Goal: Task Accomplishment & Management: Complete application form

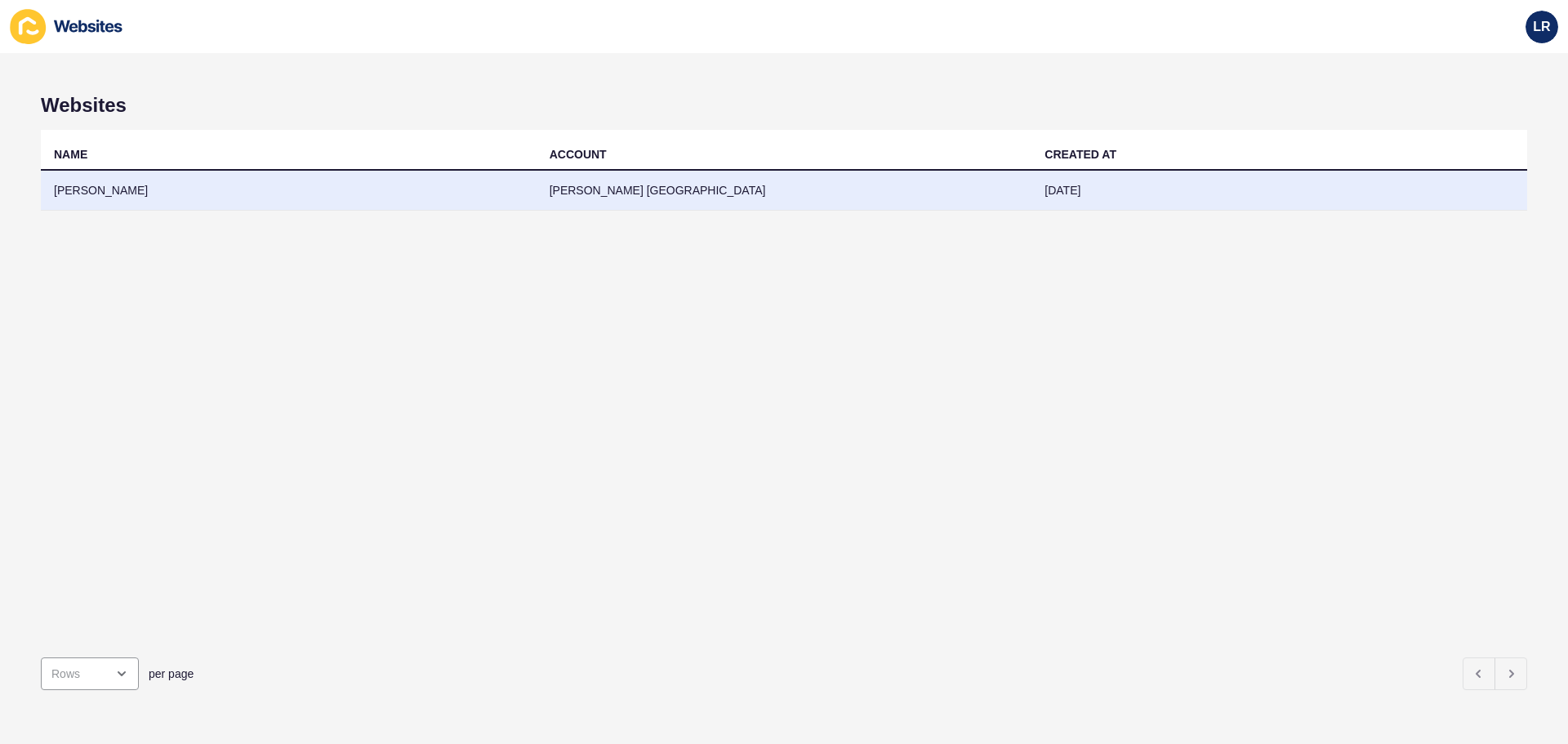
click at [1088, 182] on td "[DATE]" at bounding box center [1278, 191] width 496 height 40
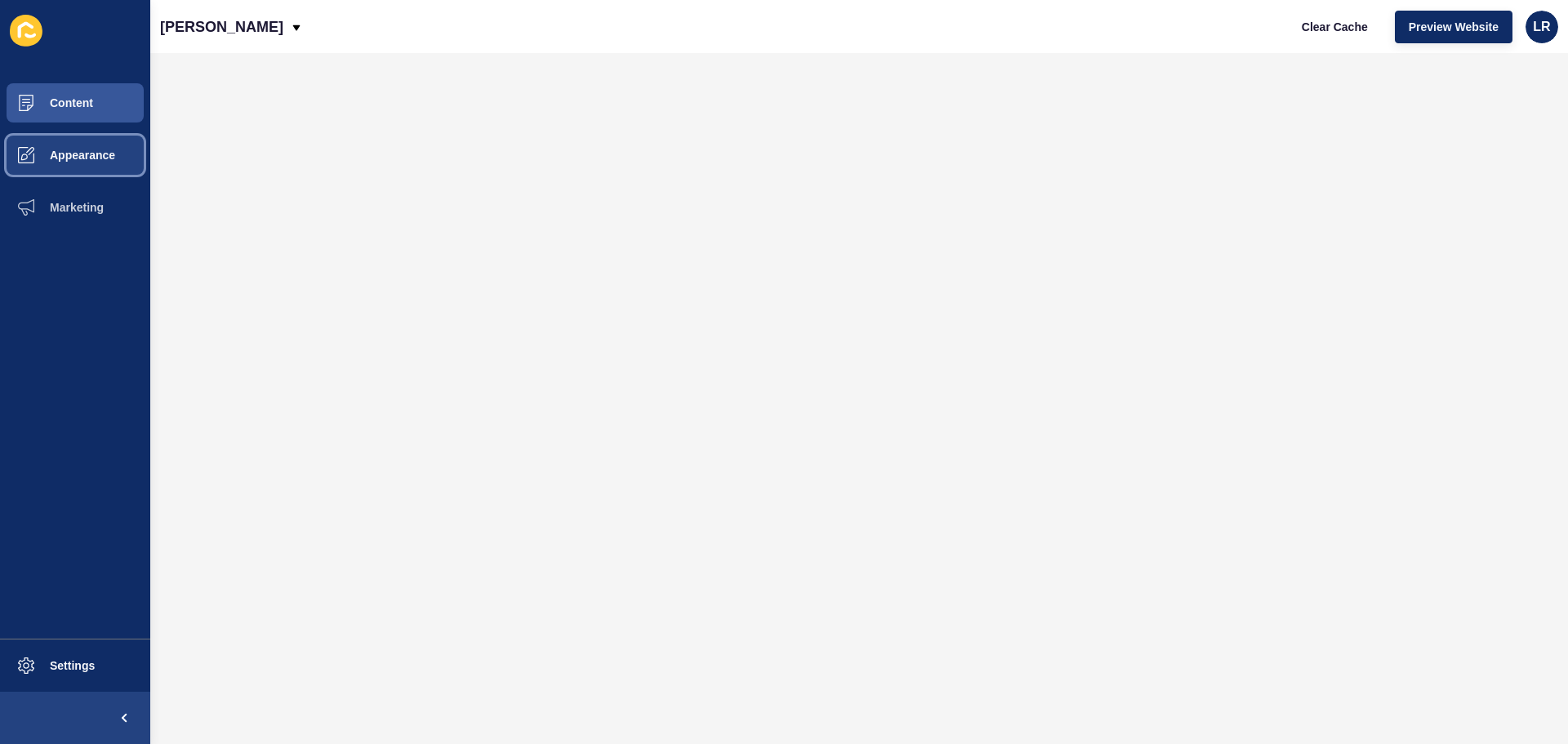
click at [92, 137] on button "Appearance" at bounding box center [75, 155] width 150 height 53
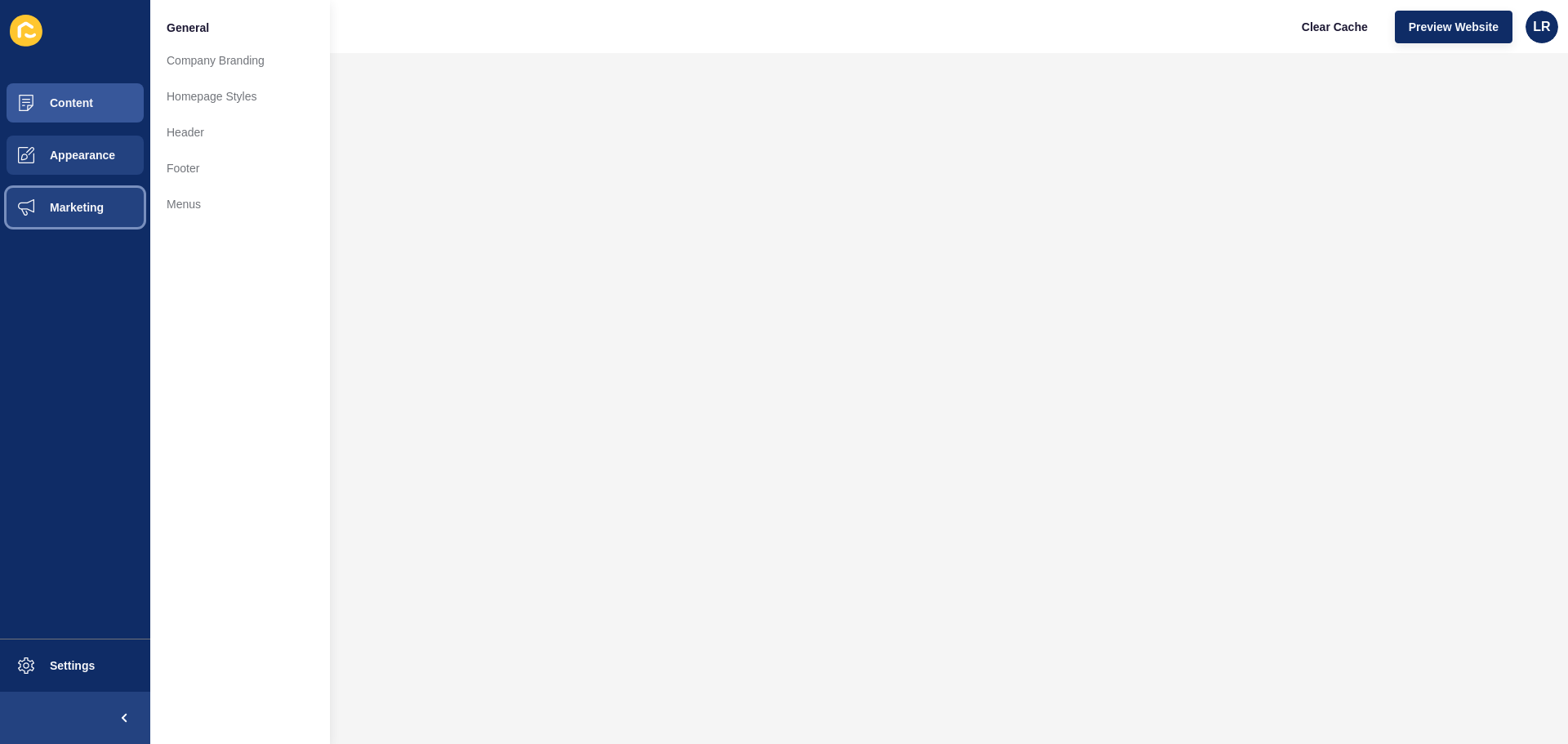
click at [69, 194] on button "Marketing" at bounding box center [75, 207] width 150 height 53
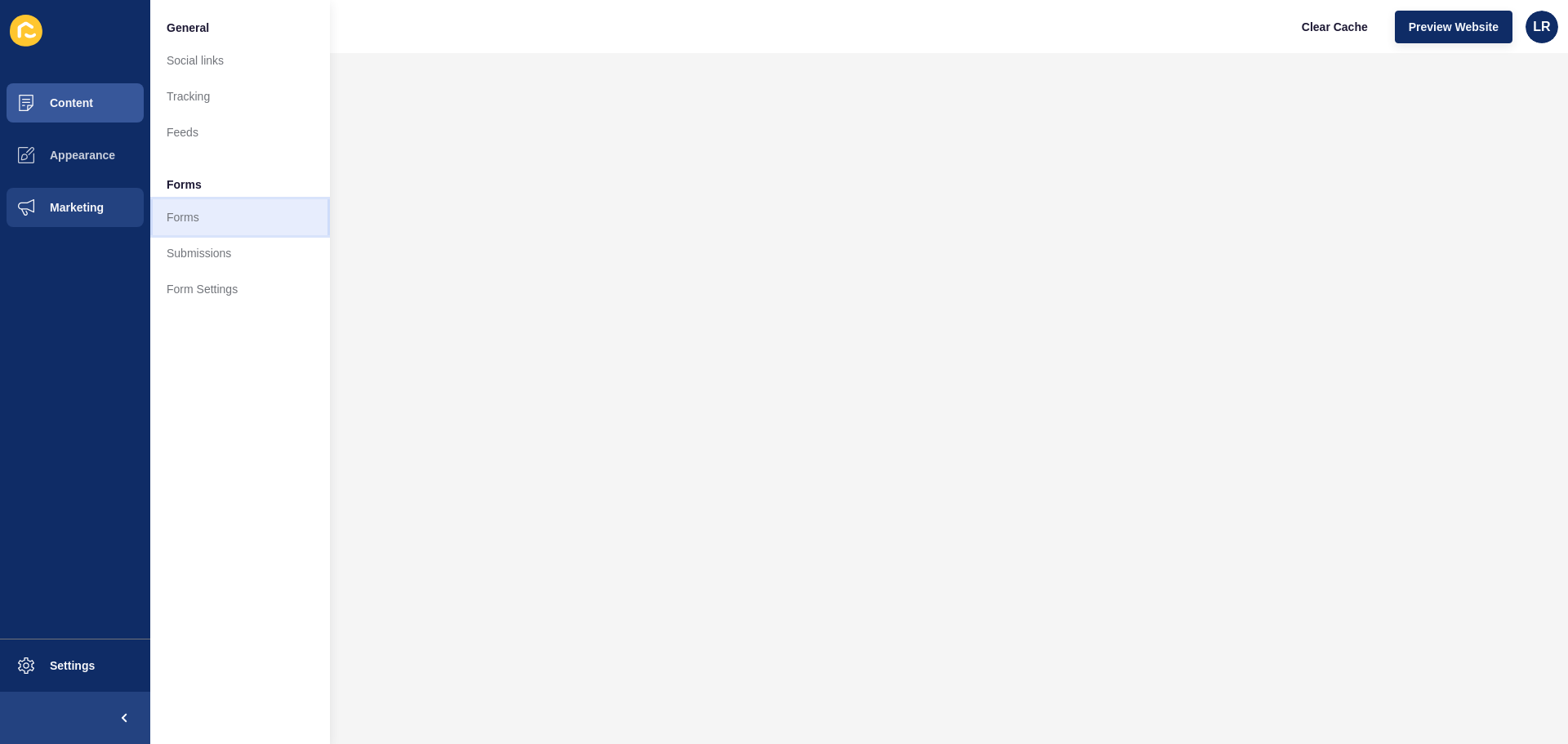
click at [227, 222] on link "Forms" at bounding box center [240, 217] width 179 height 36
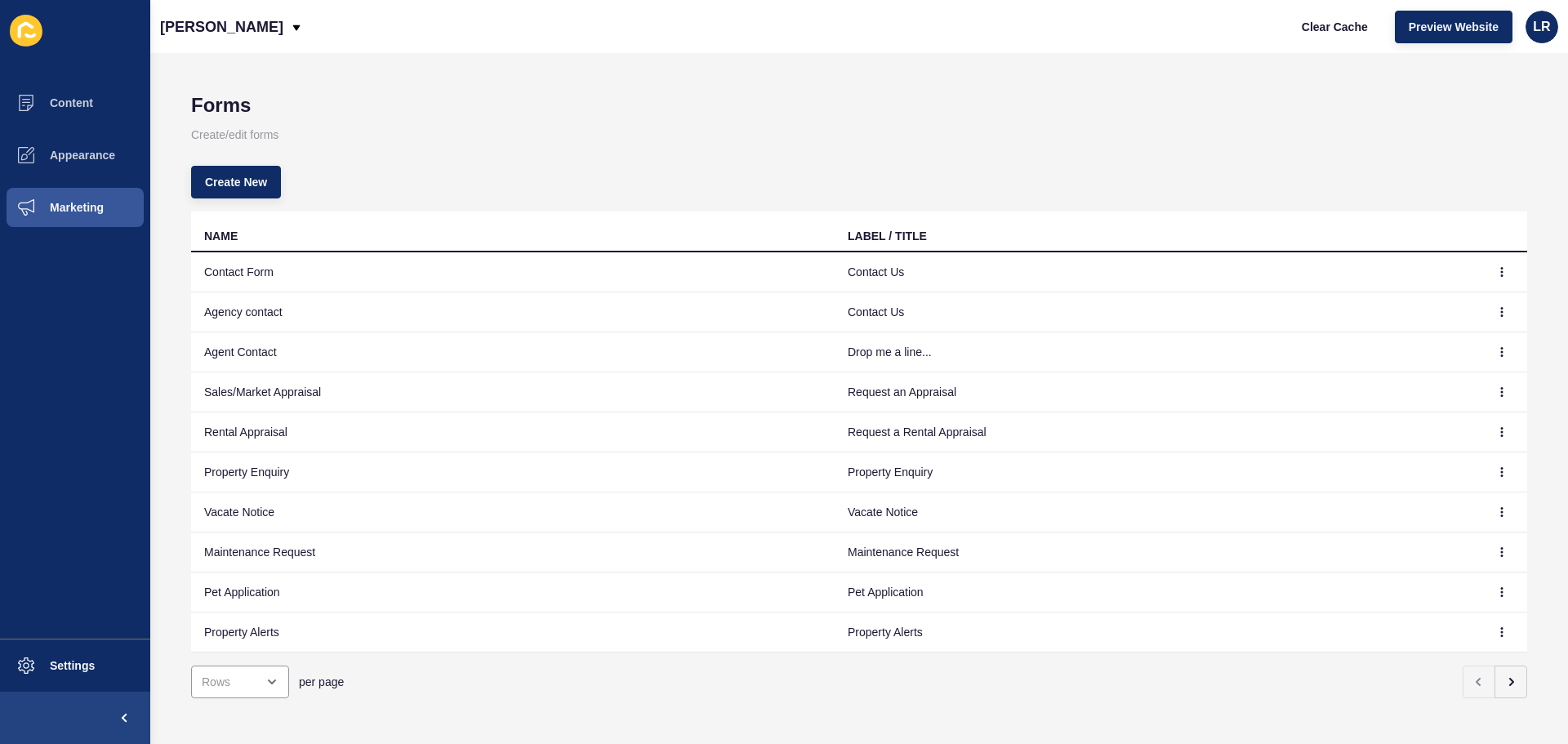
click at [1503, 478] on td at bounding box center [1502, 472] width 49 height 40
click at [1496, 475] on button "button" at bounding box center [1502, 472] width 24 height 23
click at [1462, 502] on link "Edit" at bounding box center [1444, 504] width 115 height 36
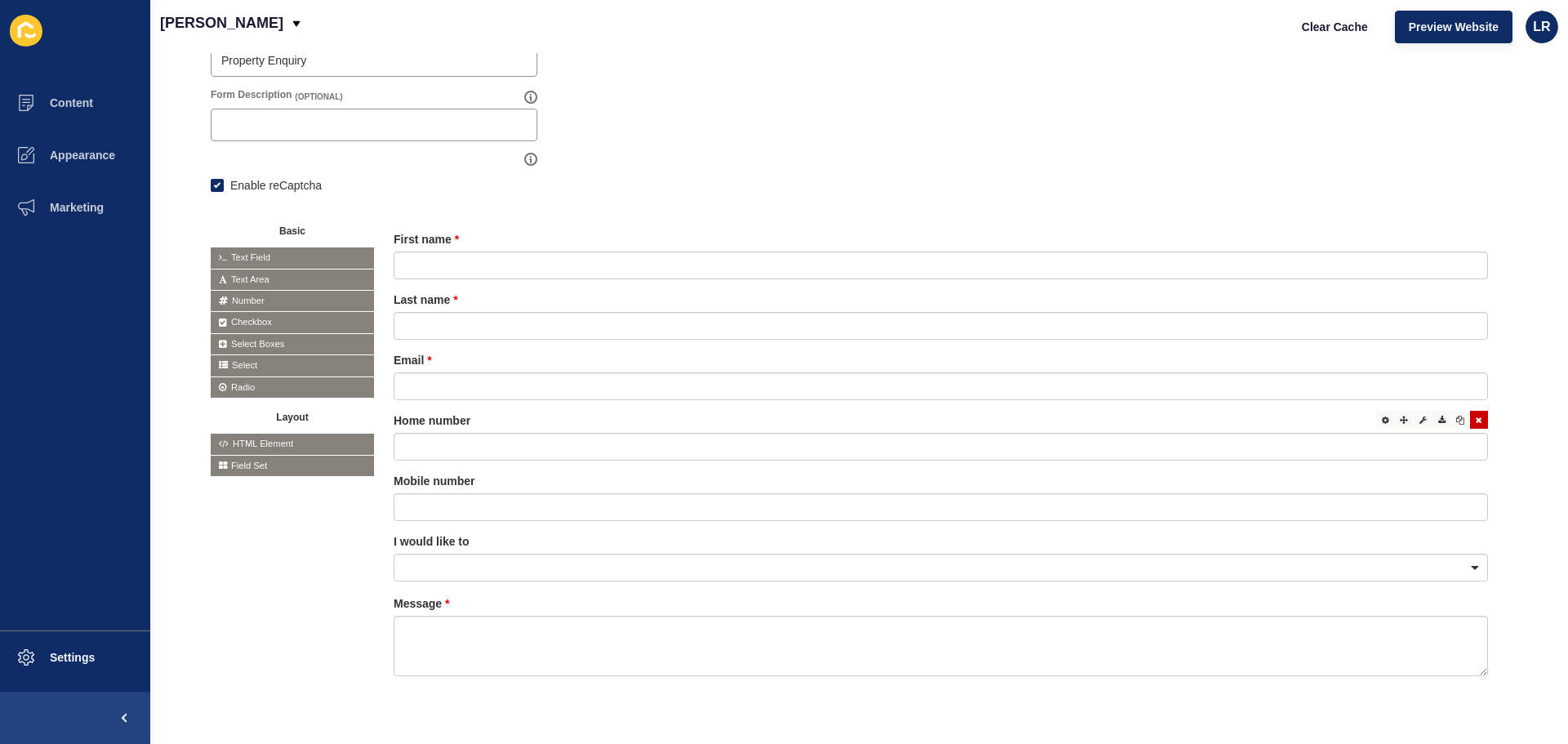
scroll to position [285, 0]
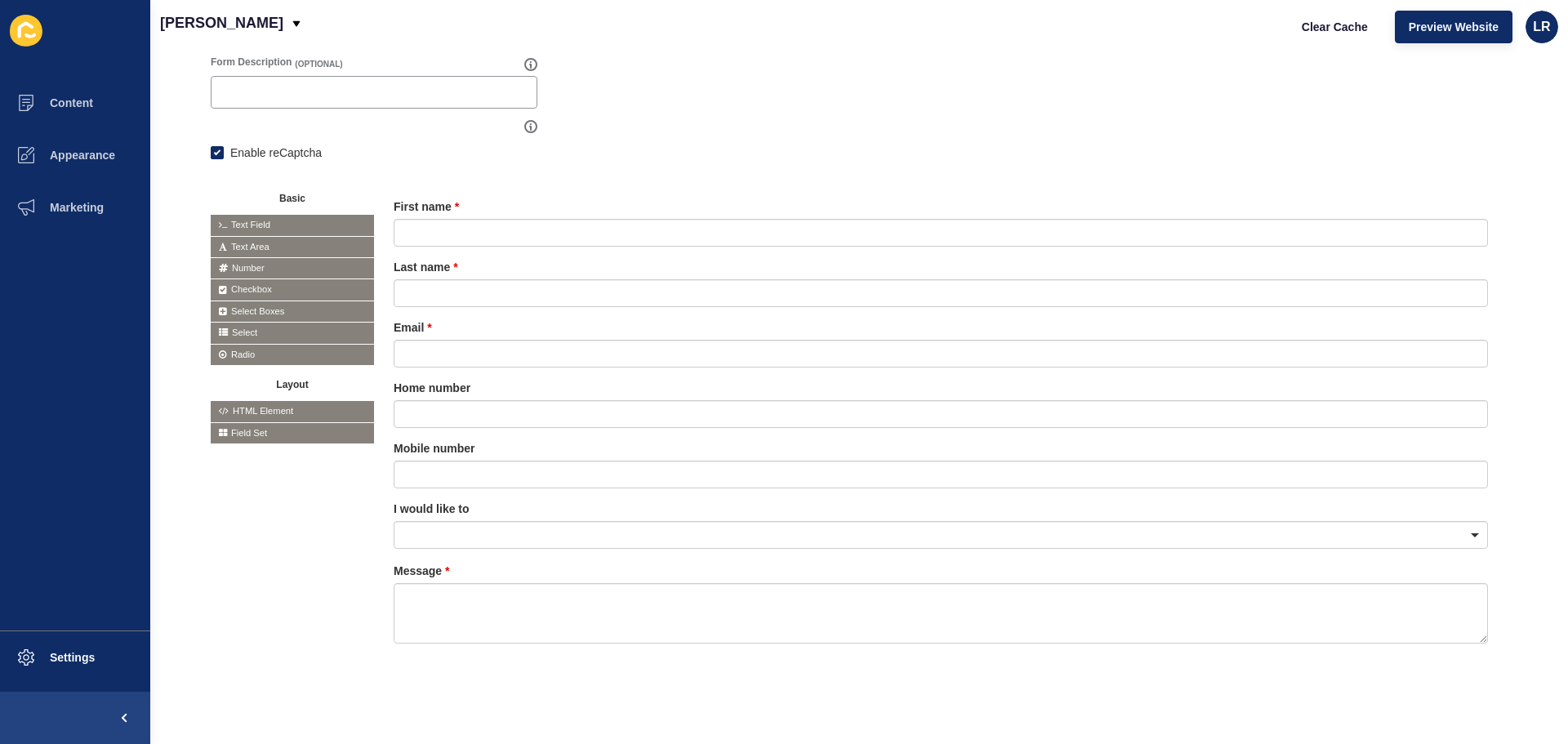
click at [261, 322] on span "Select" at bounding box center [291, 333] width 163 height 21
click at [249, 322] on span "Select" at bounding box center [291, 333] width 163 height 21
drag, startPoint x: 249, startPoint y: 320, endPoint x: 224, endPoint y: 364, distance: 50.6
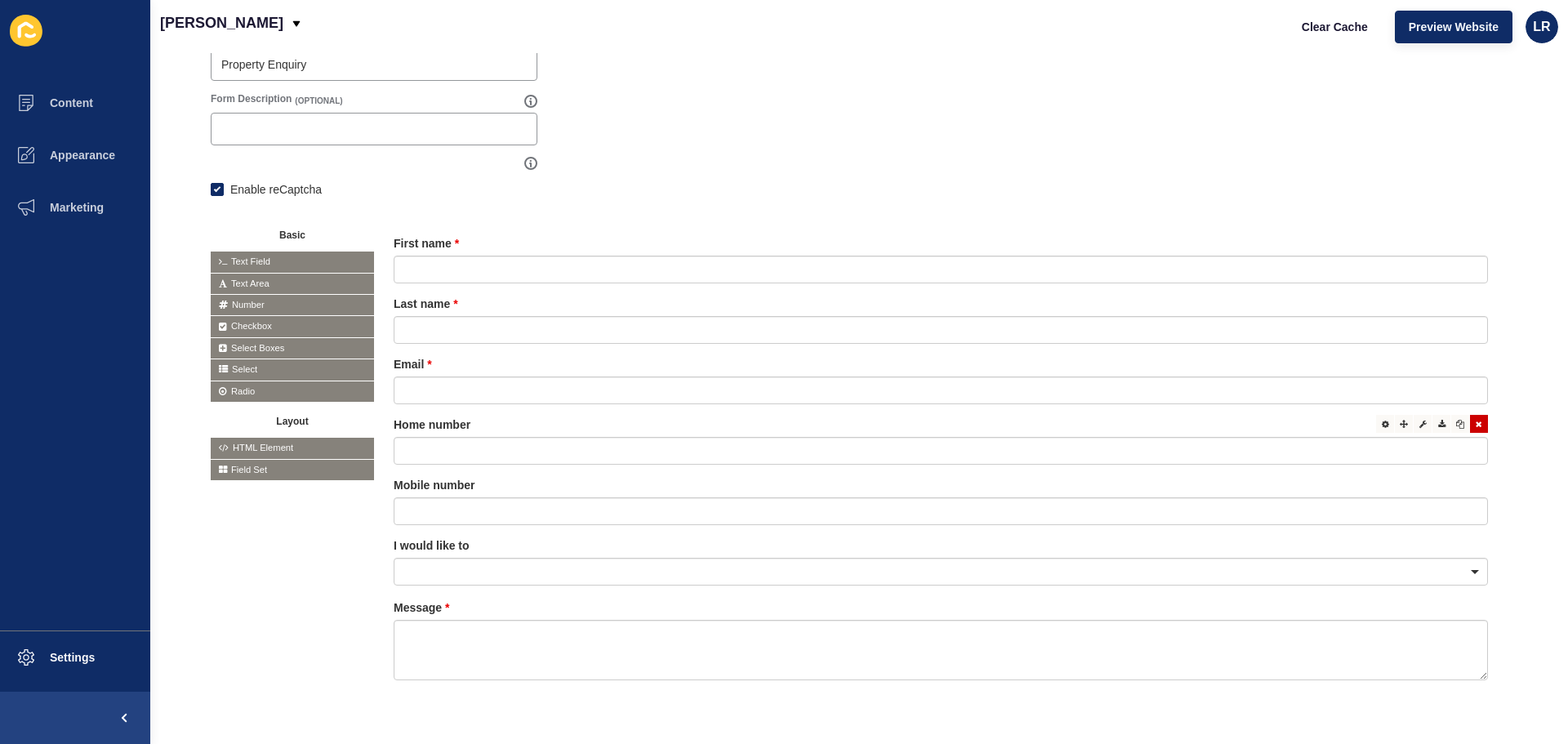
scroll to position [245, 0]
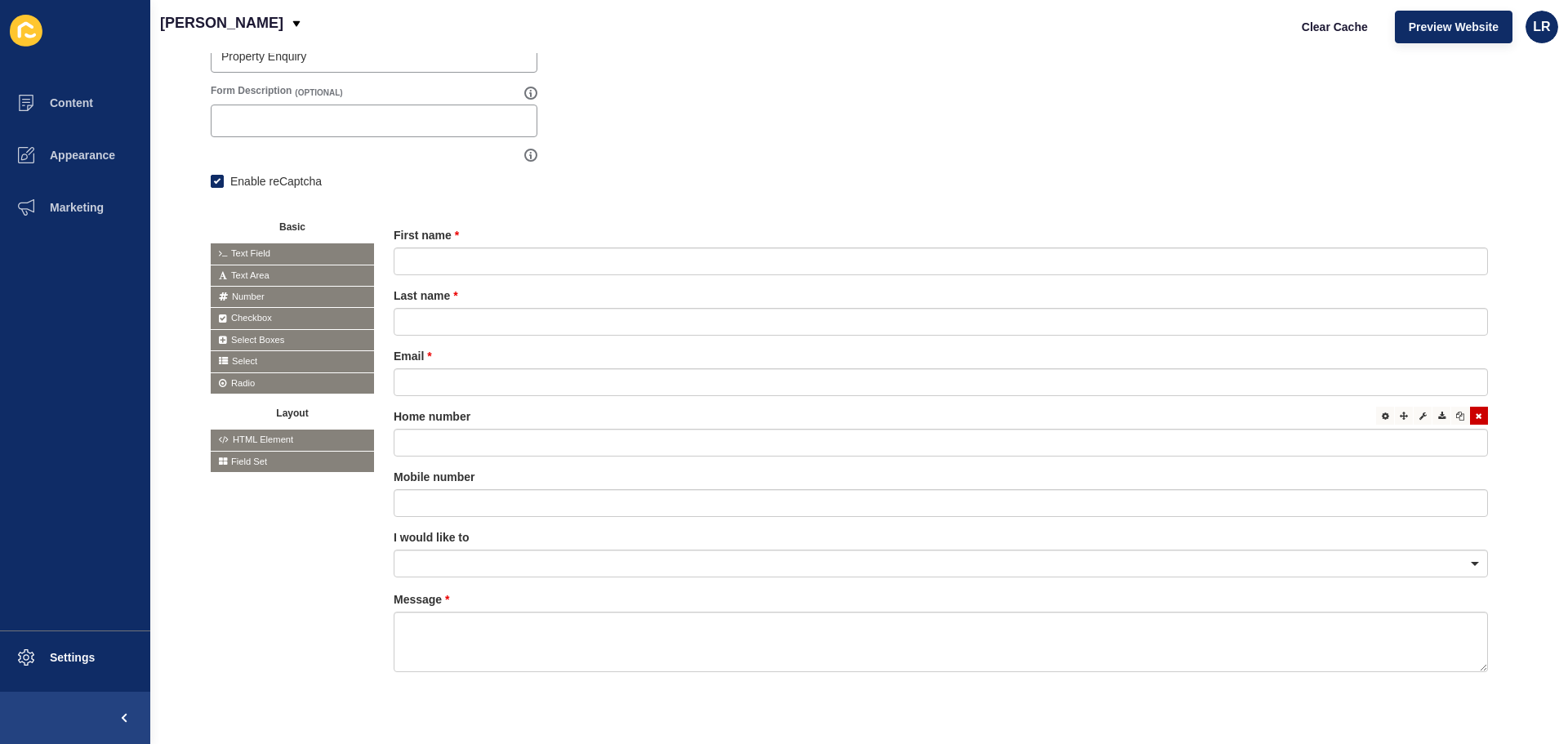
click at [1475, 413] on icon at bounding box center [1478, 415] width 7 height 8
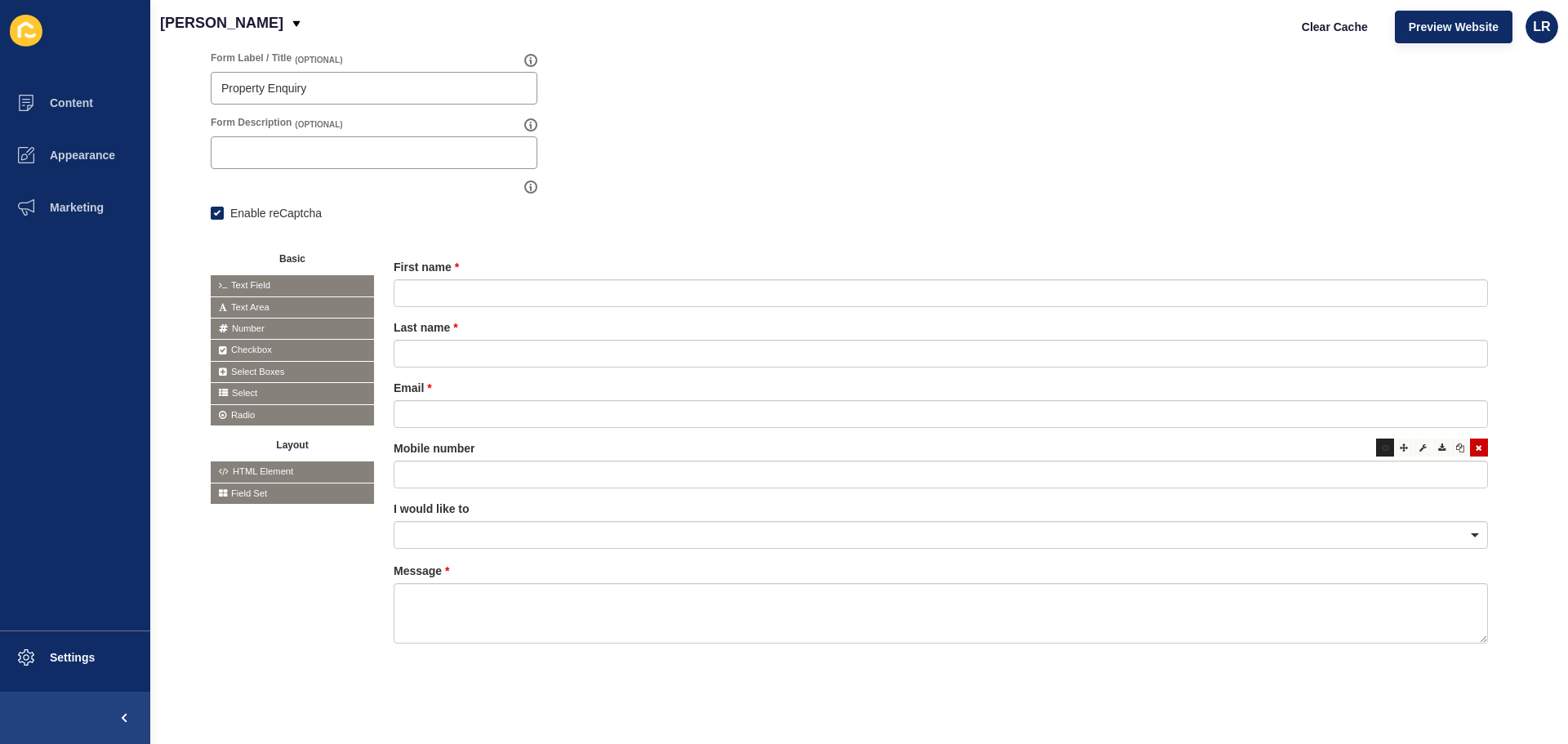
click at [1382, 443] on icon at bounding box center [1385, 447] width 8 height 8
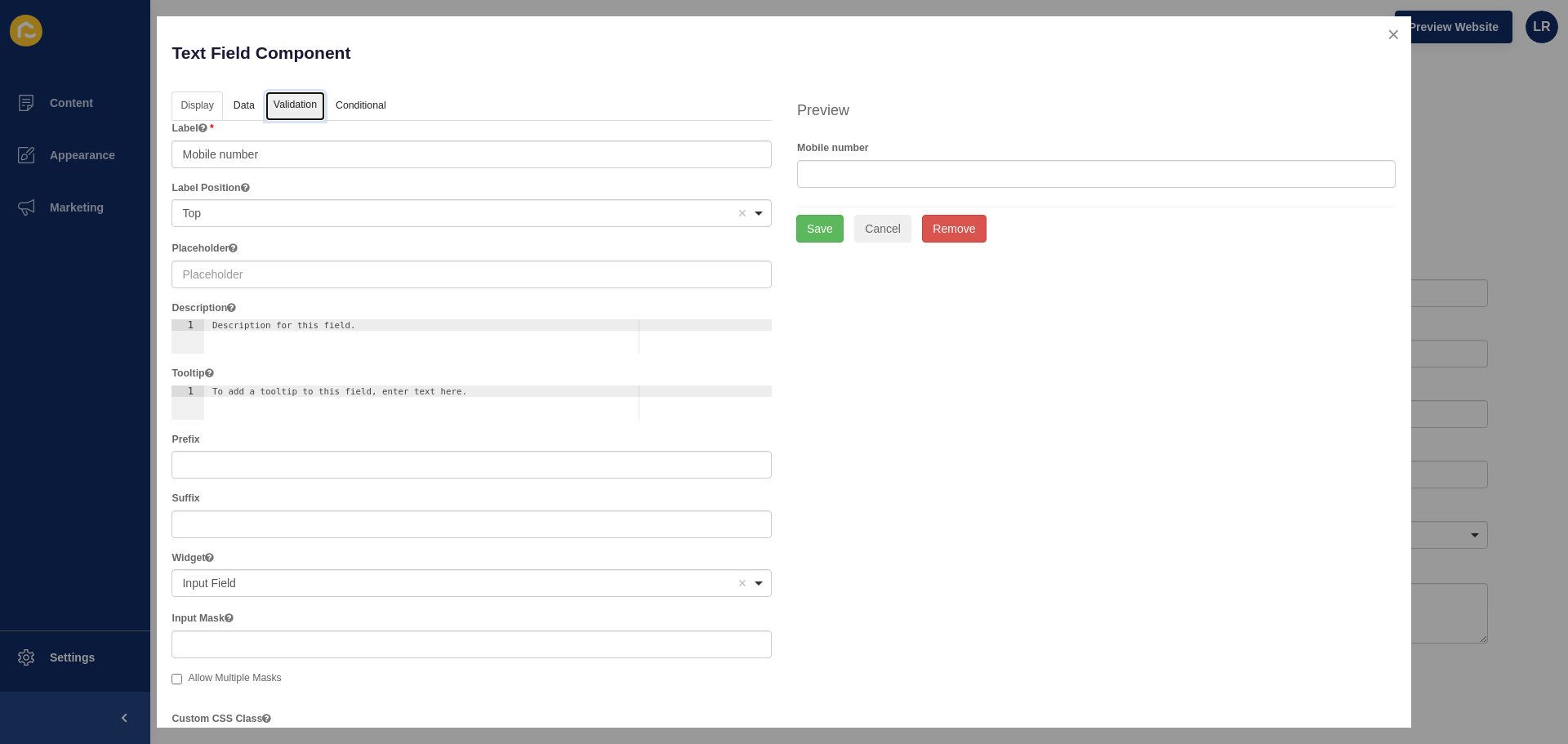
click at [287, 109] on link "Validation" at bounding box center [295, 106] width 59 height 30
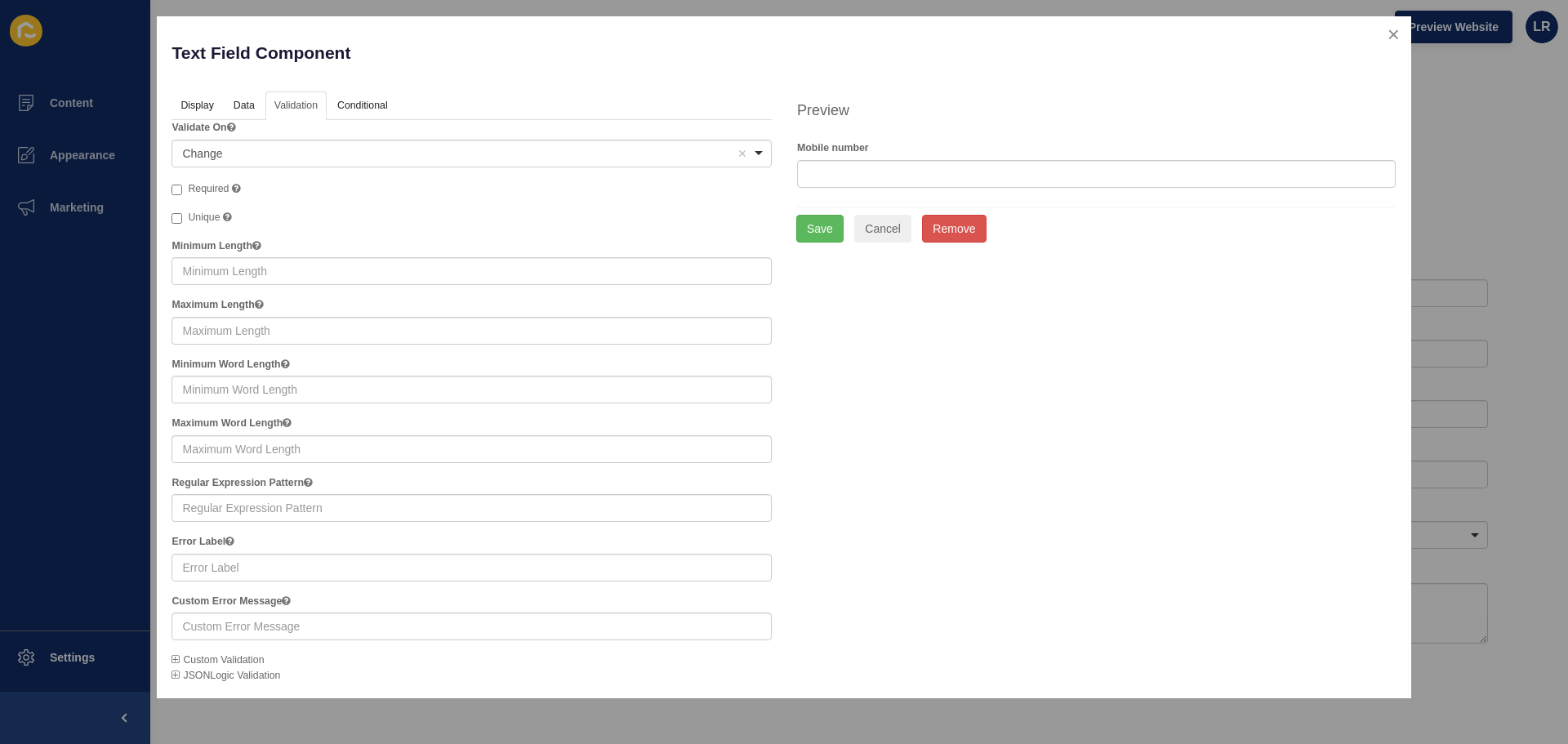
click at [184, 179] on div "Validate On <span>Change</span> Change Remove item Change Blur Required Unique …" at bounding box center [472, 401] width 600 height 563
click at [184, 187] on label "Required" at bounding box center [206, 189] width 69 height 16
click at [182, 187] on input "Required" at bounding box center [177, 190] width 10 height 10
checkbox input "true"
drag, startPoint x: 816, startPoint y: 235, endPoint x: 826, endPoint y: 239, distance: 10.8
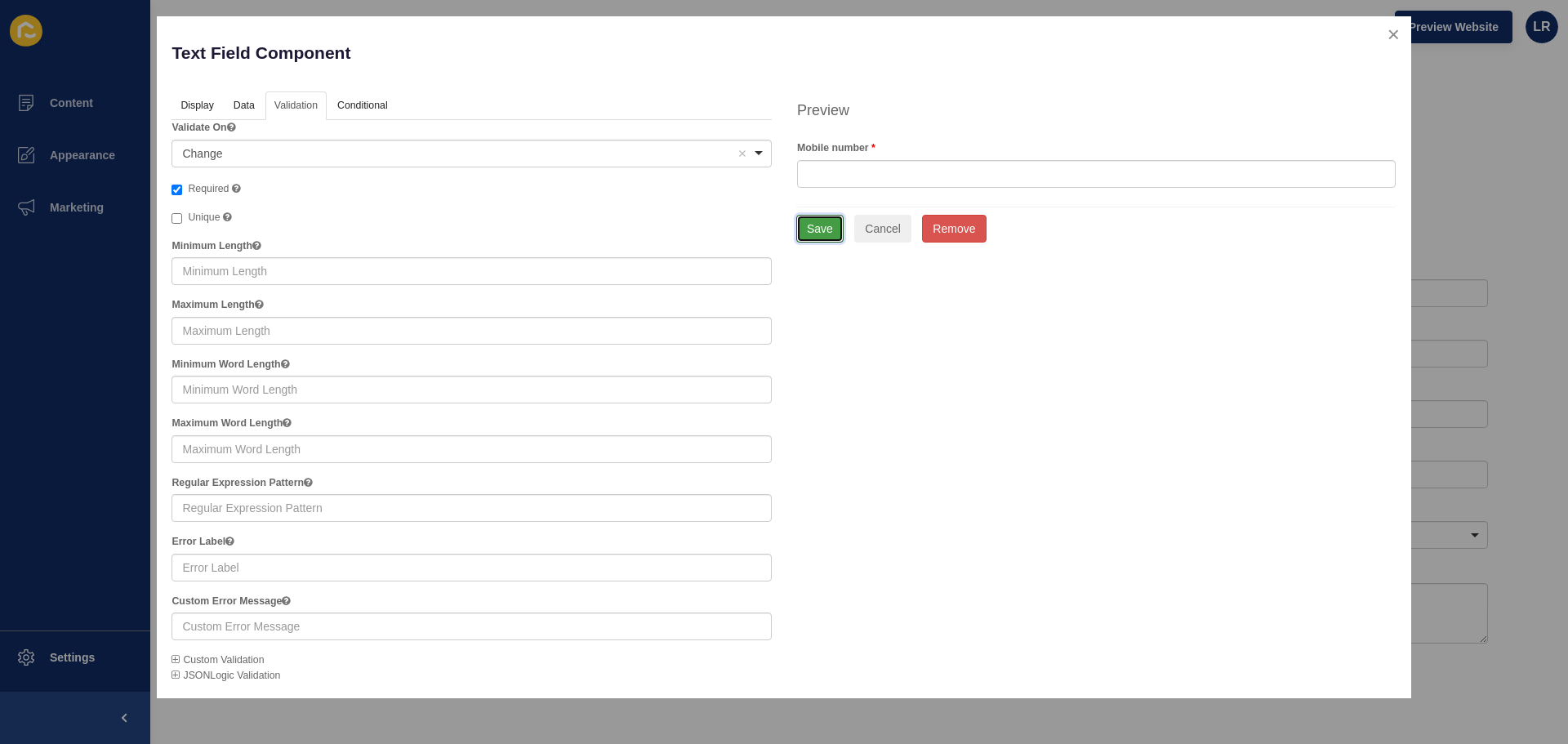
click at [816, 234] on button "Save" at bounding box center [819, 228] width 47 height 28
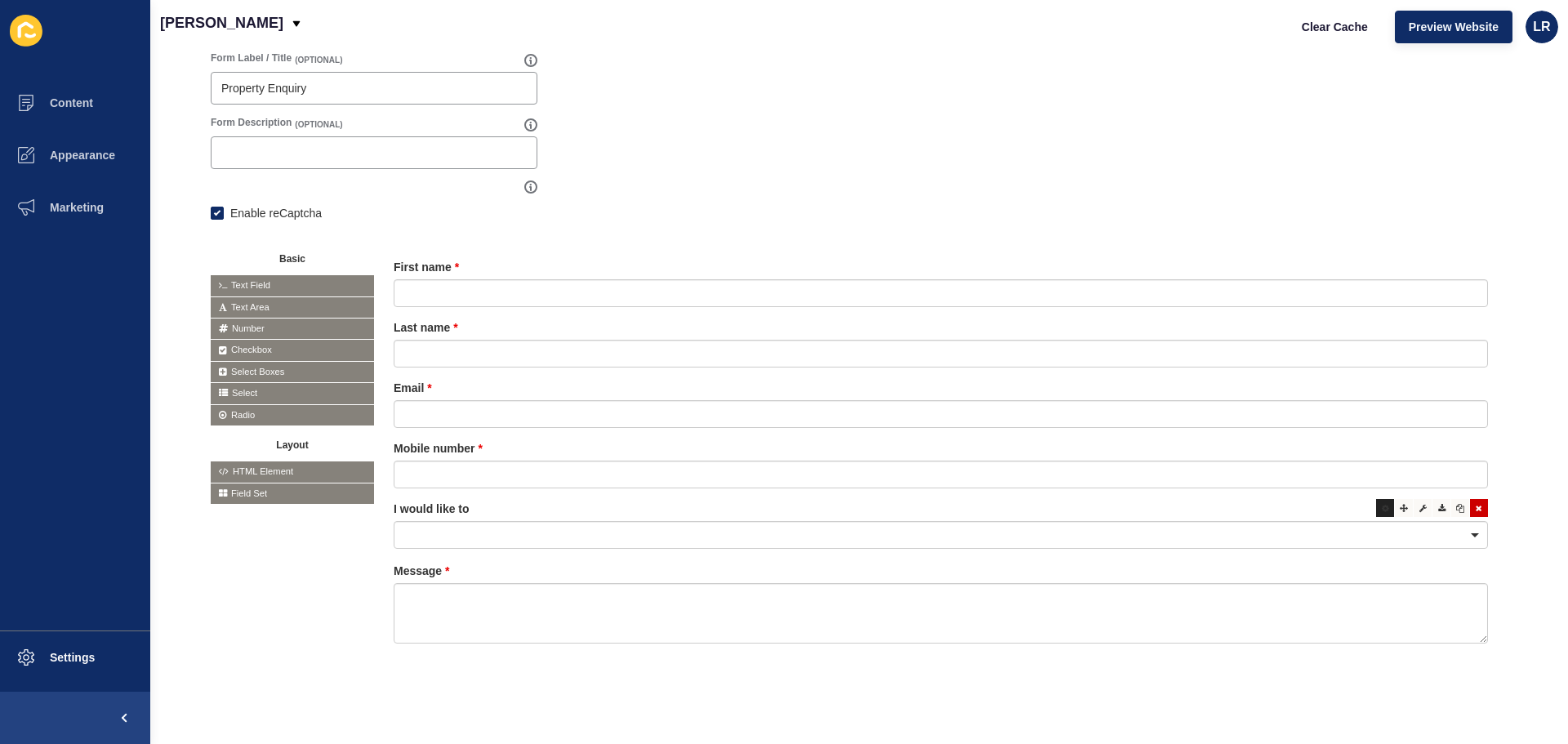
click at [1382, 503] on icon at bounding box center [1385, 507] width 8 height 8
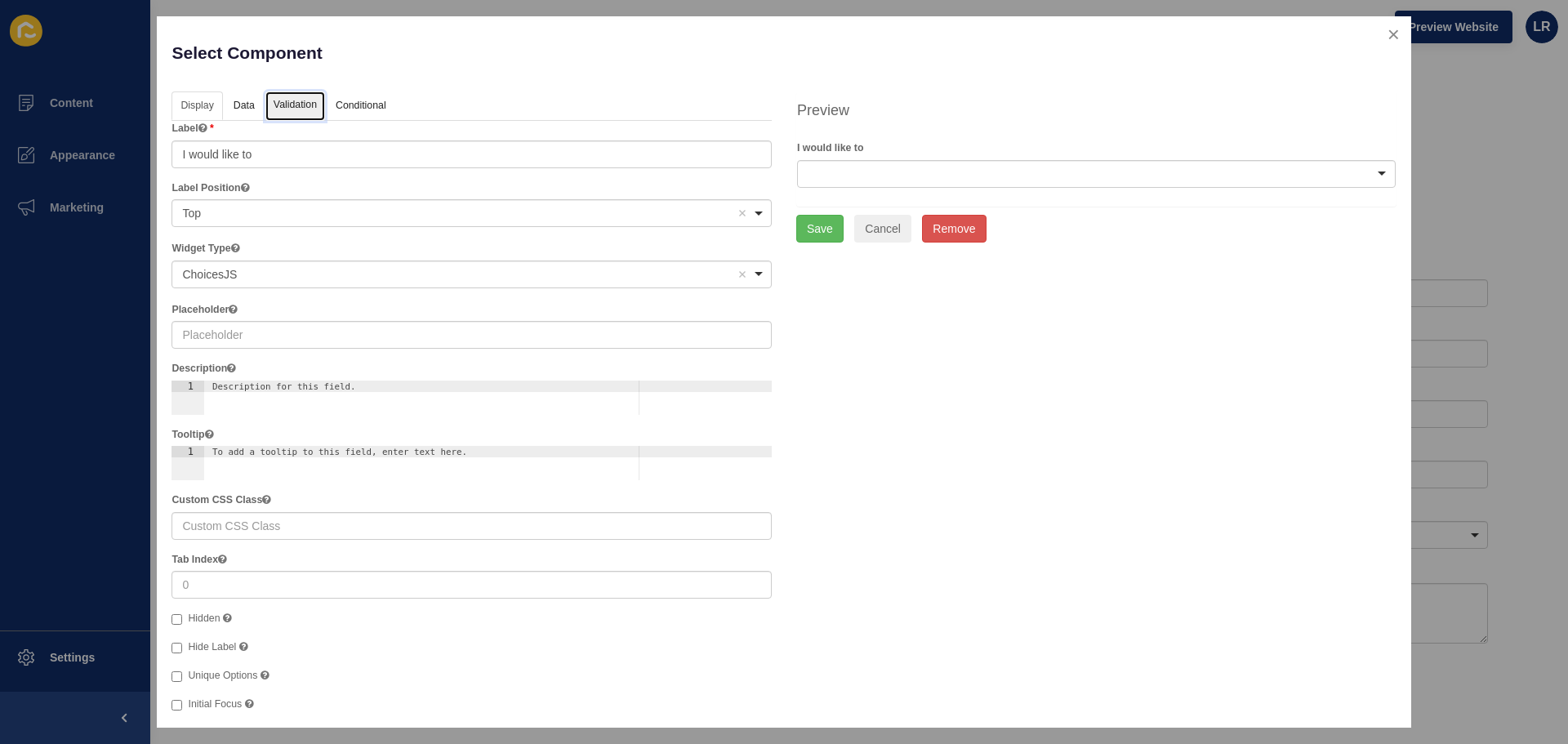
click at [303, 100] on link "Validation" at bounding box center [295, 106] width 59 height 30
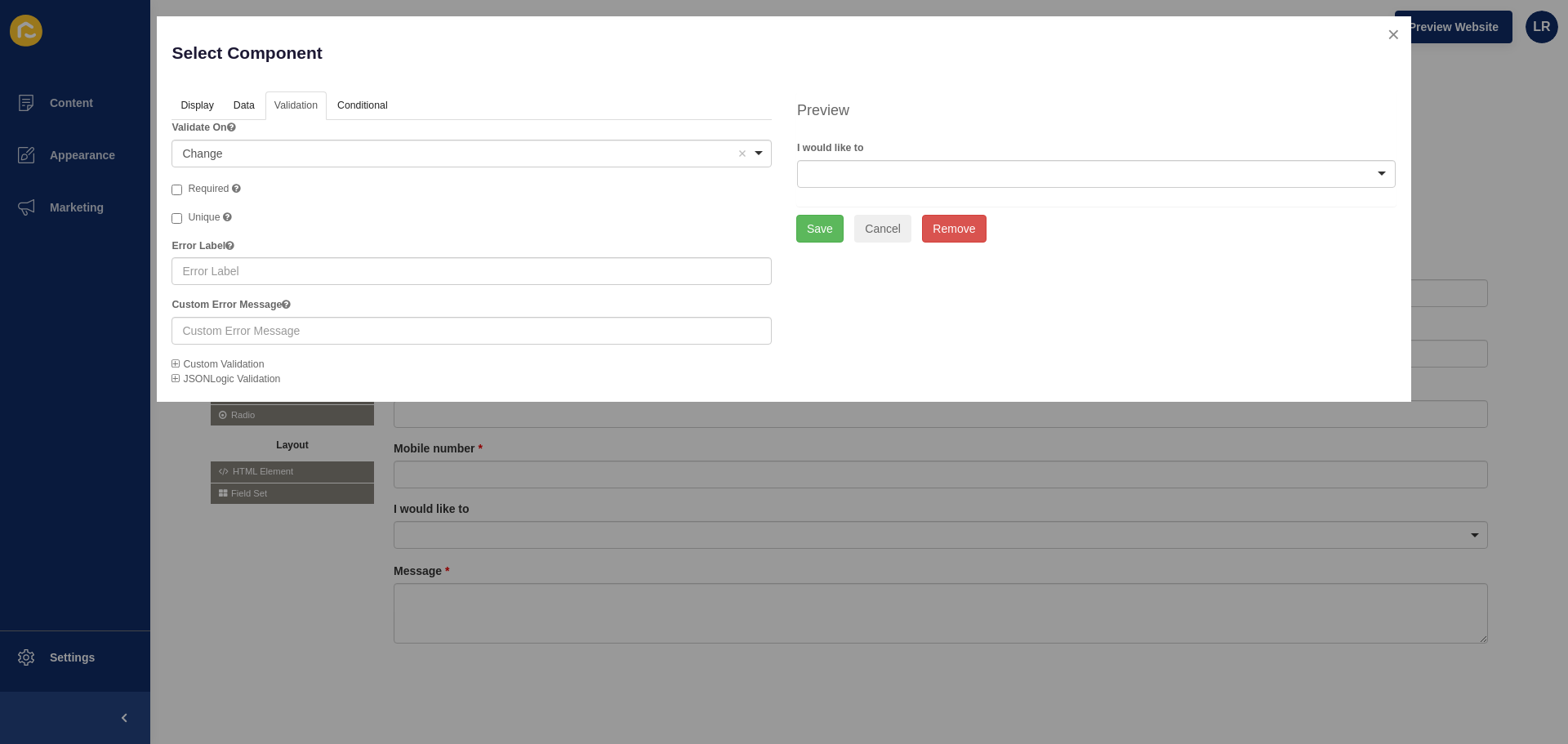
click at [209, 190] on span "Required" at bounding box center [208, 188] width 41 height 11
click at [182, 190] on input "Required A required field must be filled in before the form can be submitted." at bounding box center [177, 190] width 10 height 10
checkbox input "true"
click at [783, 227] on div "Display Data Validation API Conditional Logic Layout Label I would like to Labe…" at bounding box center [472, 239] width 625 height 296
click at [803, 227] on button "Save" at bounding box center [819, 228] width 47 height 28
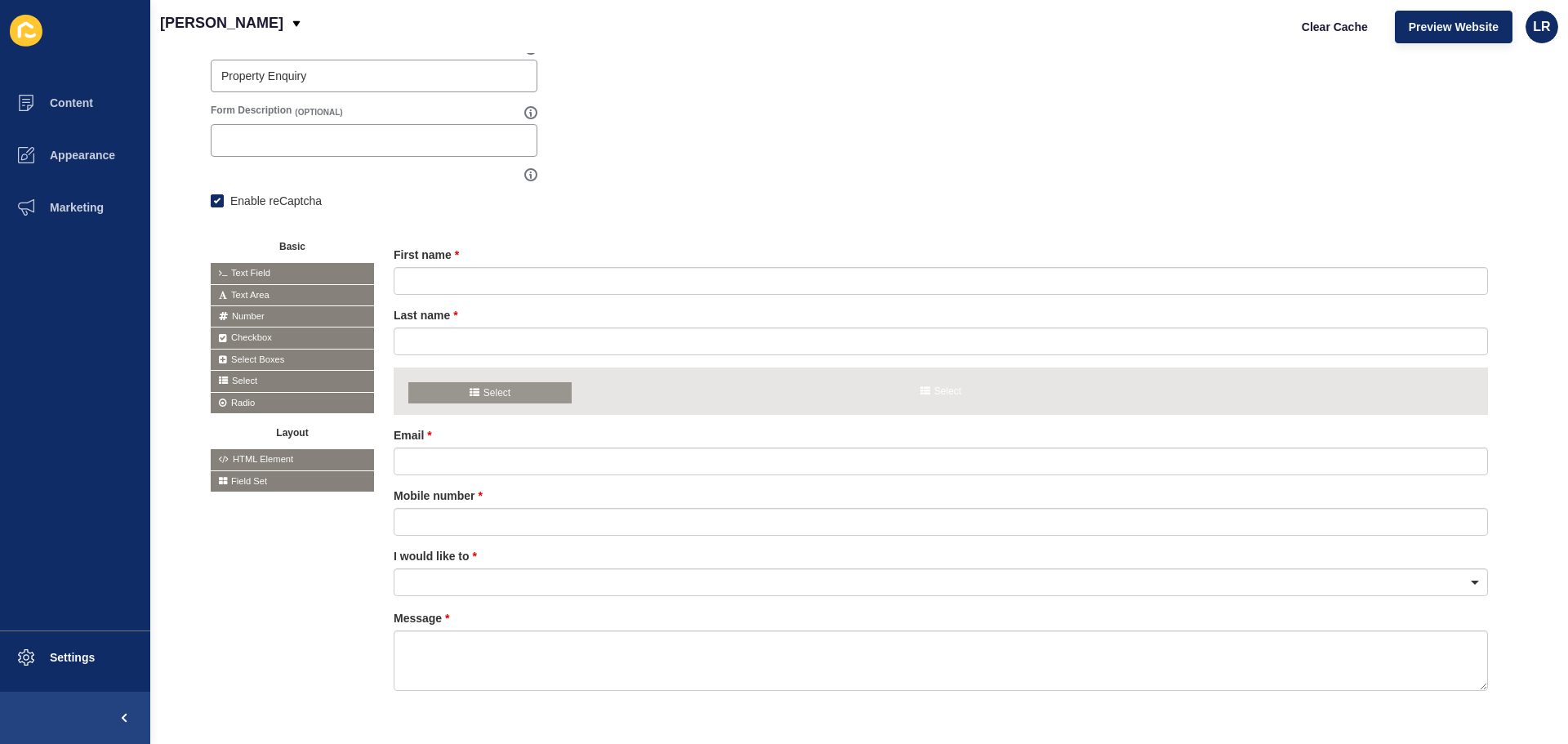
scroll to position [245, 0]
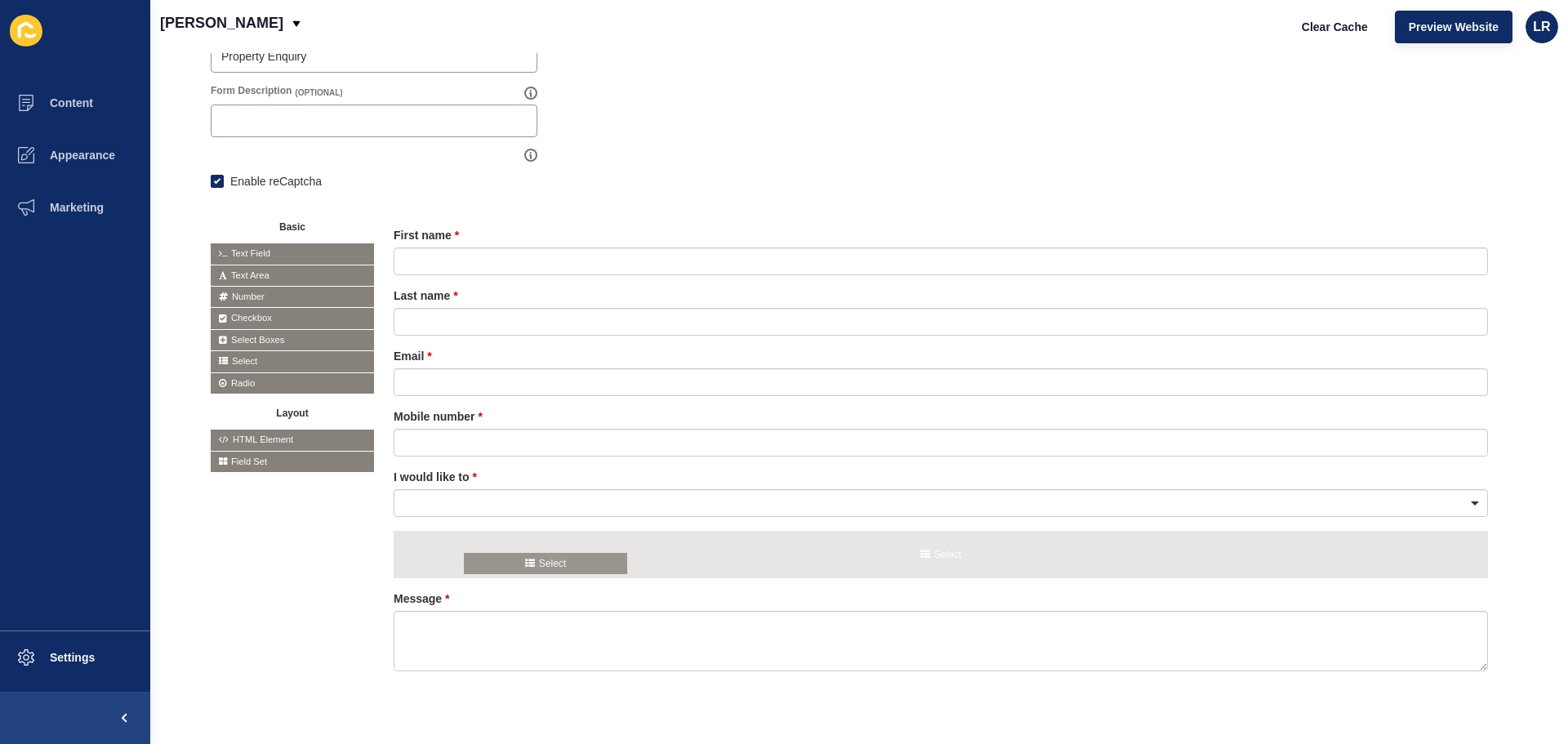
drag, startPoint x: 236, startPoint y: 378, endPoint x: 490, endPoint y: 560, distance: 312.5
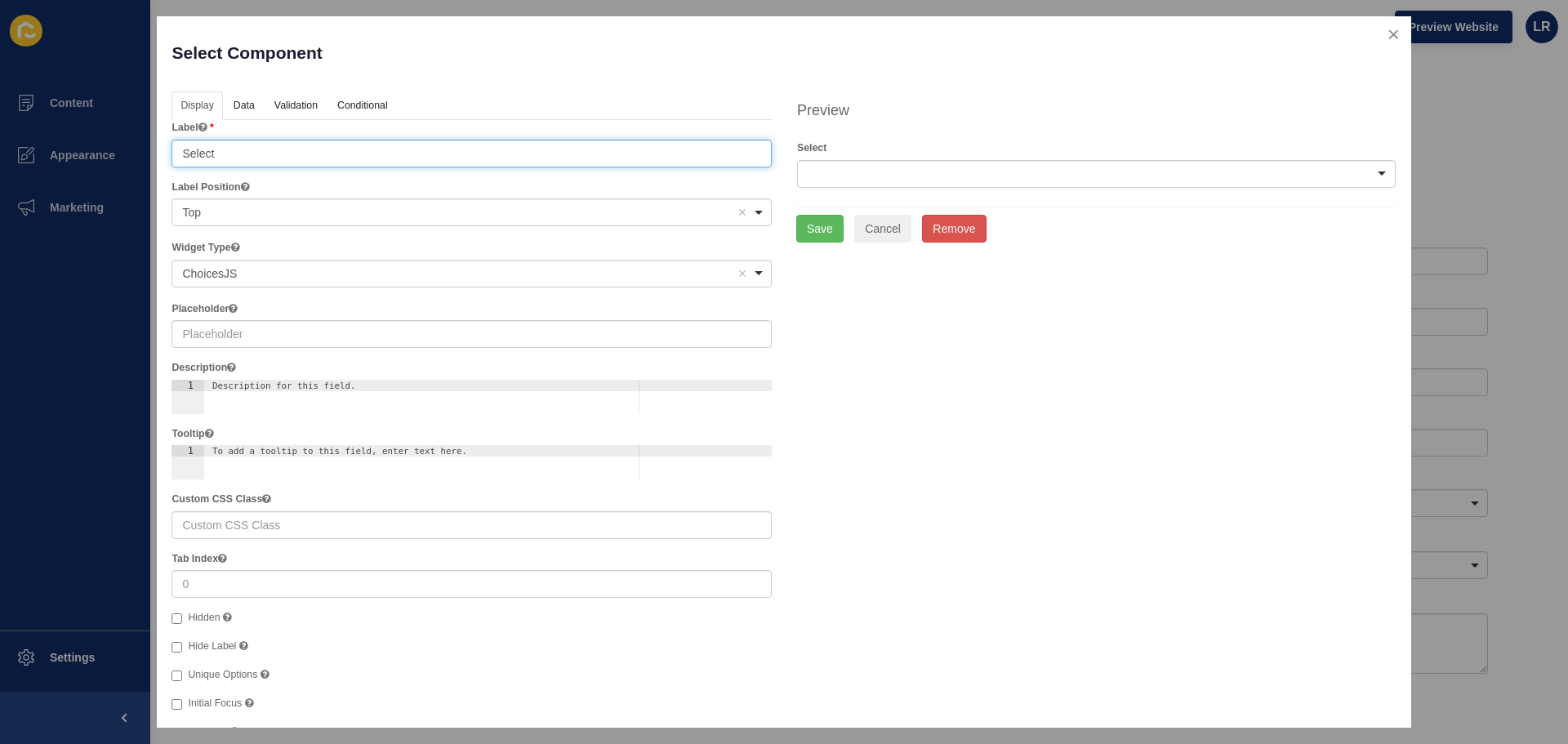
drag, startPoint x: 271, startPoint y: 159, endPoint x: 143, endPoint y: 153, distance: 128.1
click at [143, 153] on div "Select Component Help Display Data Validation API Conditional Logic Layout Labe…" at bounding box center [784, 372] width 1568 height 744
click at [1302, 179] on div at bounding box center [1096, 174] width 598 height 28
type input "How did you find us?"
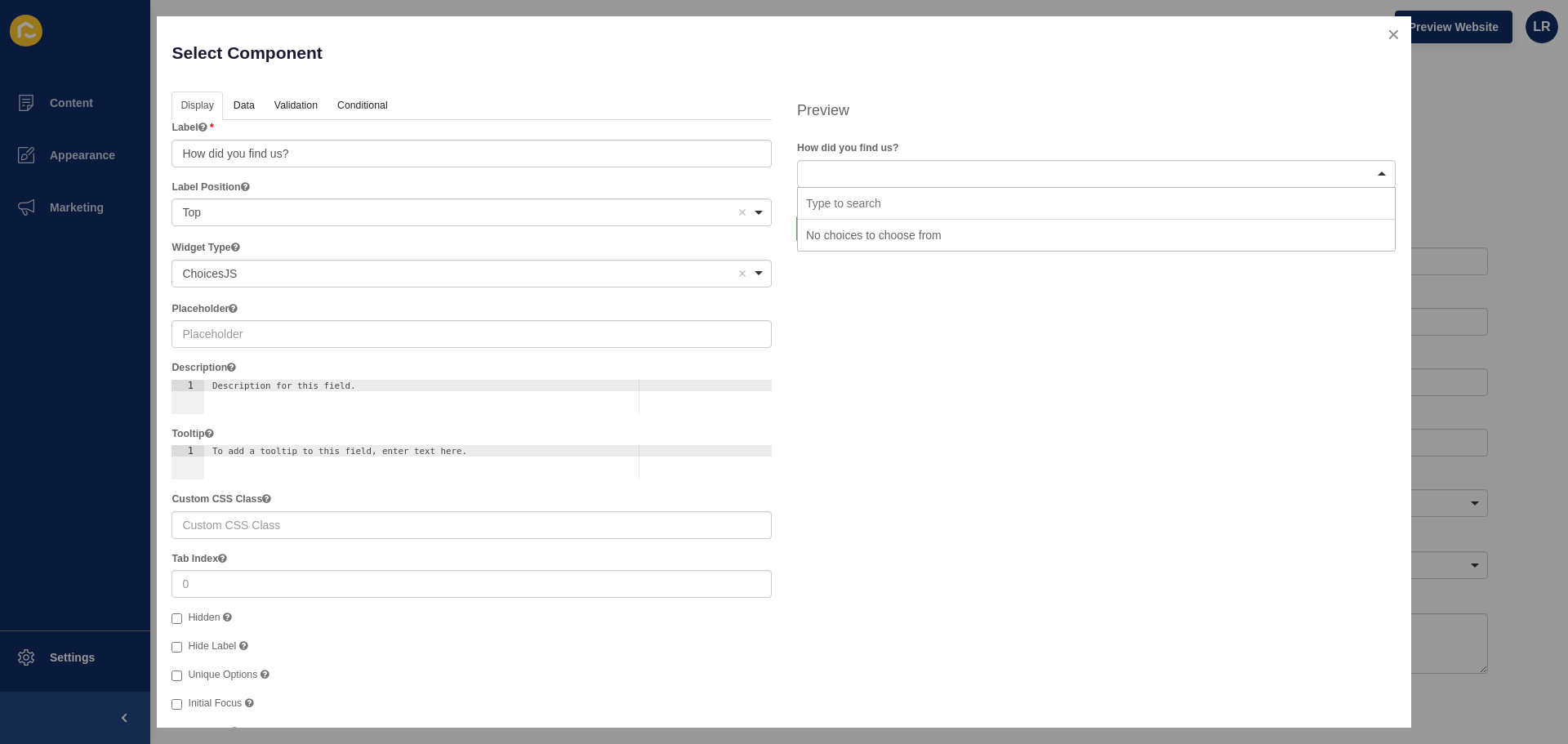
click at [1055, 510] on div "Display Data Validation API Conditional Logic Layout Label How did you find us?…" at bounding box center [784, 450] width 1248 height 718
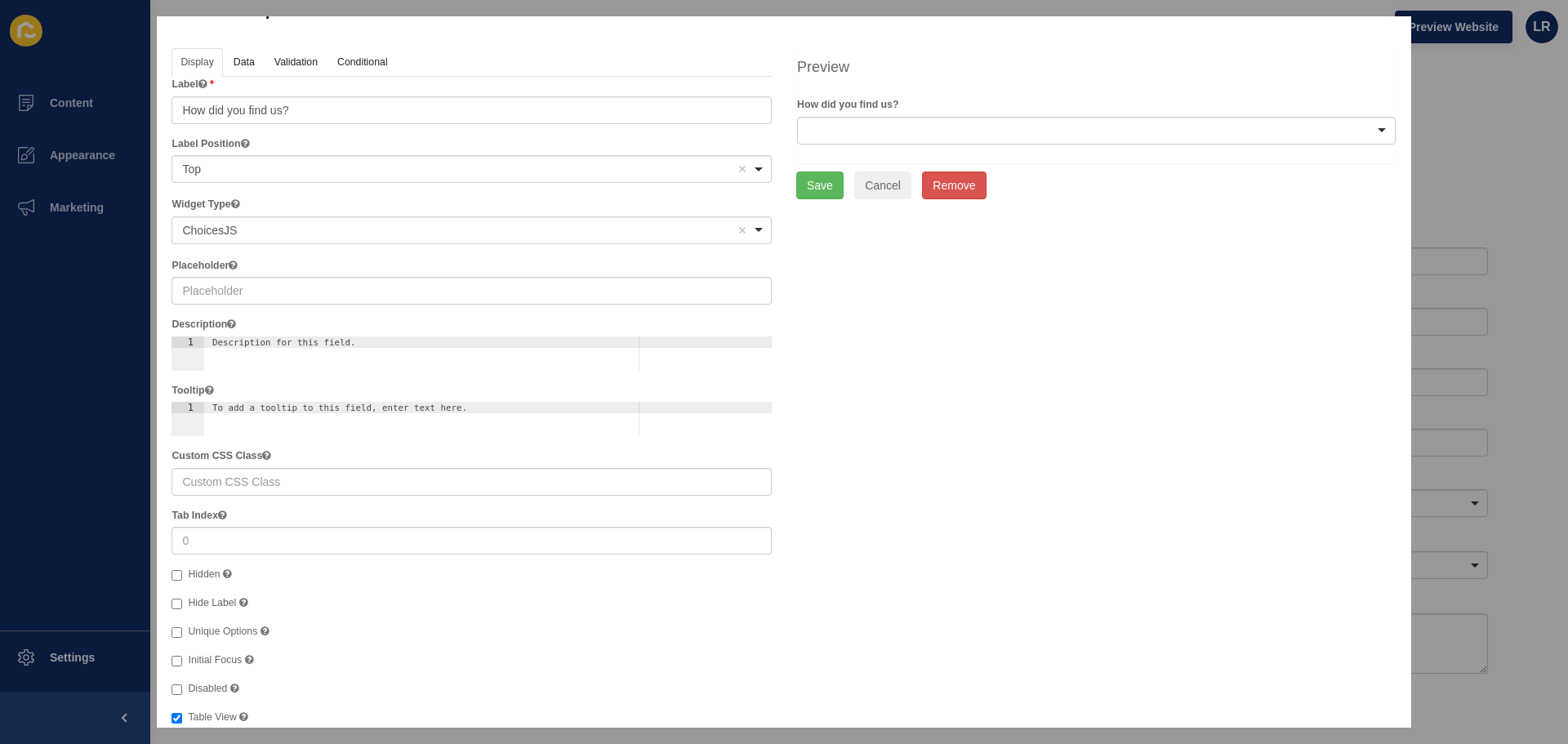
scroll to position [16, 0]
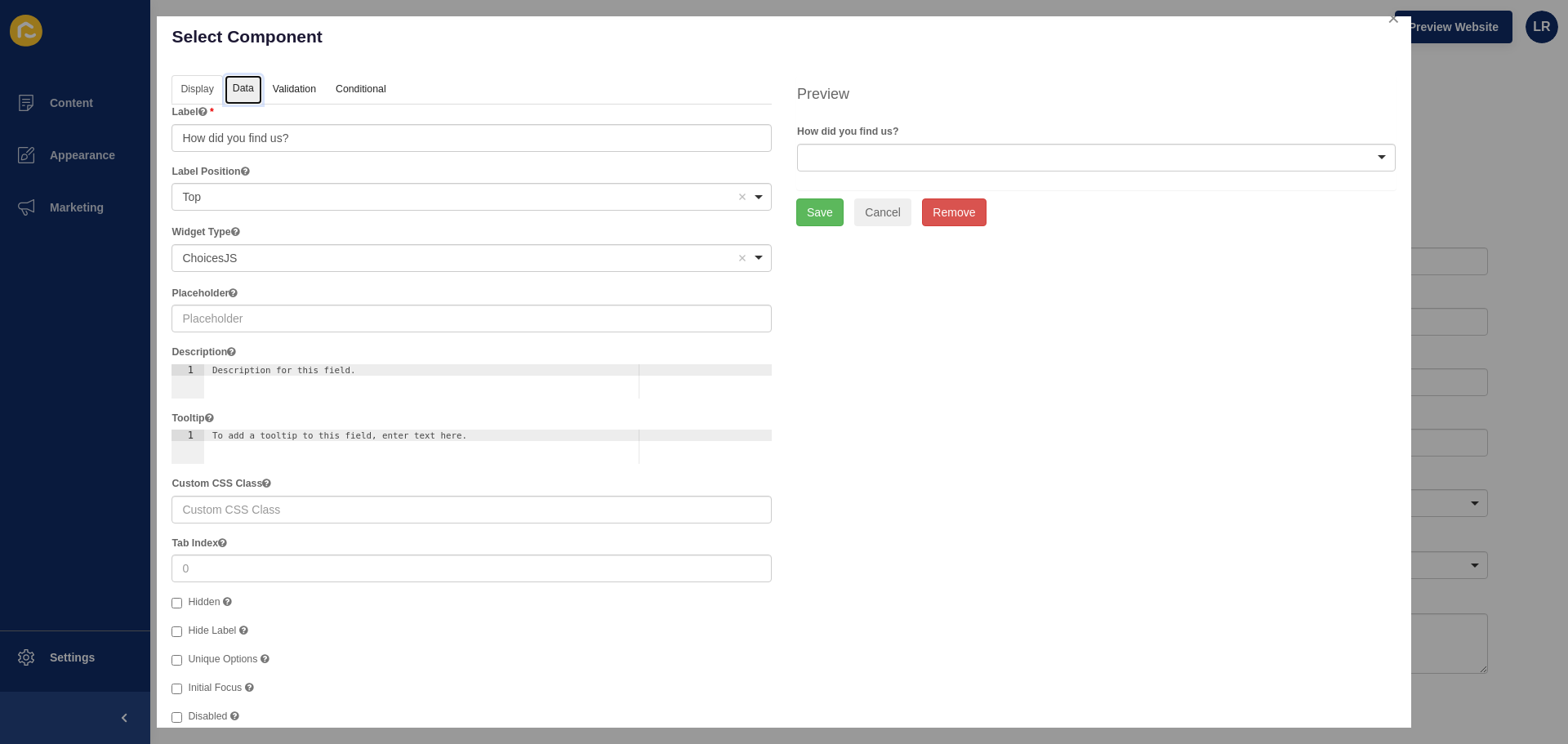
click at [247, 91] on link "Data" at bounding box center [243, 90] width 38 height 30
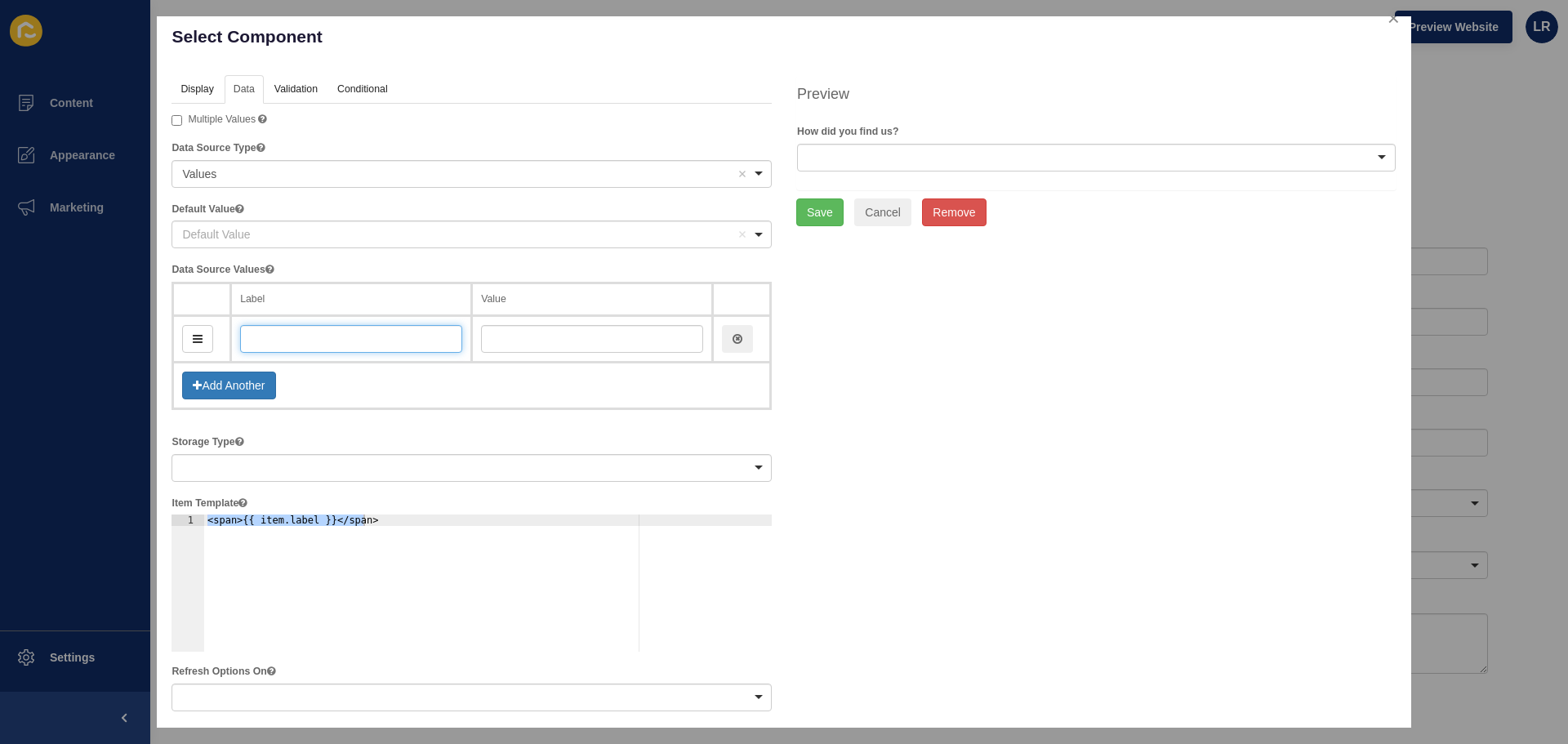
click at [348, 340] on input "text" at bounding box center [351, 339] width 222 height 28
type input "Wo"
type input "wo"
type input "Word"
type input "word"
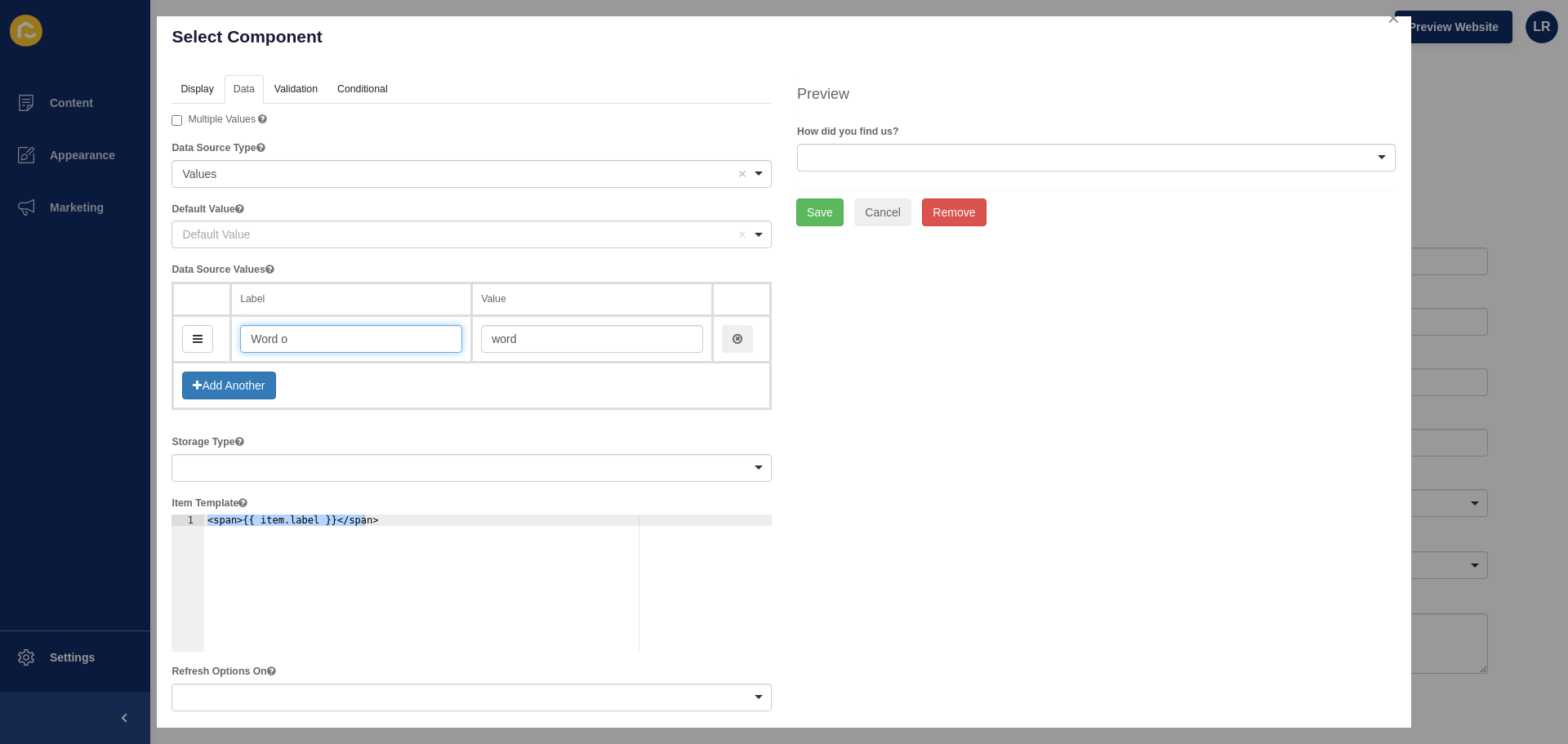
type input "Word of"
type input "wordOf"
type input "Word of M"
type input "wordOfM"
type input "Word of Mou"
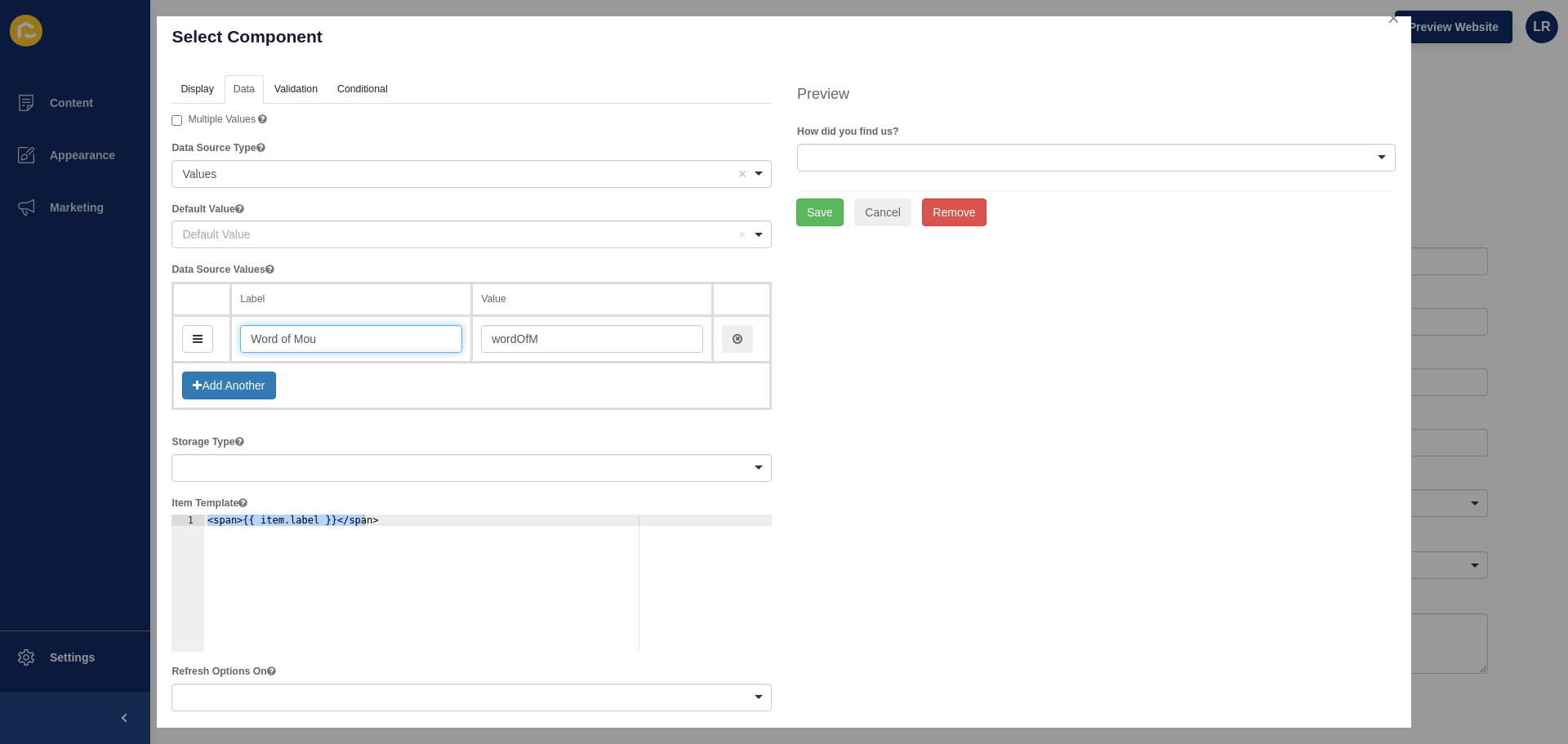
type input "wordOfMo"
type input "Word of Mouth"
type input "wordOfMouth"
type input "Word of Mouth"
click at [270, 378] on button "Add Another" at bounding box center [228, 385] width 93 height 28
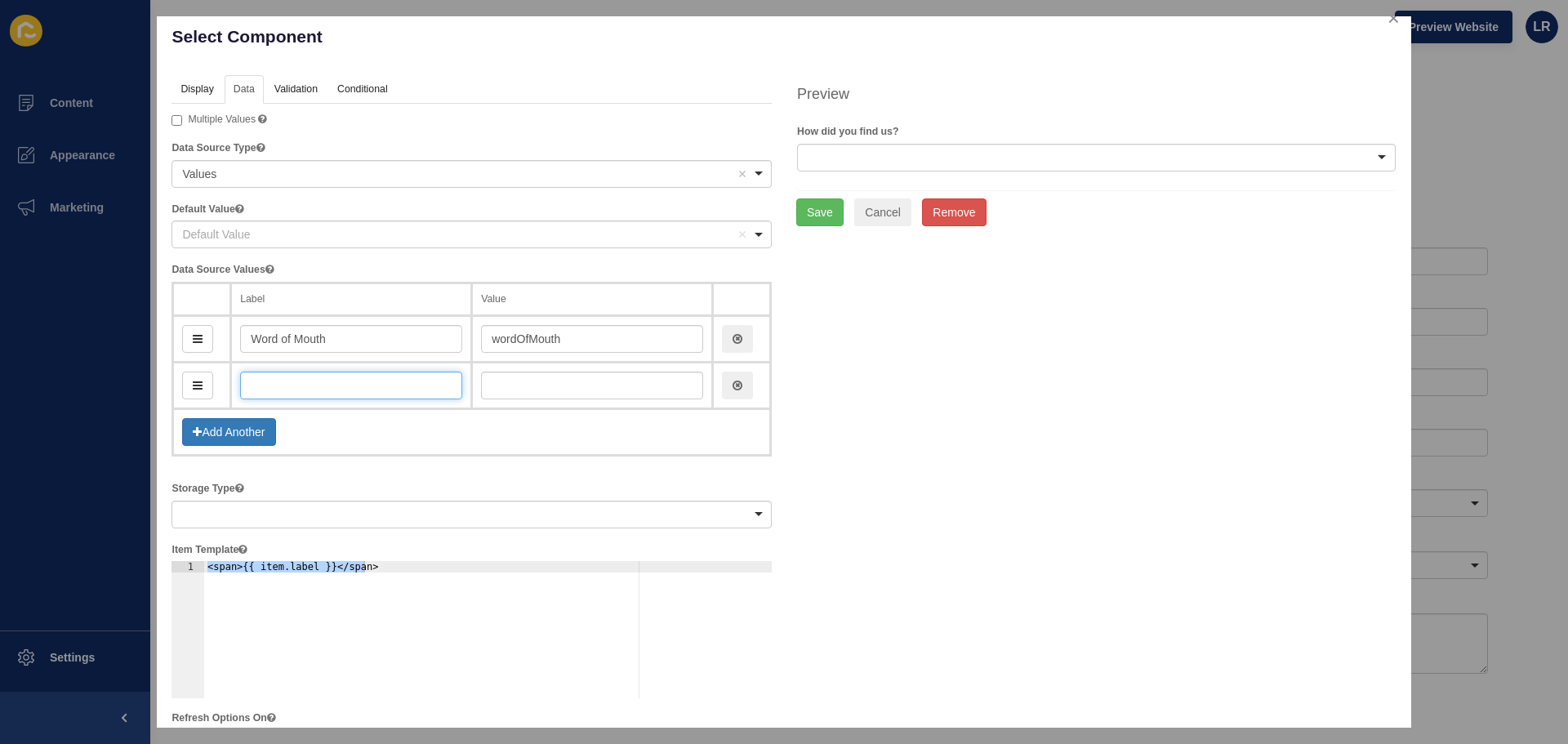
click at [289, 378] on input "text" at bounding box center [351, 385] width 222 height 28
click at [953, 205] on button "Remove" at bounding box center [953, 212] width 64 height 28
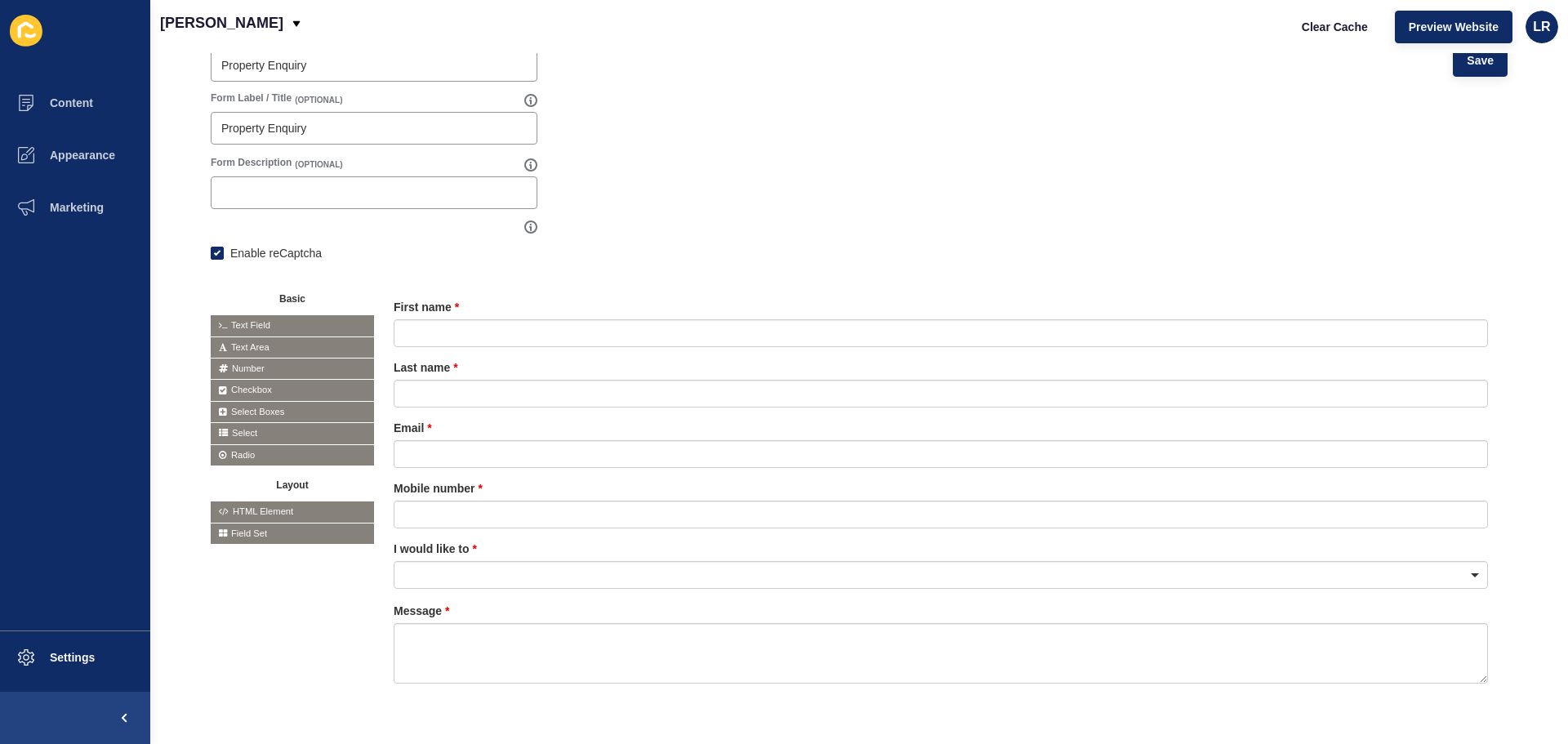
scroll to position [0, 0]
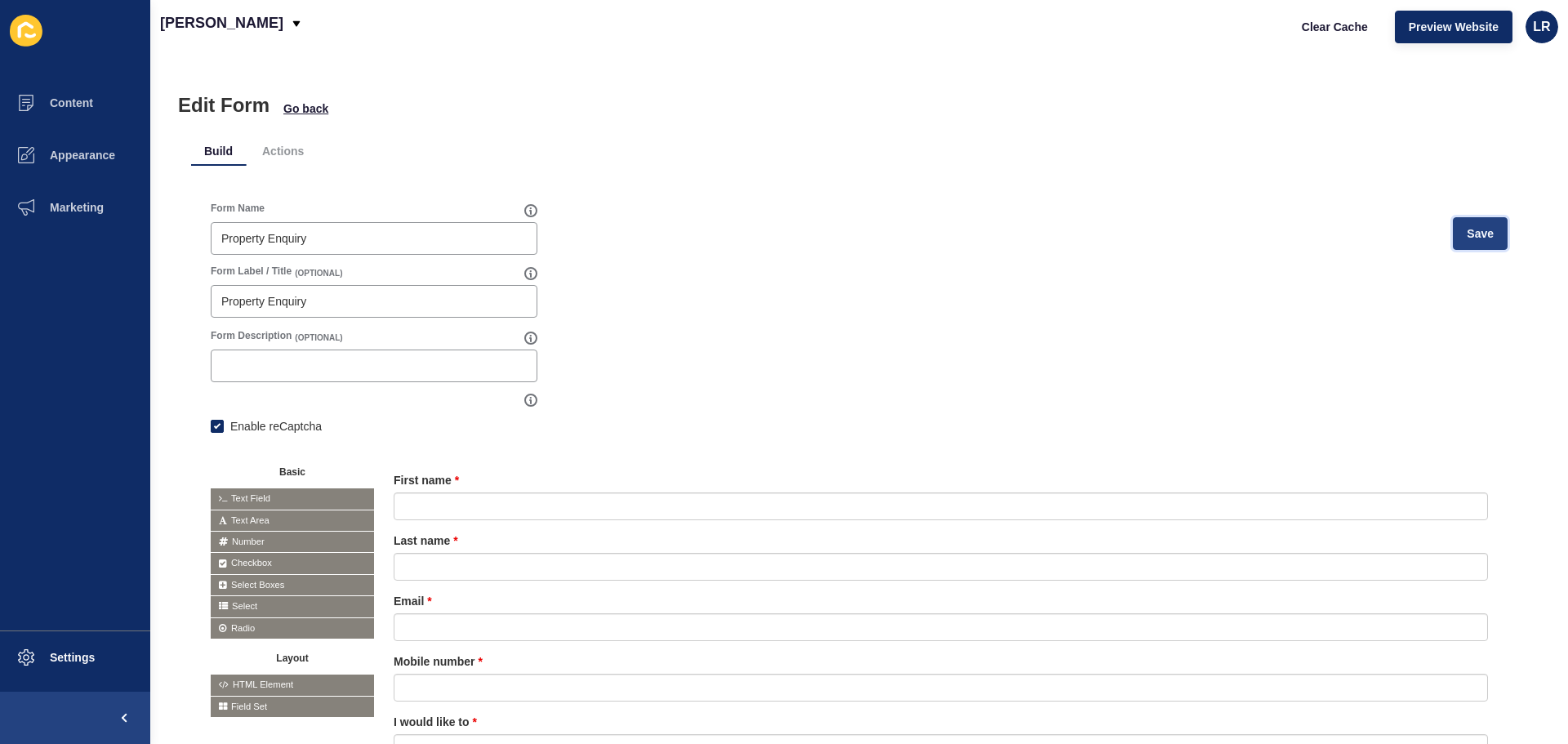
click at [1466, 240] on span "Save" at bounding box center [1479, 233] width 27 height 16
click at [299, 110] on span "Go back" at bounding box center [306, 108] width 45 height 16
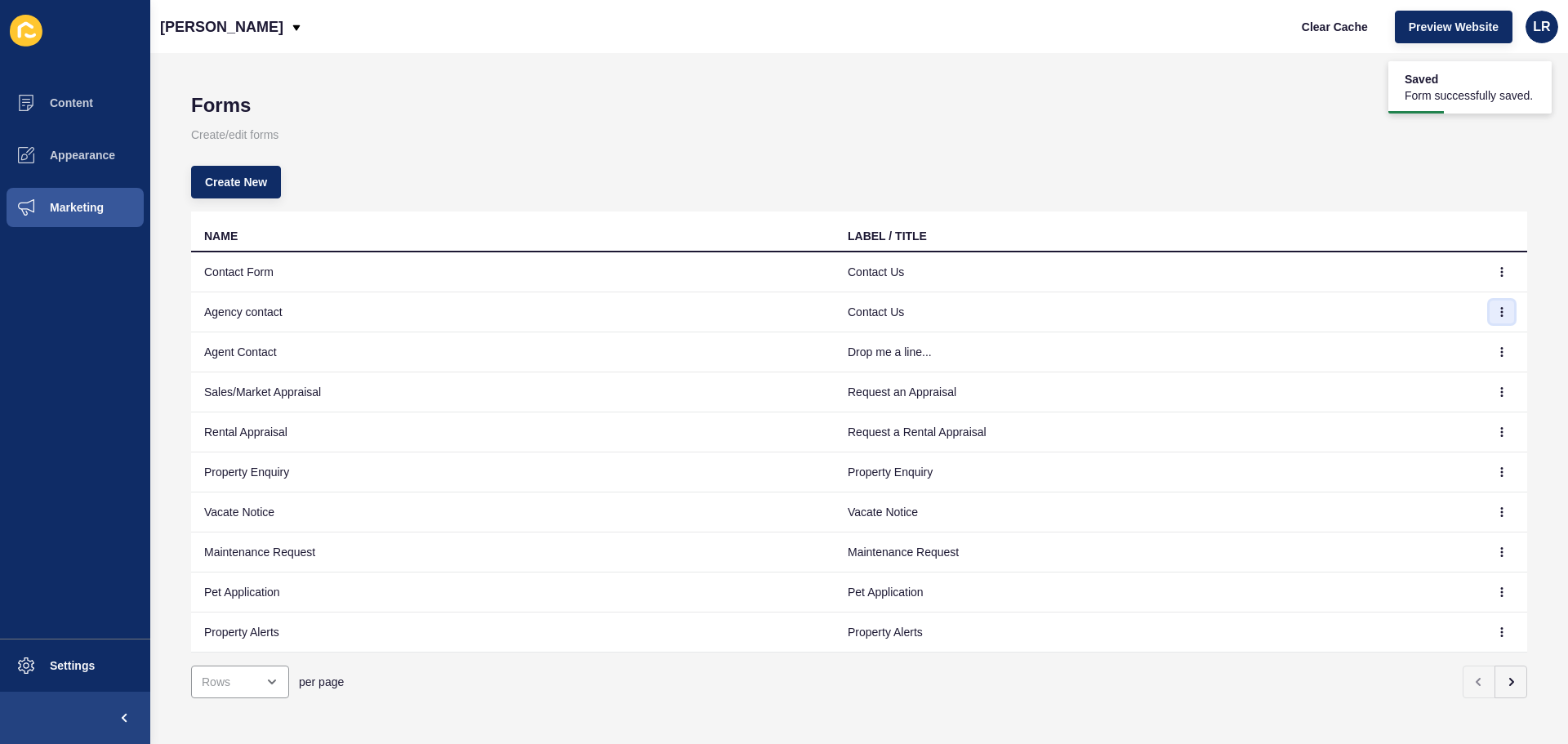
click at [1497, 307] on button "button" at bounding box center [1502, 312] width 24 height 23
click at [1450, 356] on link "Edit" at bounding box center [1444, 345] width 115 height 36
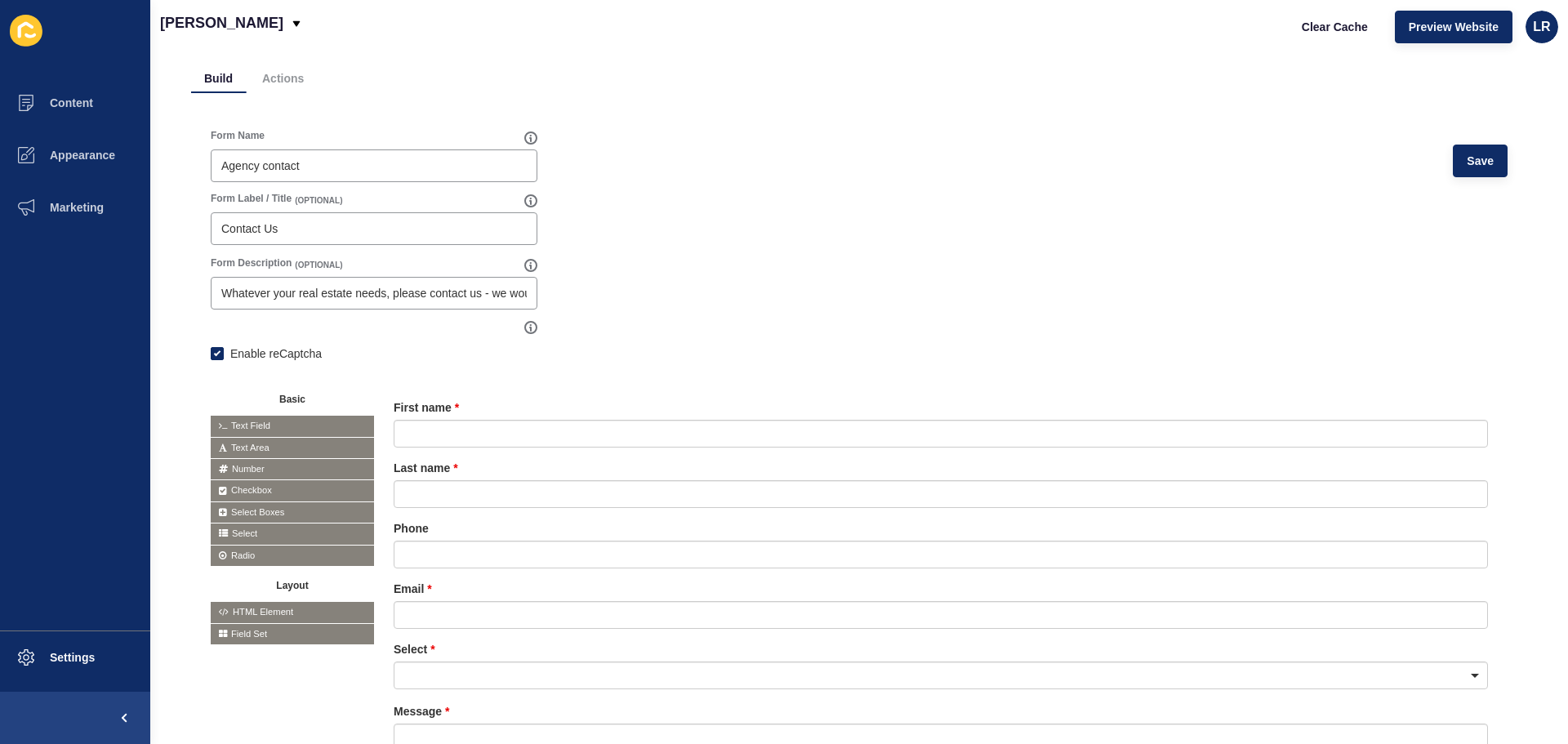
scroll to position [225, 0]
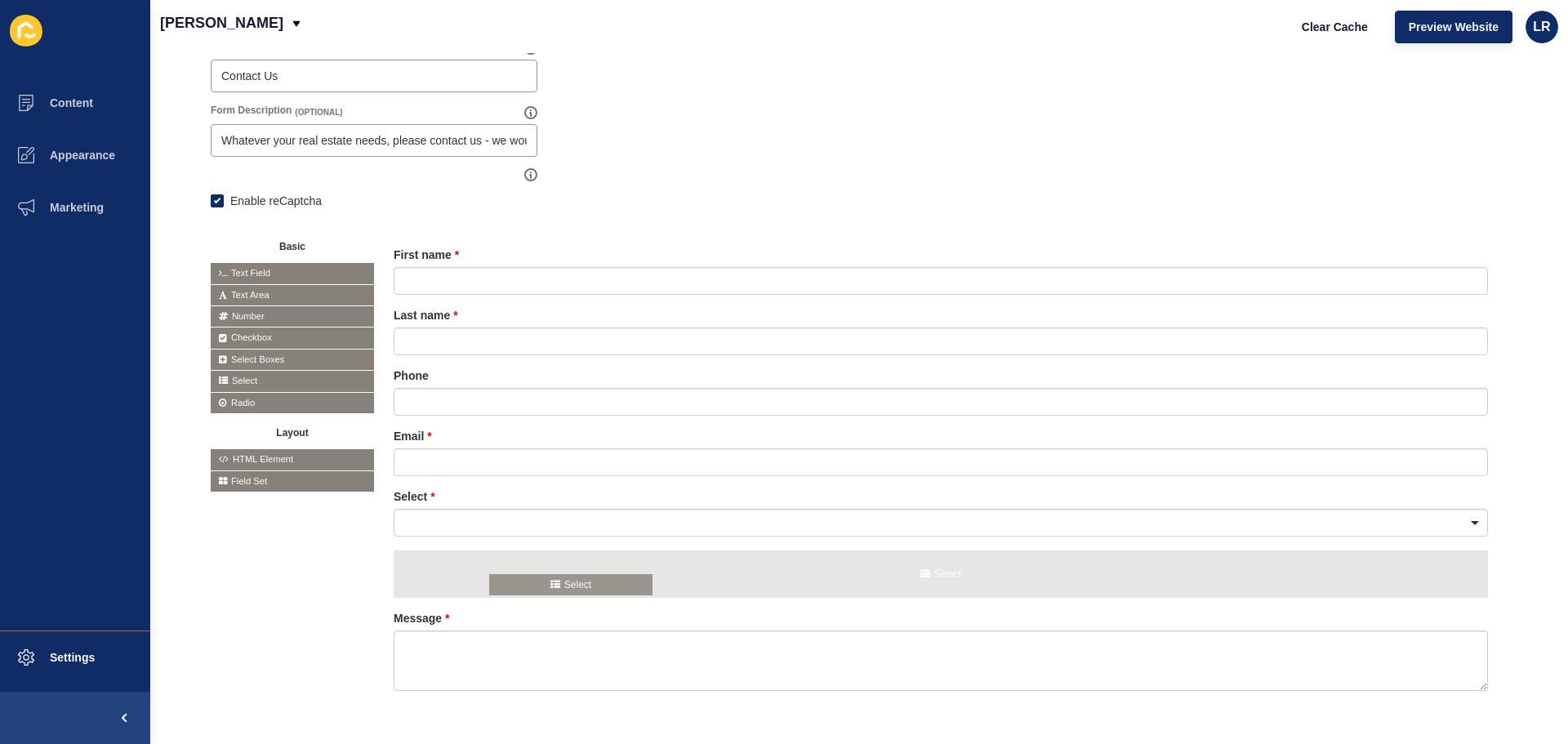
drag, startPoint x: 241, startPoint y: 384, endPoint x: 521, endPoint y: 587, distance: 345.8
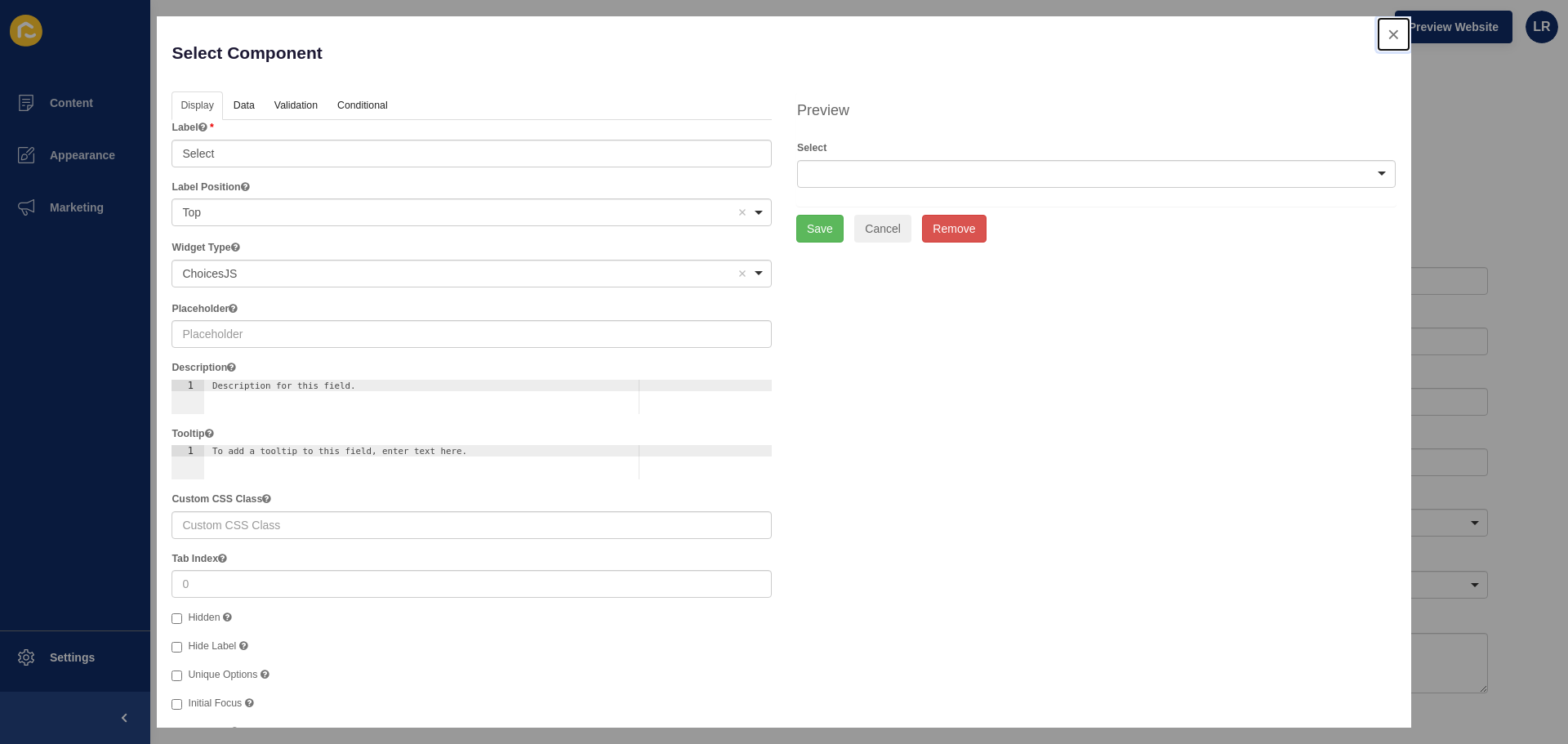
click at [1383, 22] on button "close" at bounding box center [1393, 34] width 34 height 34
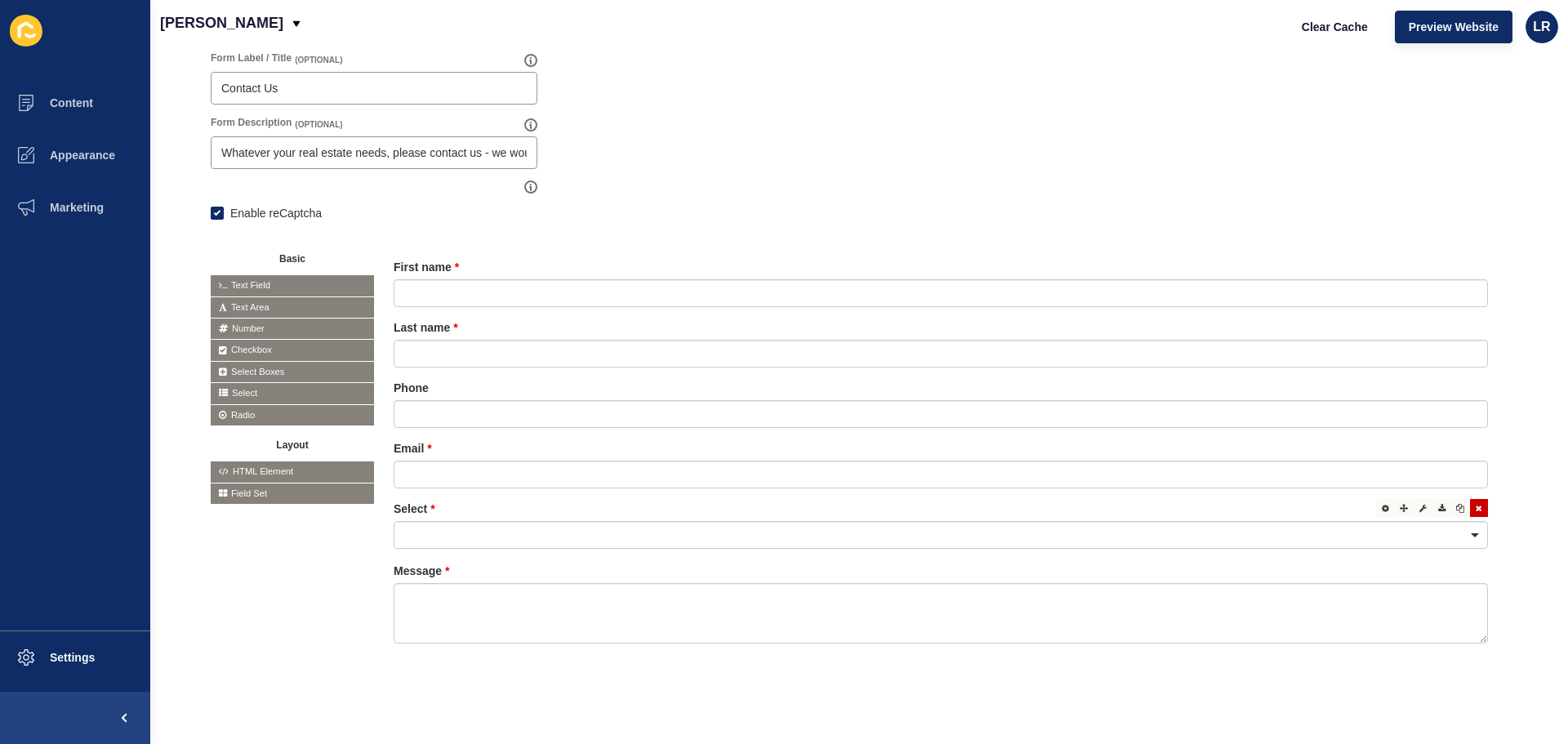
click at [419, 503] on label "Select" at bounding box center [415, 509] width 41 height 16
click at [447, 525] on div at bounding box center [940, 535] width 1094 height 28
click at [363, 513] on div "Basic Text Field Text Area Number Password Checkbox Select Boxes Select Radio B…" at bounding box center [859, 461] width 1296 height 444
click at [449, 521] on div at bounding box center [940, 535] width 1094 height 28
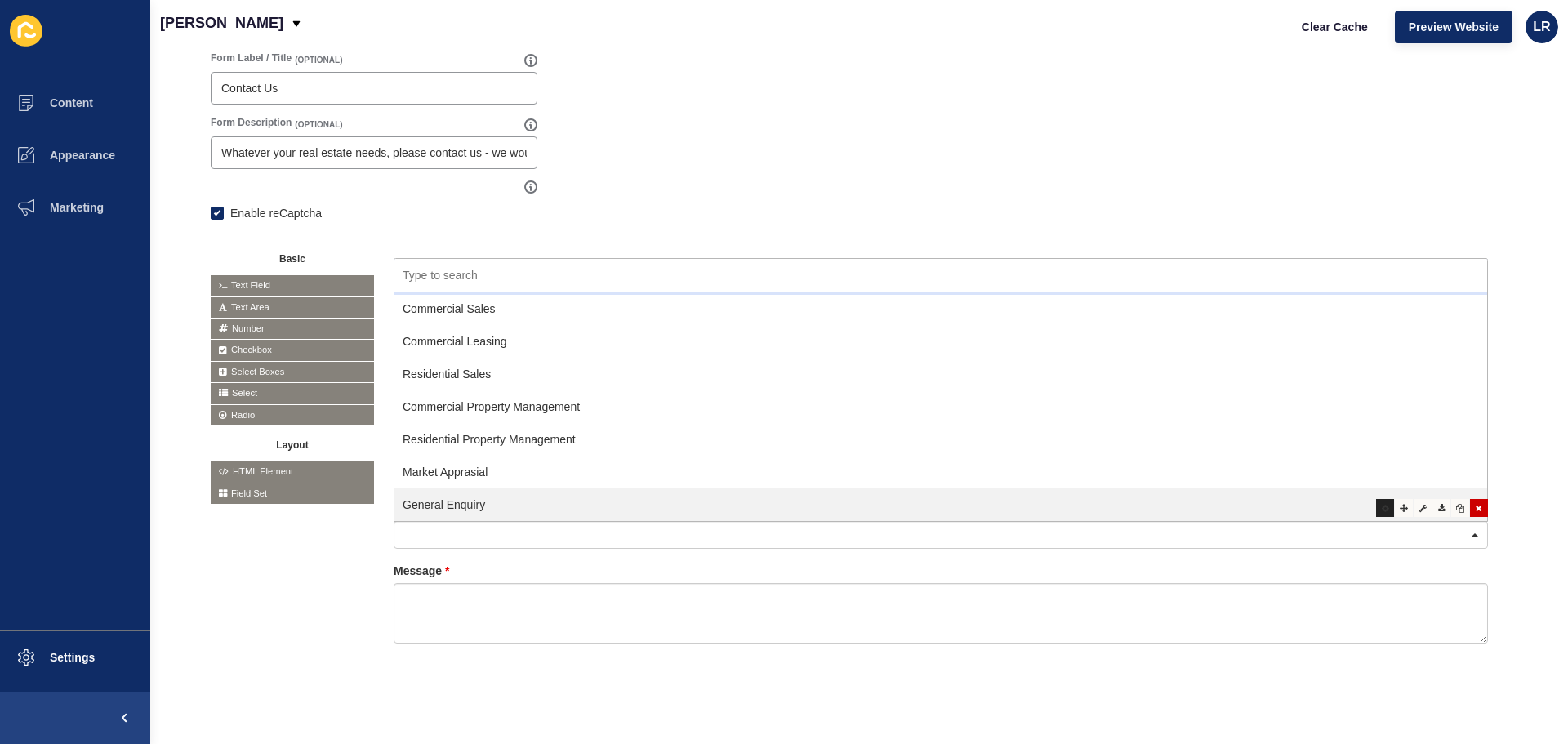
click at [1376, 502] on div at bounding box center [1384, 508] width 18 height 18
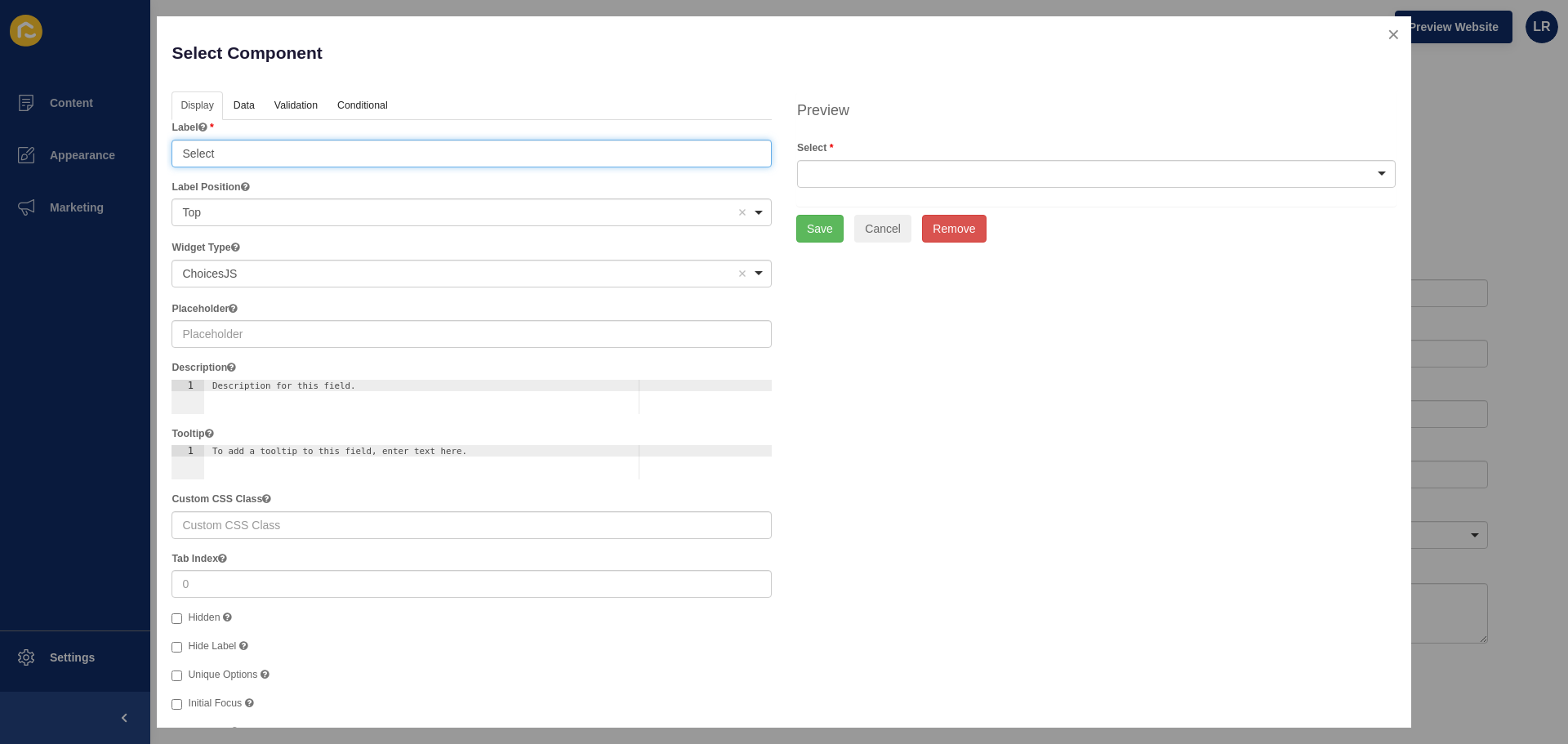
drag, startPoint x: 229, startPoint y: 147, endPoint x: 91, endPoint y: 140, distance: 138.2
click at [91, 140] on div "Select Component Help Display Data Validation API Conditional Logic Layout Labe…" at bounding box center [784, 372] width 1568 height 744
type input "Who do you need to get in touch with?"
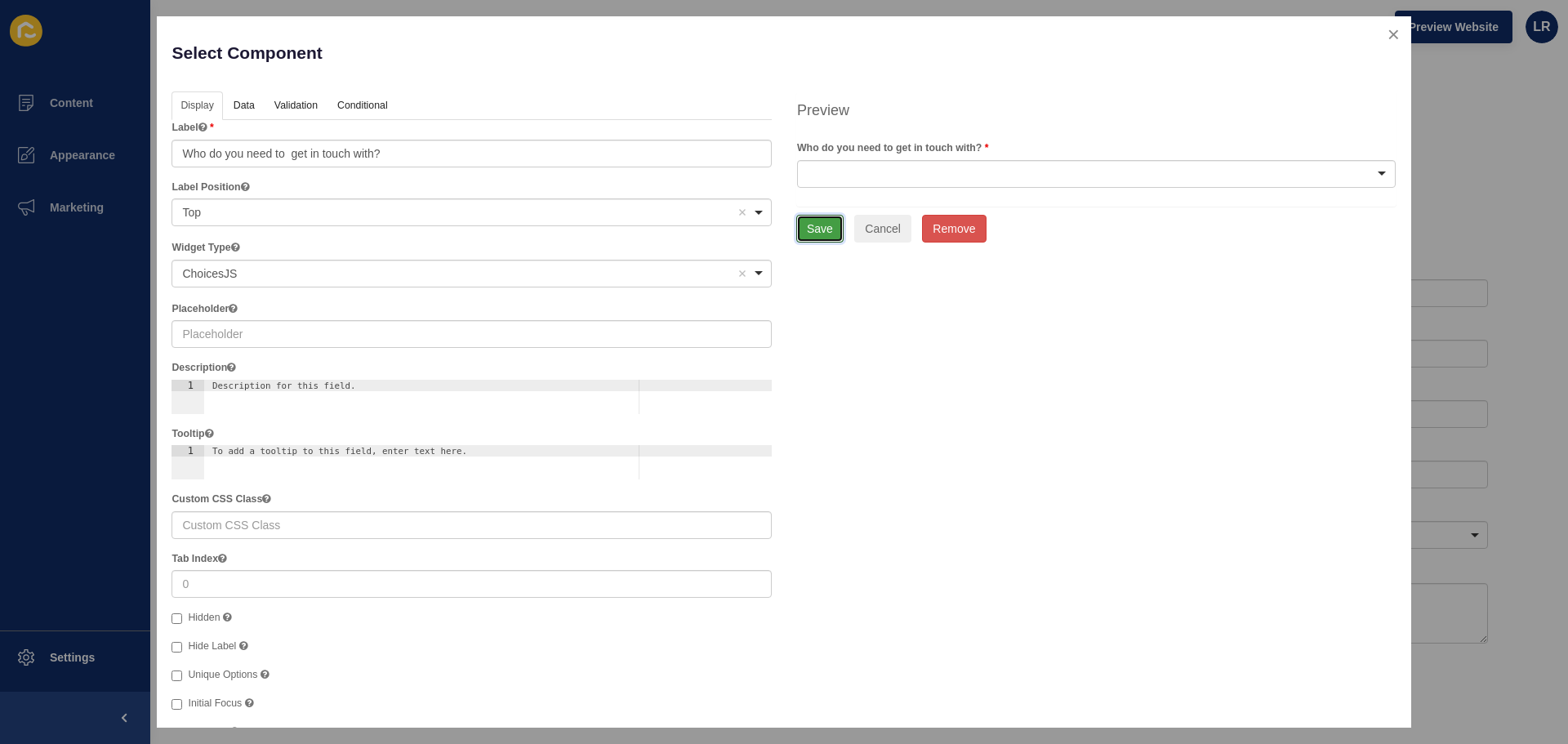
click at [828, 237] on button "Save" at bounding box center [819, 228] width 47 height 28
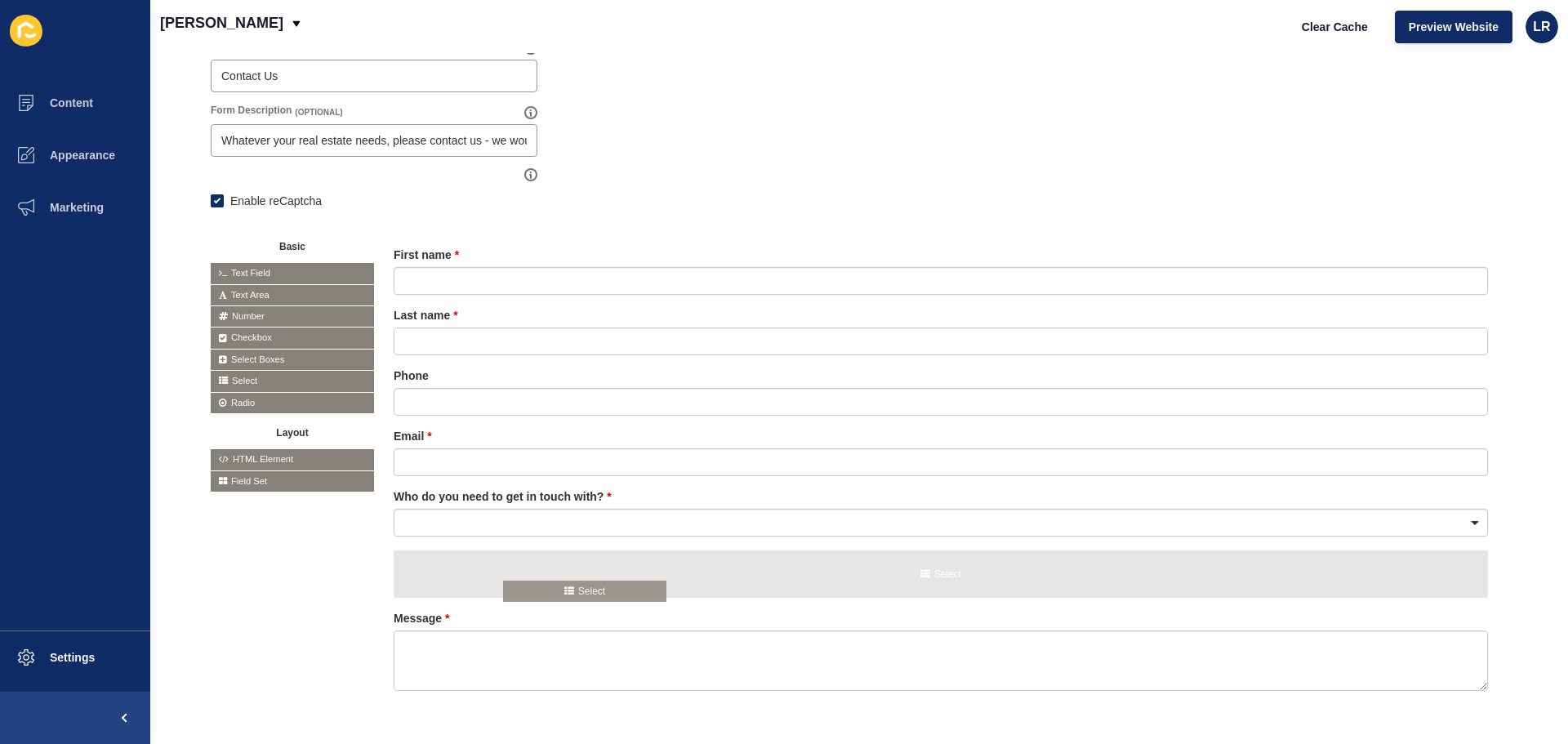
drag, startPoint x: 253, startPoint y: 373, endPoint x: 545, endPoint y: 571, distance: 352.8
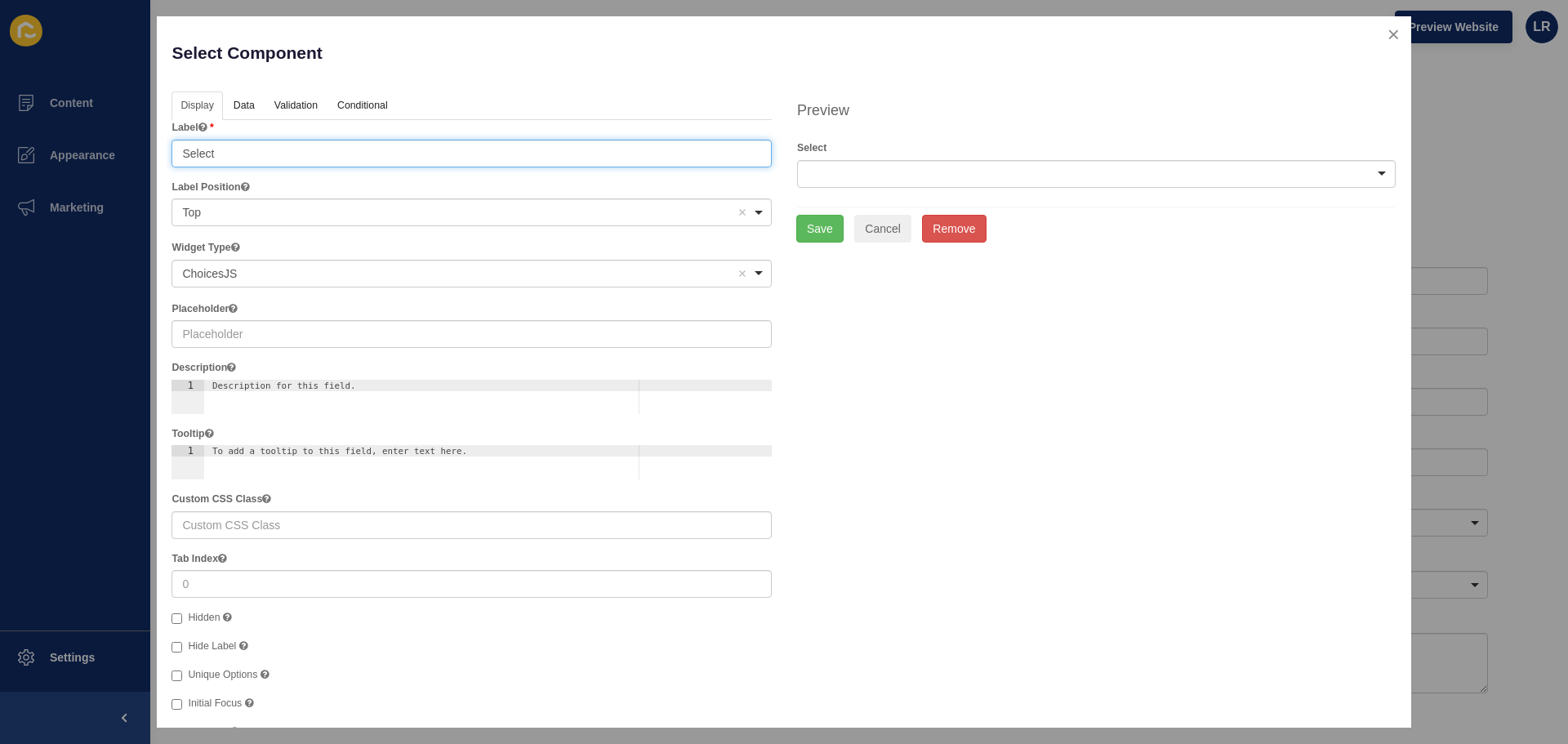
drag, startPoint x: 249, startPoint y: 140, endPoint x: 113, endPoint y: 144, distance: 136.1
click at [113, 144] on div "Select Component Help Display Data Validation API Conditional Logic Layout Labe…" at bounding box center [784, 372] width 1568 height 744
type input "W"
type input "How did you hear about us?"
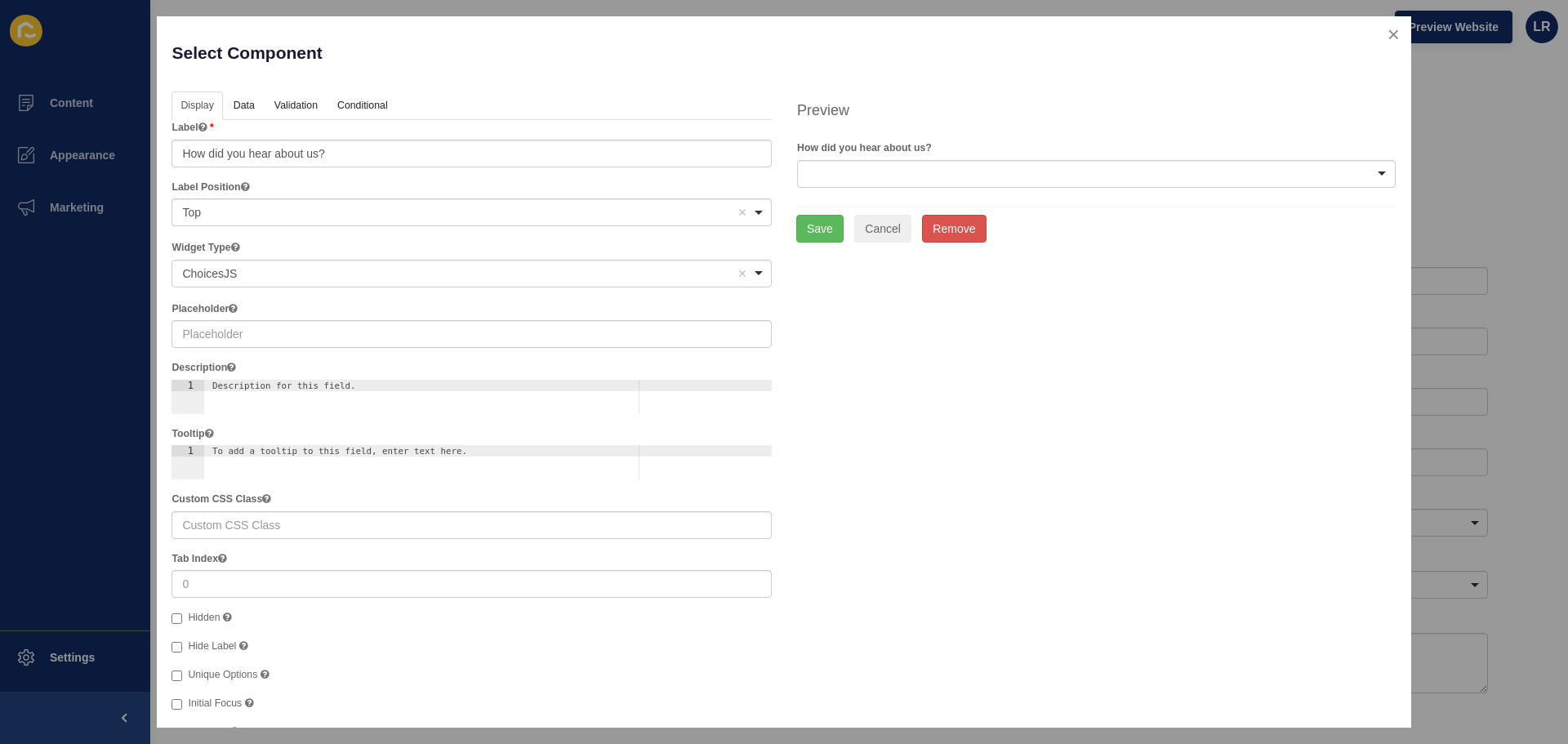
click at [248, 122] on div "Label How did you hear about us?" at bounding box center [472, 143] width 600 height 47
click at [257, 103] on link "Data" at bounding box center [243, 106] width 38 height 30
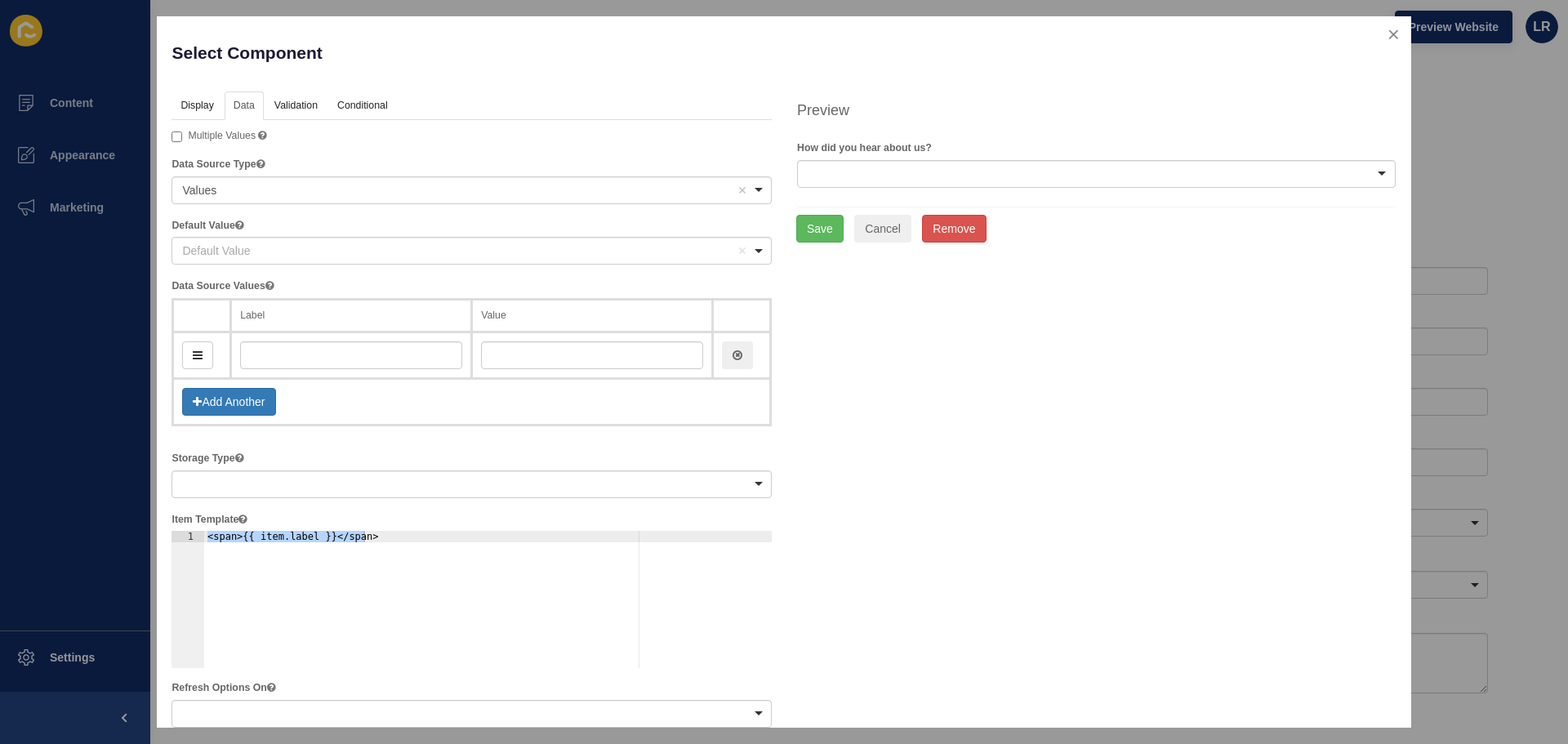
click at [334, 340] on td at bounding box center [351, 355] width 241 height 47
click at [348, 358] on input "text" at bounding box center [351, 355] width 222 height 28
drag, startPoint x: 309, startPoint y: 356, endPoint x: 290, endPoint y: 359, distance: 19.2
click at [309, 356] on input "text" at bounding box center [351, 355] width 222 height 28
type input "Wo"
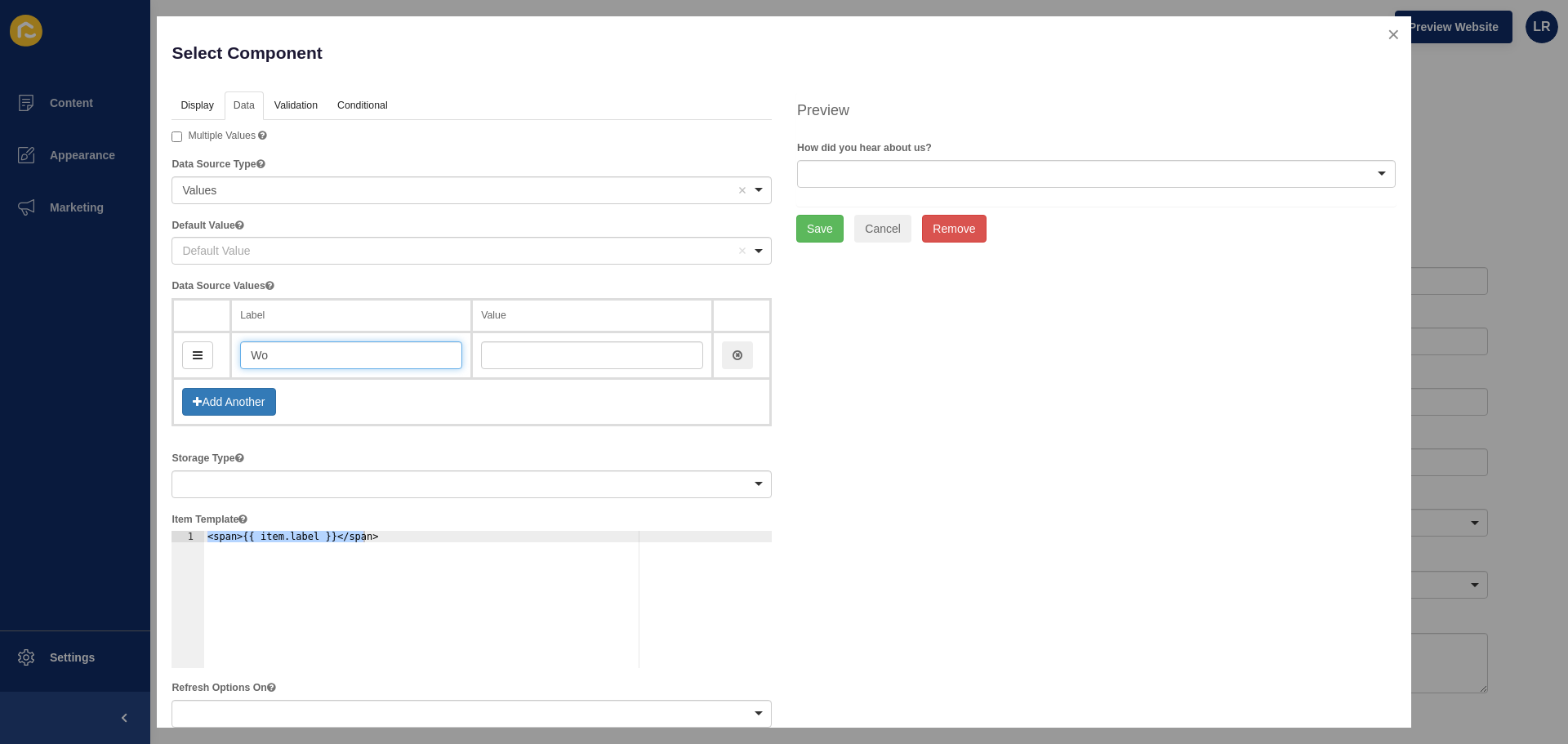
type input "wo"
type input "Word"
type input "word"
type input "Word o"
type input "wordO"
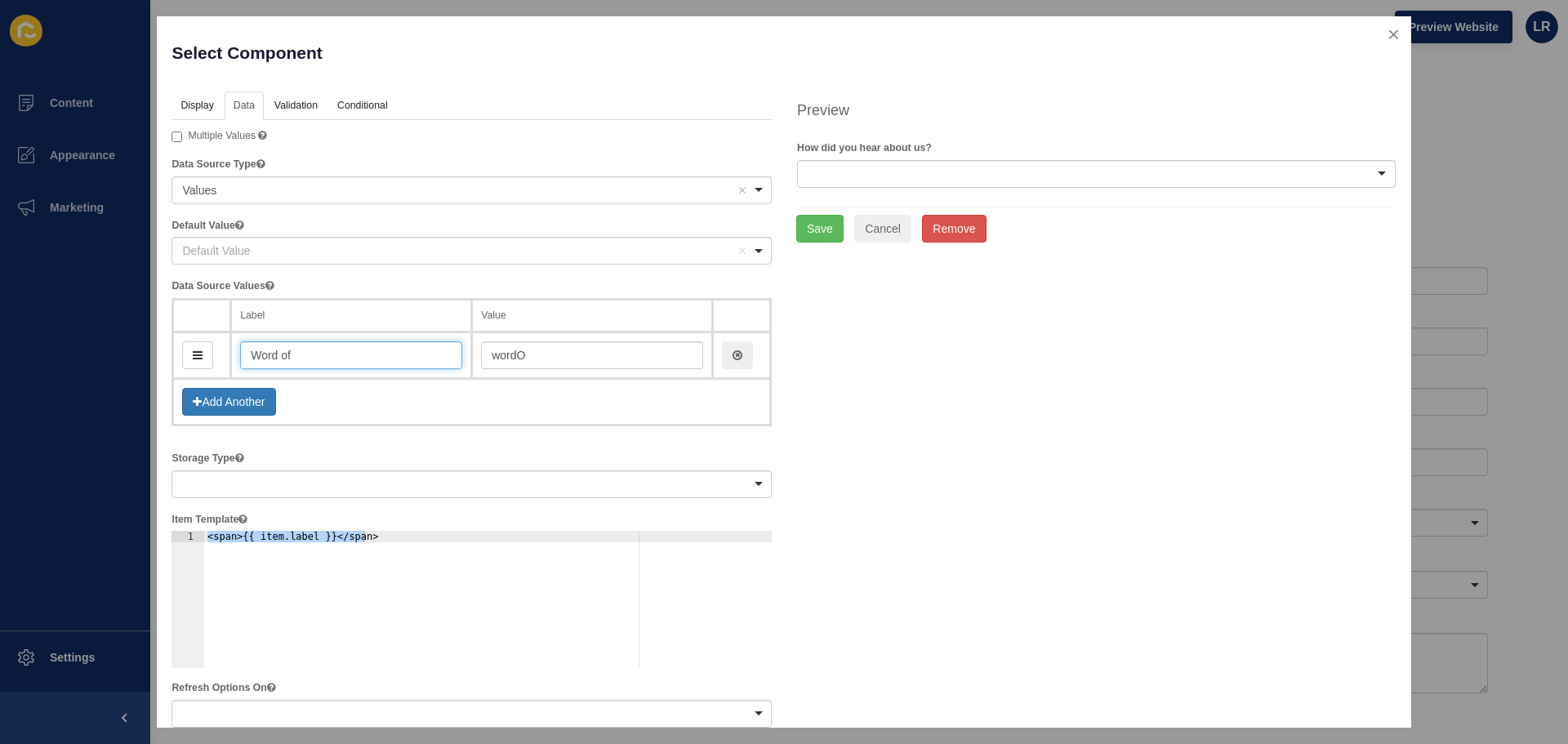
type input "Word of"
type input "wordOf"
type input "Word of M"
type input "wordOfM"
type input "Word of Mou"
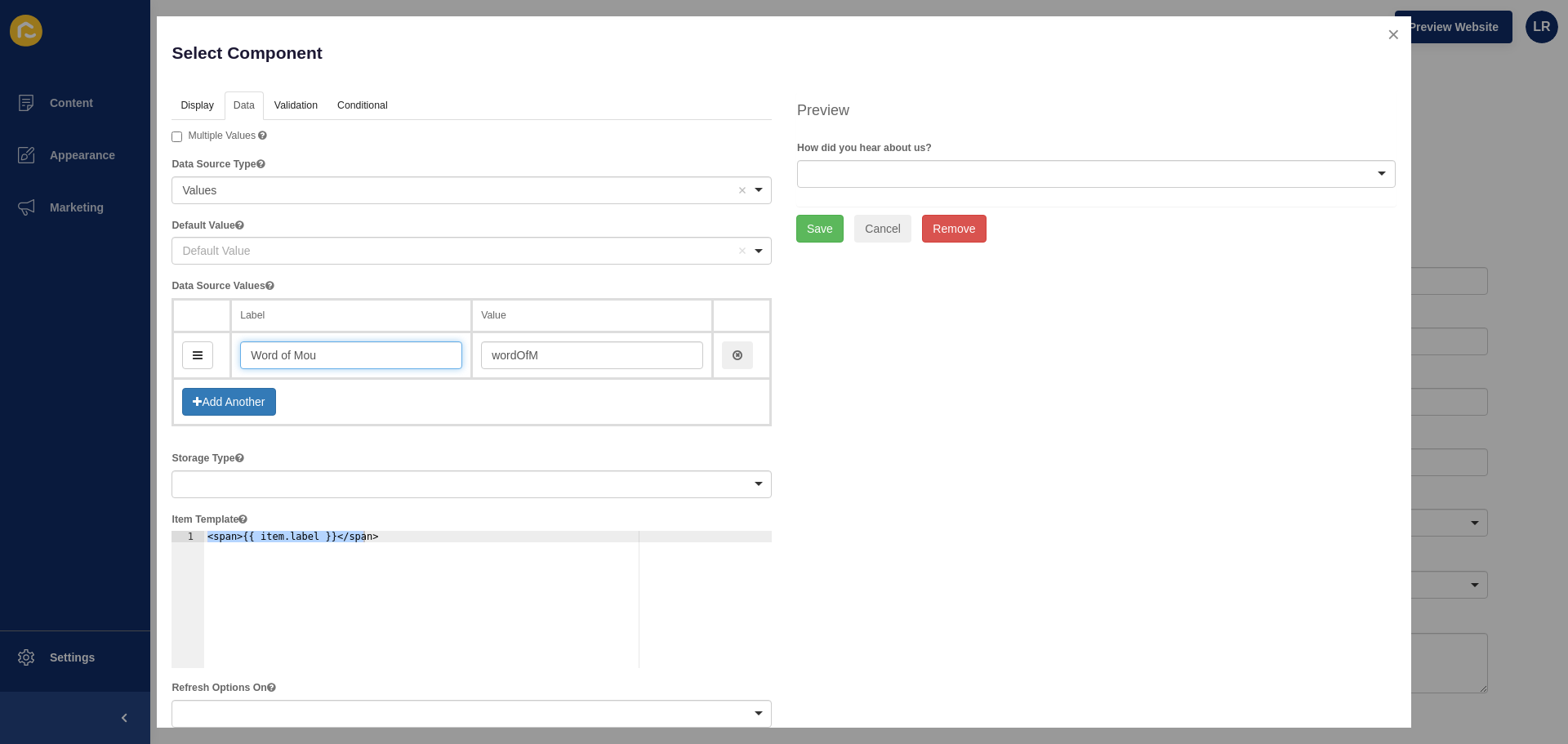
type input "wordOfMou"
type input "Word of Mouth"
type input "wordOfMouth"
type input "Word of Mouth?"
click at [241, 405] on button "Add Another" at bounding box center [228, 402] width 93 height 28
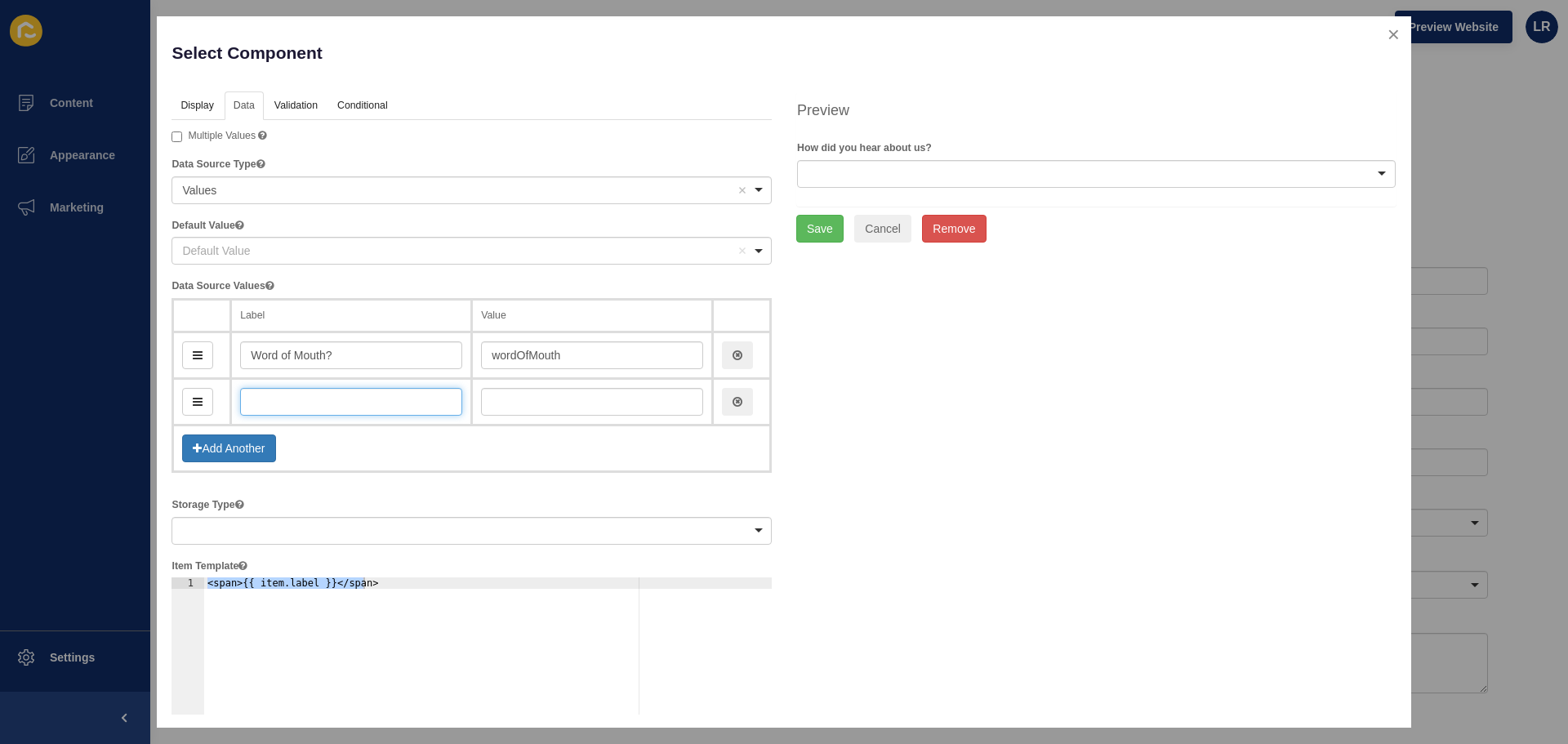
drag, startPoint x: 339, startPoint y: 403, endPoint x: 350, endPoint y: 398, distance: 12.1
click at [339, 403] on input "text" at bounding box center [351, 402] width 222 height 28
click at [356, 359] on input "Word of Mouth?" at bounding box center [351, 355] width 222 height 28
type input "Word of Mouth"
click at [294, 402] on input "text" at bounding box center [351, 402] width 222 height 28
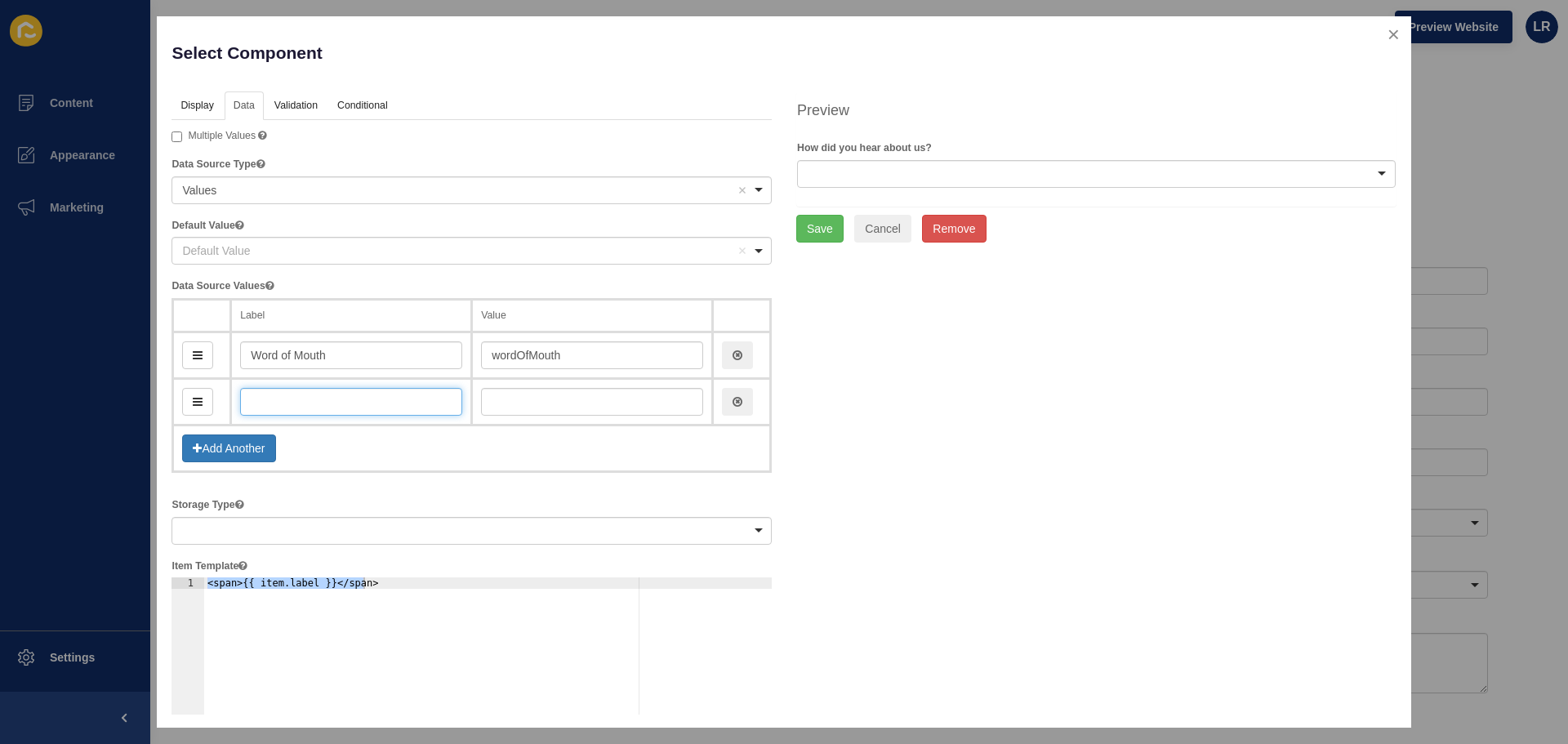
type input "G"
type input "g"
type input "Goog"
type input "goog"
type input "Google"
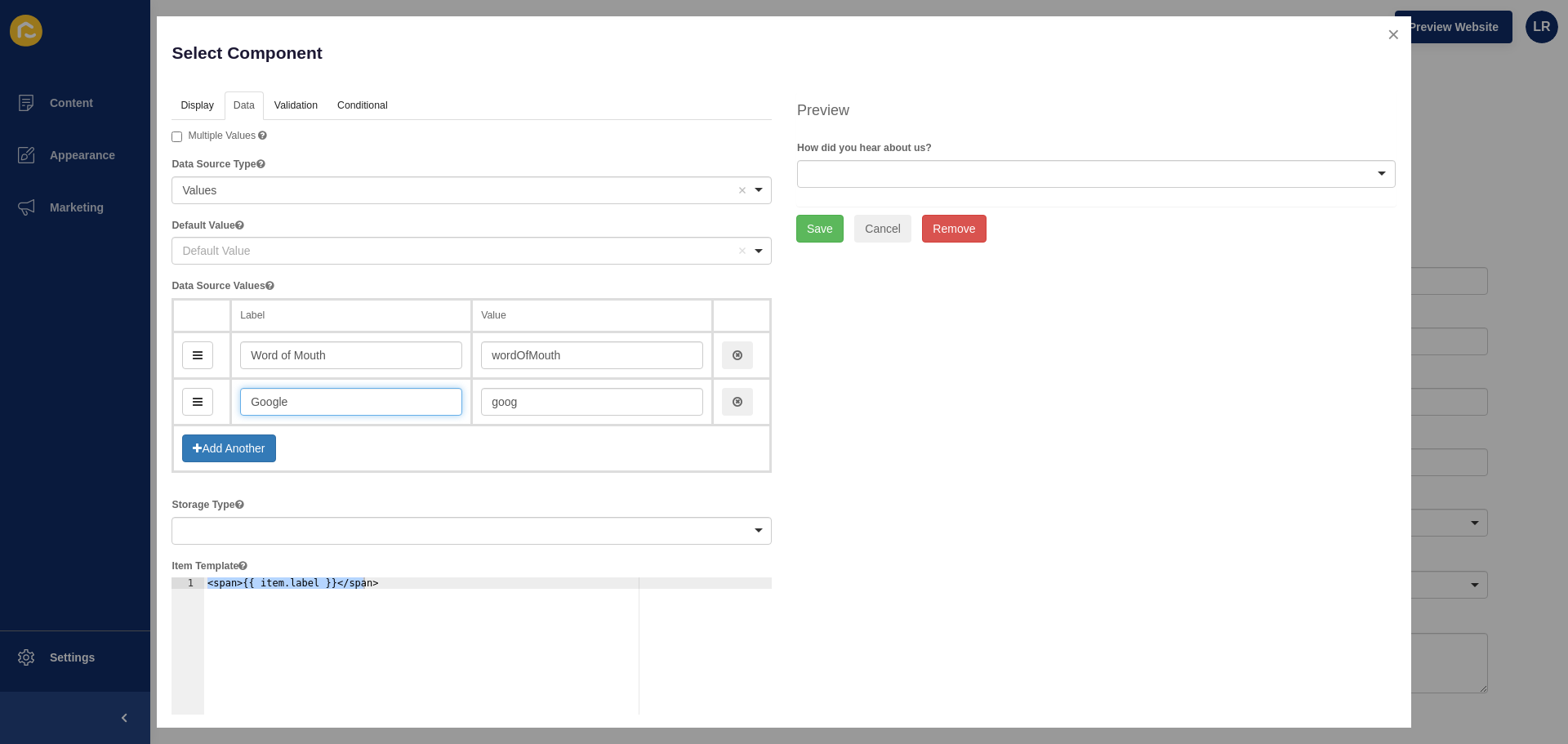
type input "google"
type input "Google S"
type input "googleS"
type input "Google Se"
type input "googleSe"
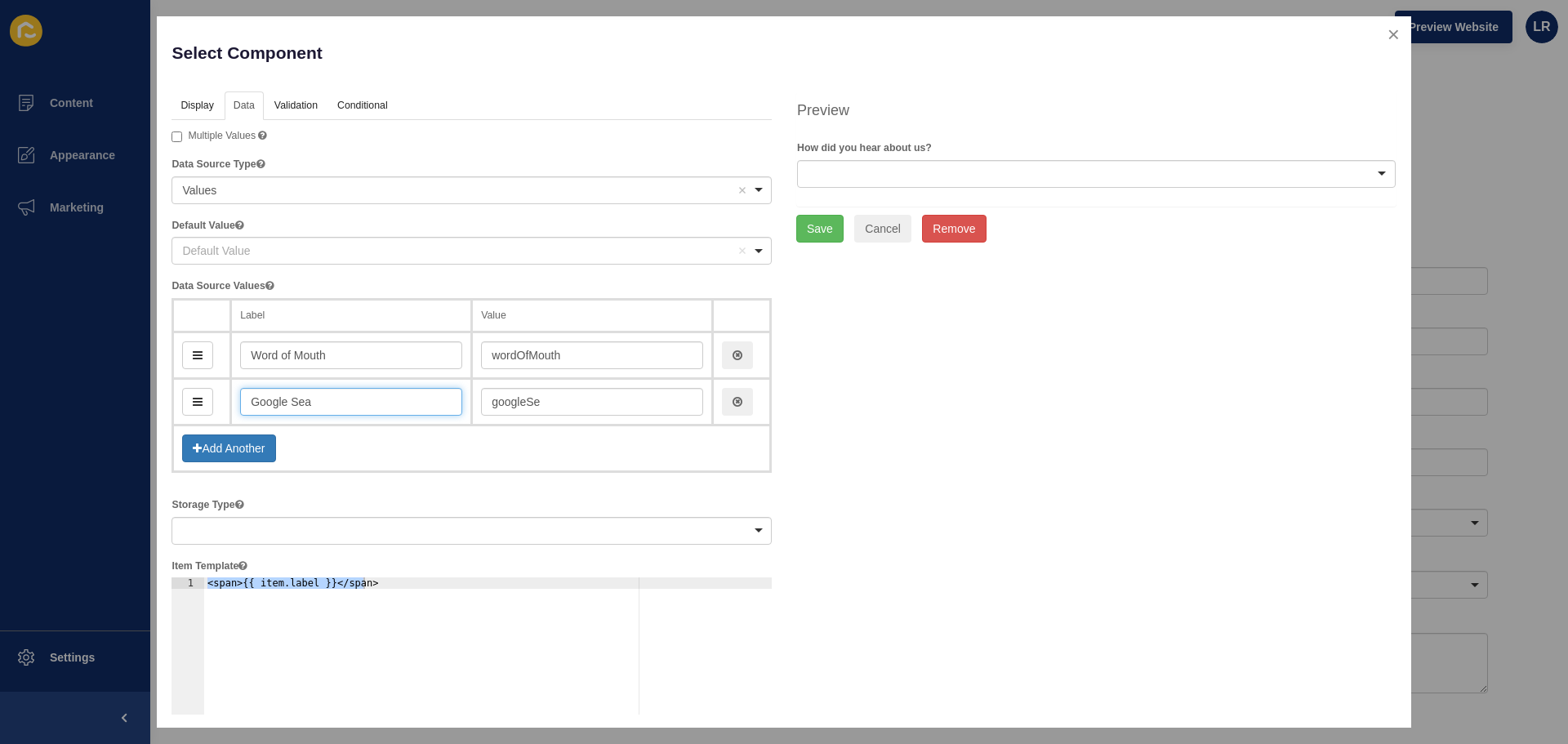
type input "Google Sear"
type input "googleSear"
type input "Google Search"
type input "googleSearch"
type input "Google Search"
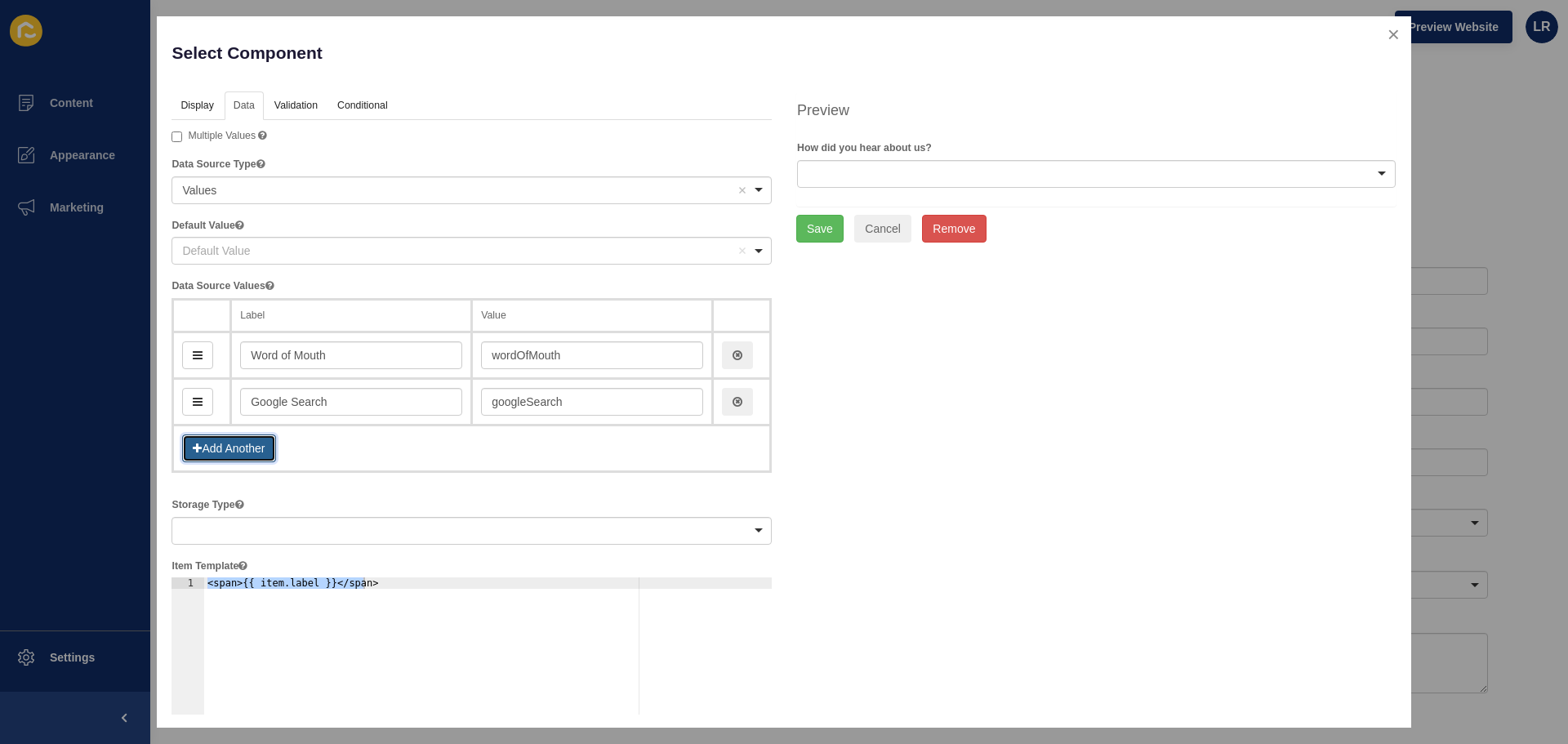
click at [237, 452] on button "Add Another" at bounding box center [228, 448] width 93 height 28
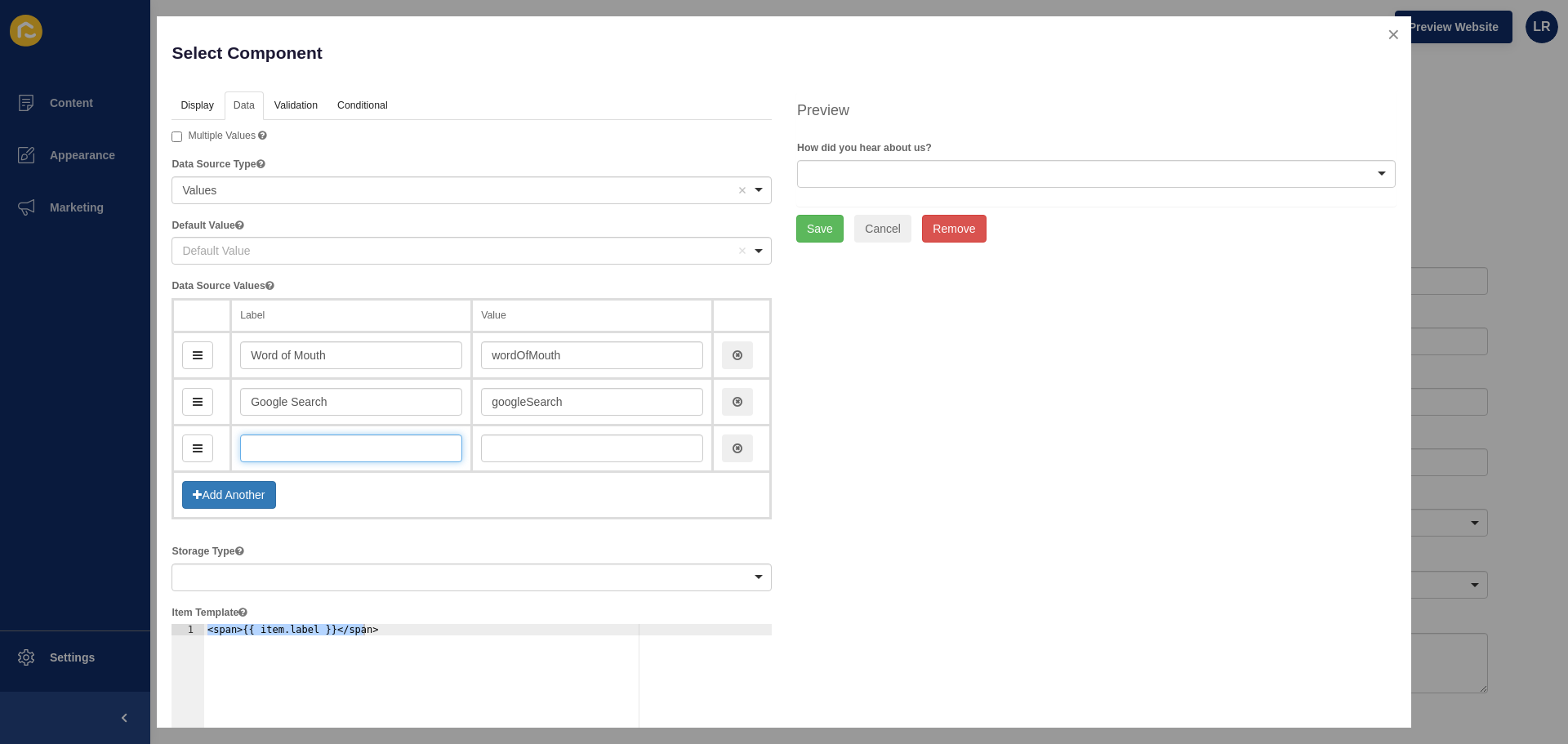
click at [265, 460] on input "text" at bounding box center [351, 448] width 222 height 28
type input "So"
type input "so"
type input "Soci"
type input "soci"
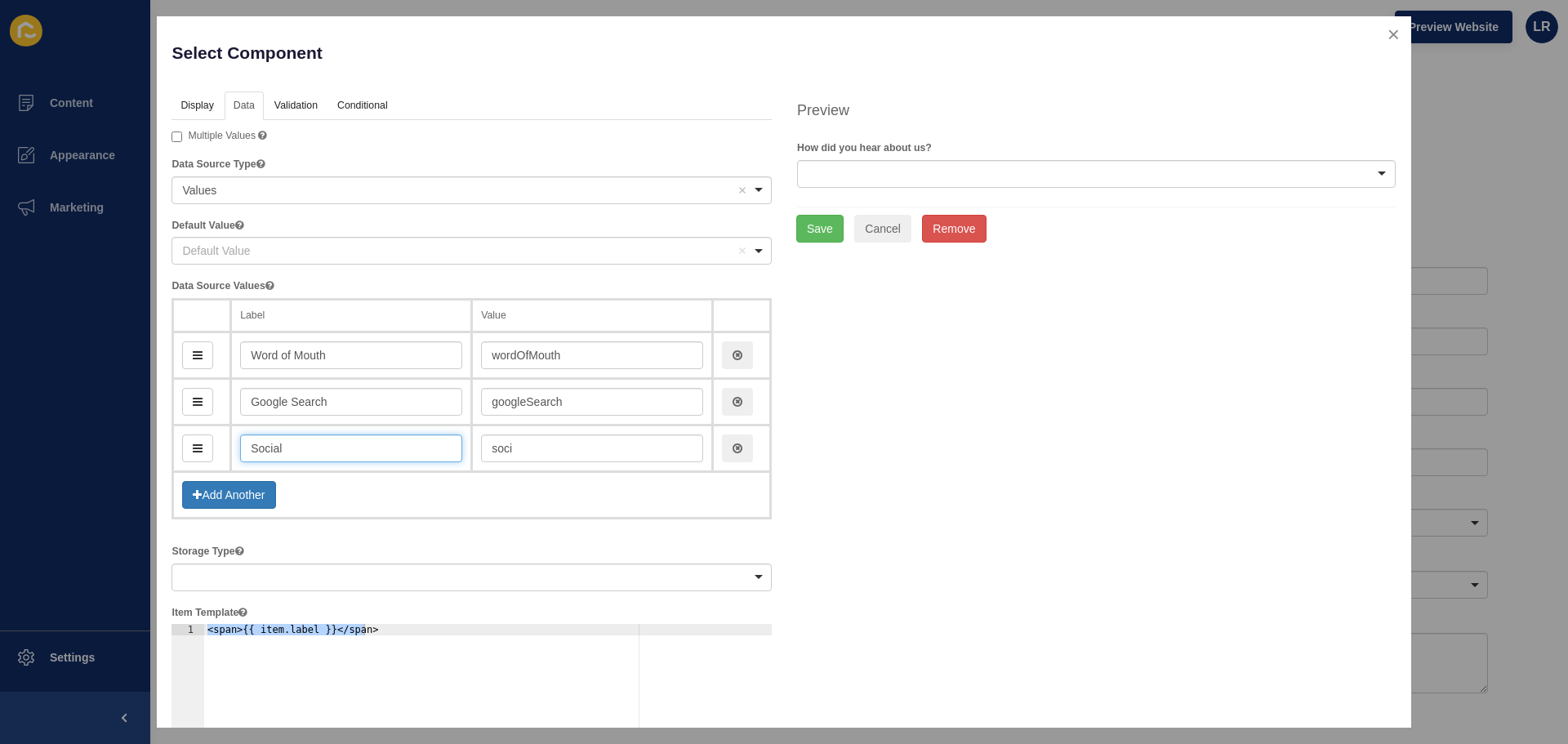
type input "Socials"
type input "socials"
type input "Socials e"
type input "socialsE"
type input "Socials eg"
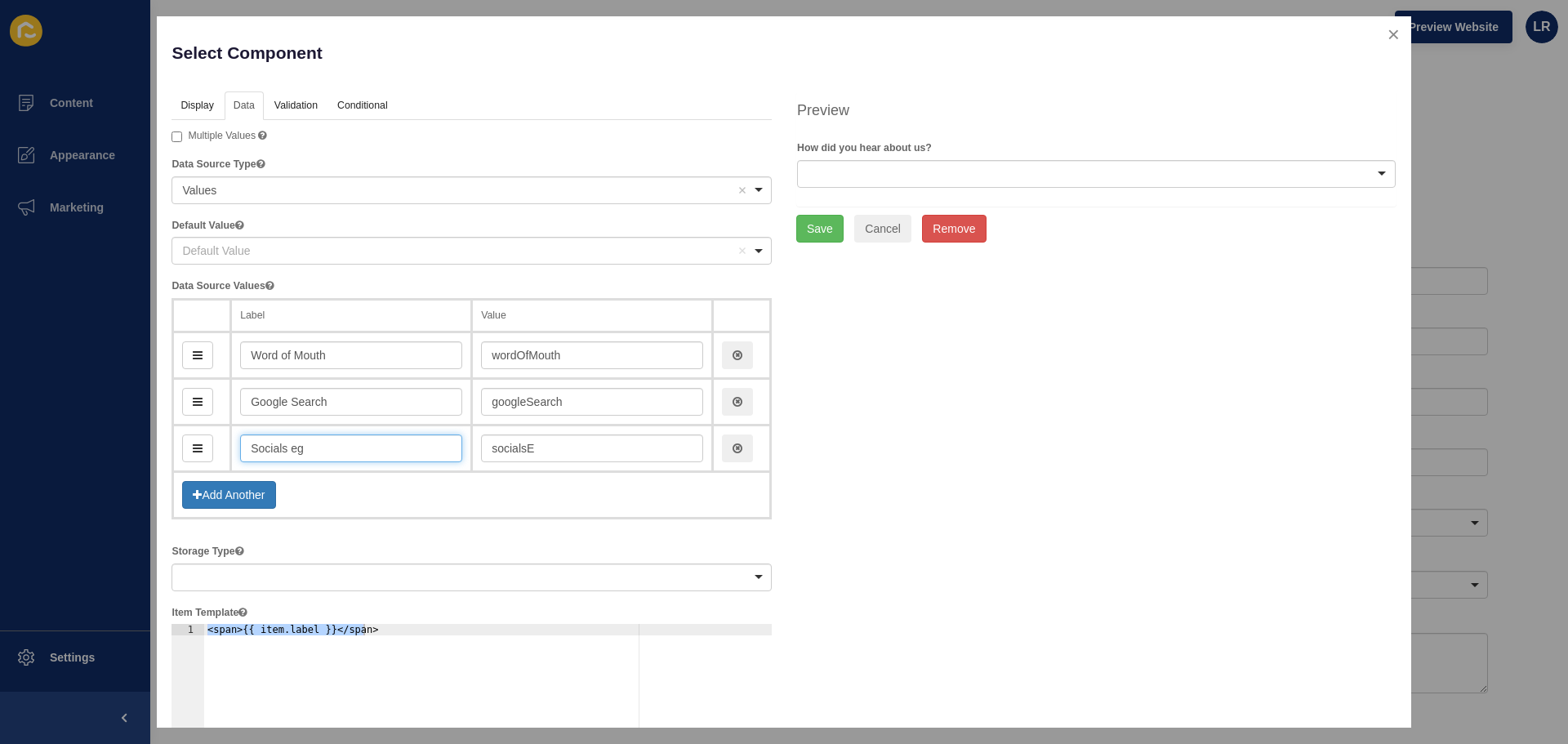
type input "socialsEg"
type input "Socials eg Fa"
type input "socialsEgFa"
type input "Socials eg Face"
type input "socialsEgFace"
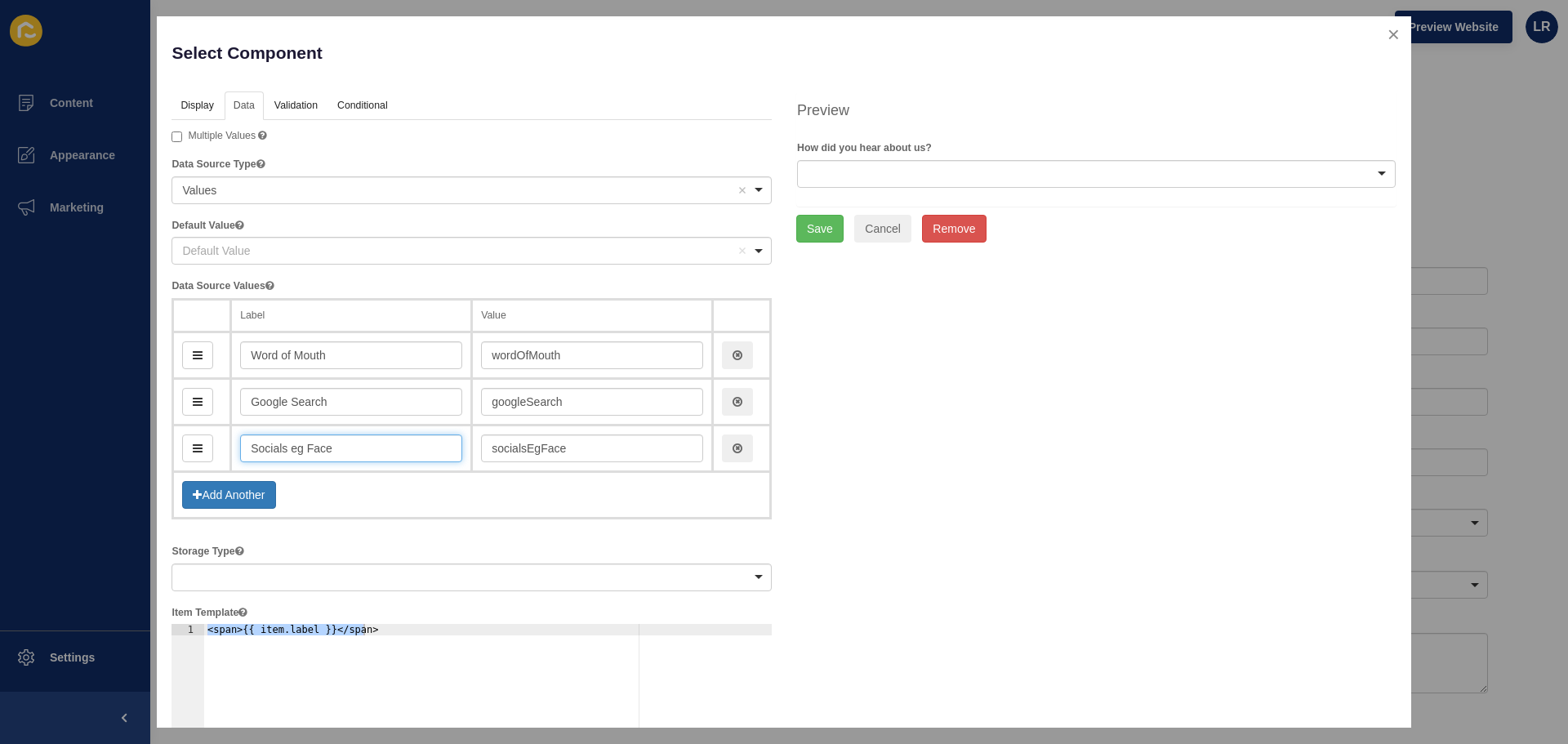
type input "Socials eg Faceb"
type input "socialsEgFaceb"
type input "Socials eg Facebook"
type input "socialsEgFacebook"
type input "Socials eg Facebook o"
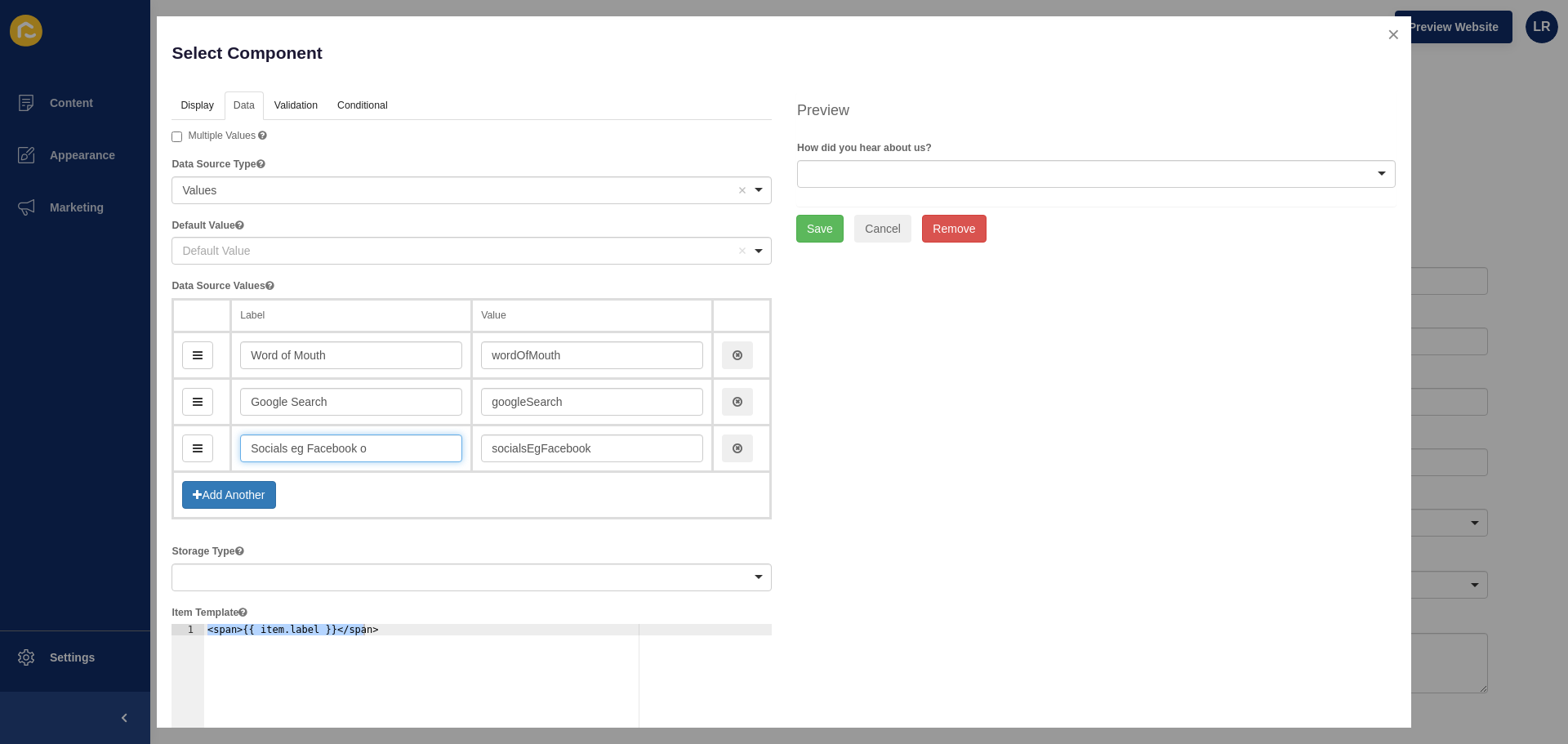
type input "socialsEgFacebookO"
type input "Socials eg Facebook or"
type input "socialsEgFacebookOr"
type input "Socials eg Facebook or I"
type input "socialsEgFacebookOrI"
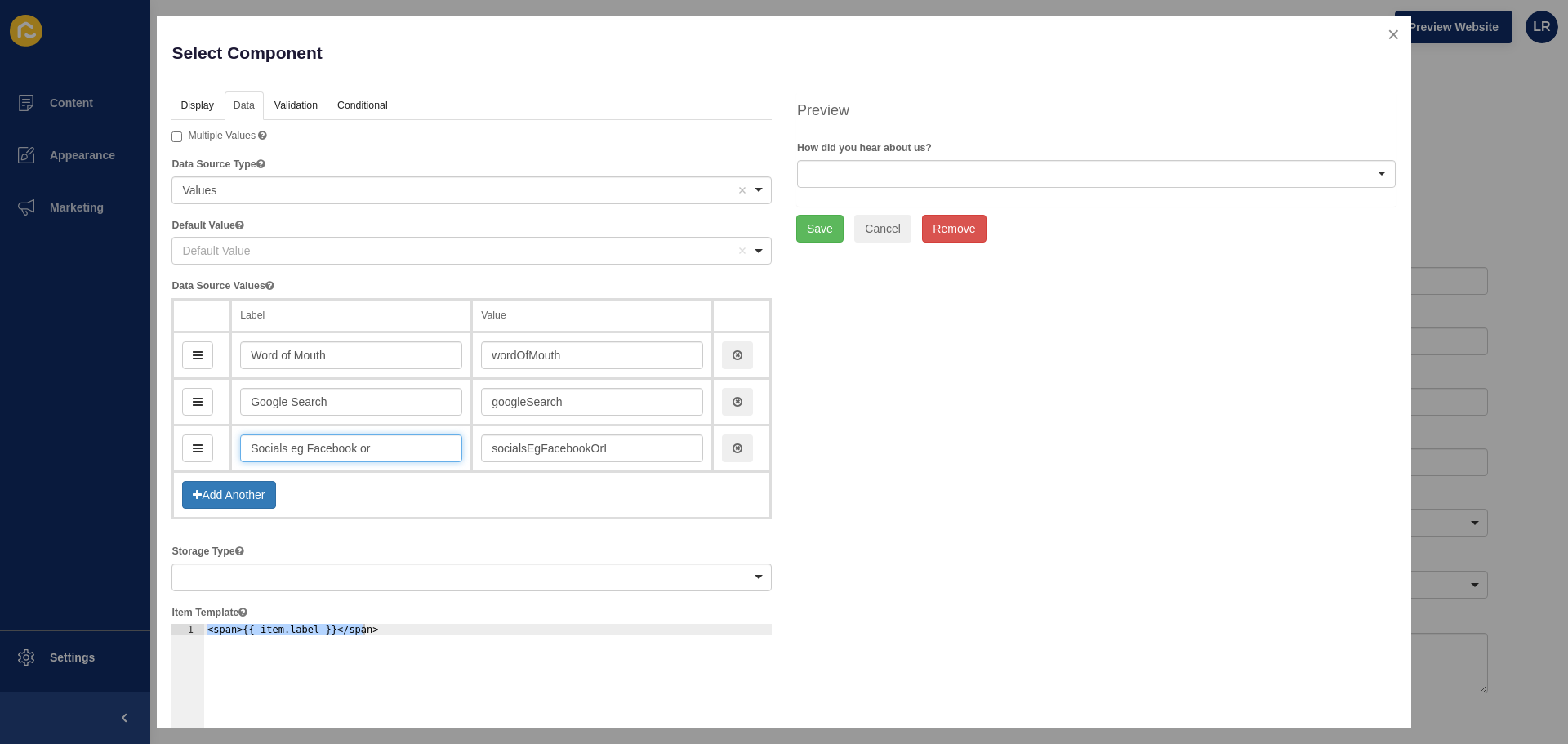
type input "Socials eg Facebook or"
type input "socialsEgFacebookOr"
type input "Socials eg Facebook"
type input "socialsEgFacebook"
type input "Socials eg Facebook/In"
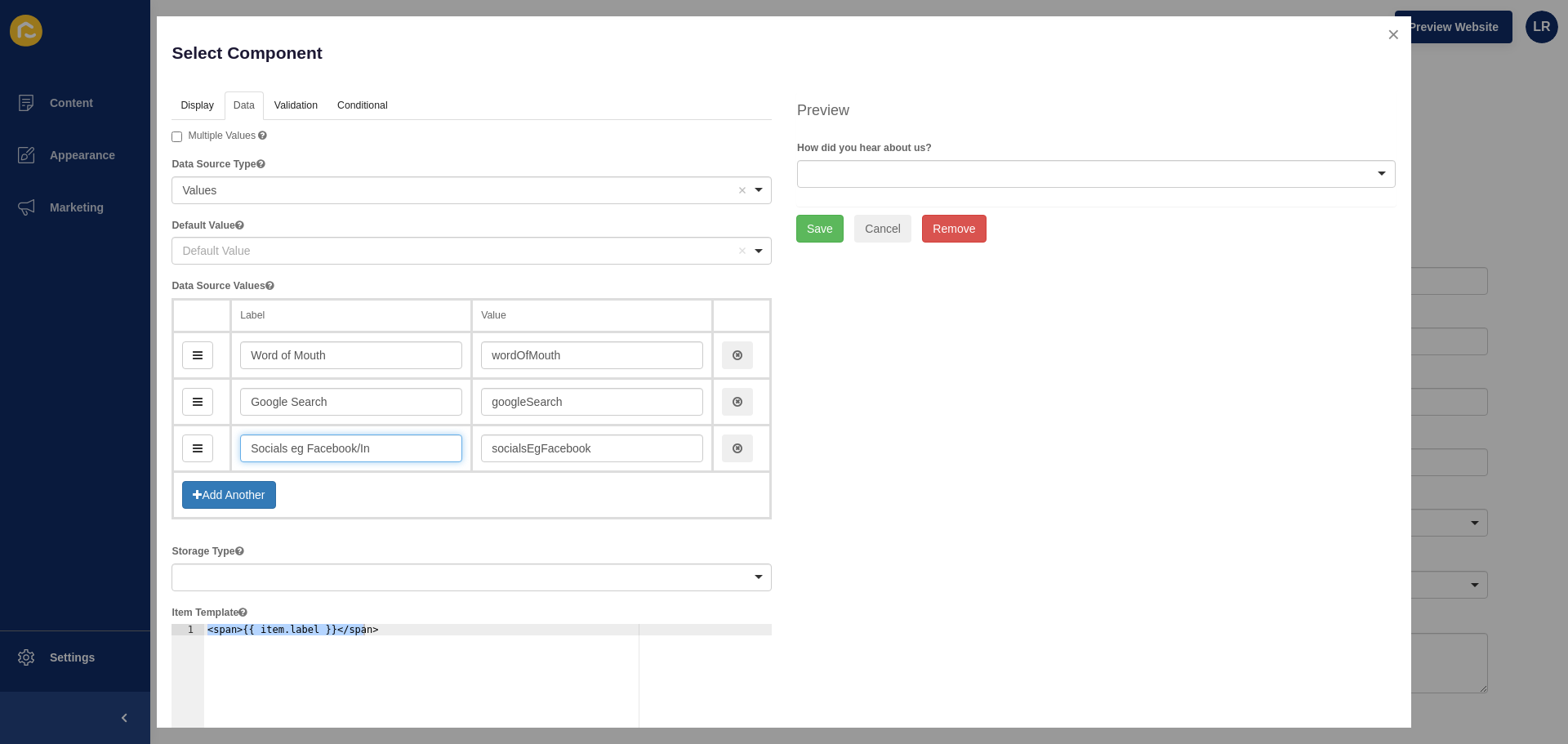
type input "socialsEgFacebookIn"
type input "Socials eg Facebook/Inst"
type input "socialsEgFacebookInst"
type input "Socials eg Facebook/Instg"
type input "socialsEgFacebookInstg"
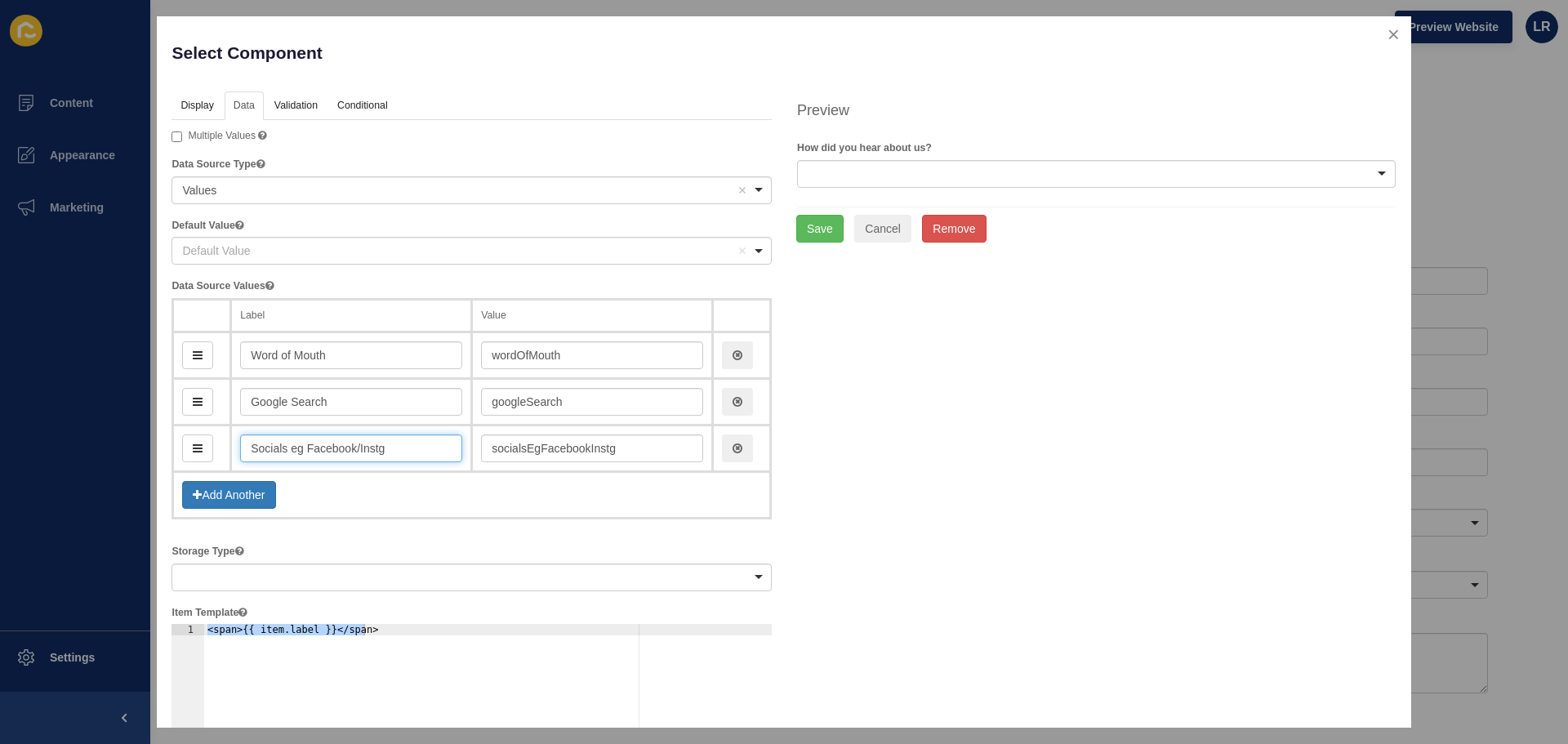
type input "Socials eg Facebook/Inst"
type input "socialsEgFacebookInst"
type input "Socials eg Facebook/Insta"
type input "socialsEgFacebookInsta"
type input "Socials eg Facebook/Instar"
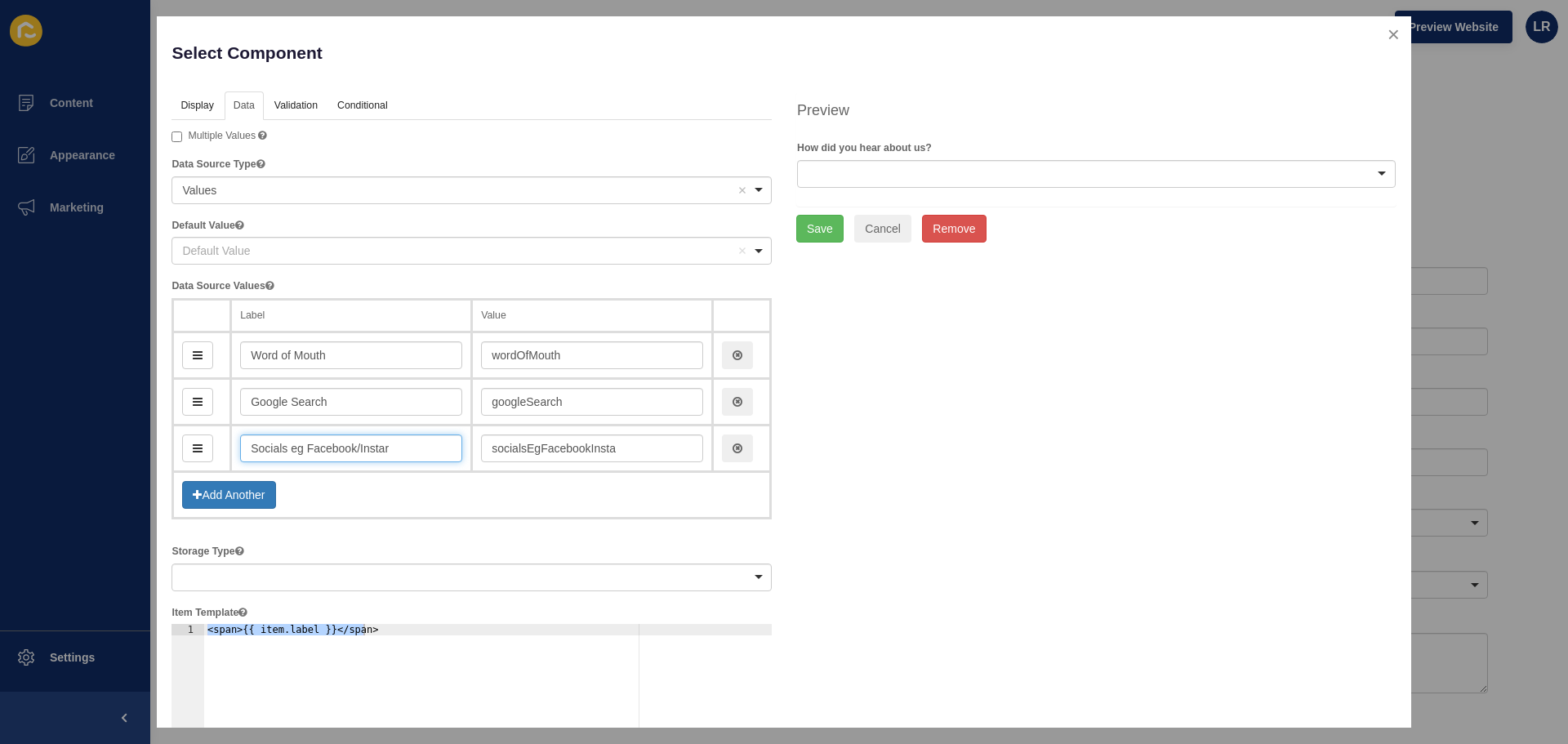
type input "socialsEgFacebookInstar"
type input "Socials eg Facebook/Insta"
type input "socialsEgFacebookInsta"
type input "Socials eg Facebook/Instagra"
type input "socialsEgFacebookInstagra"
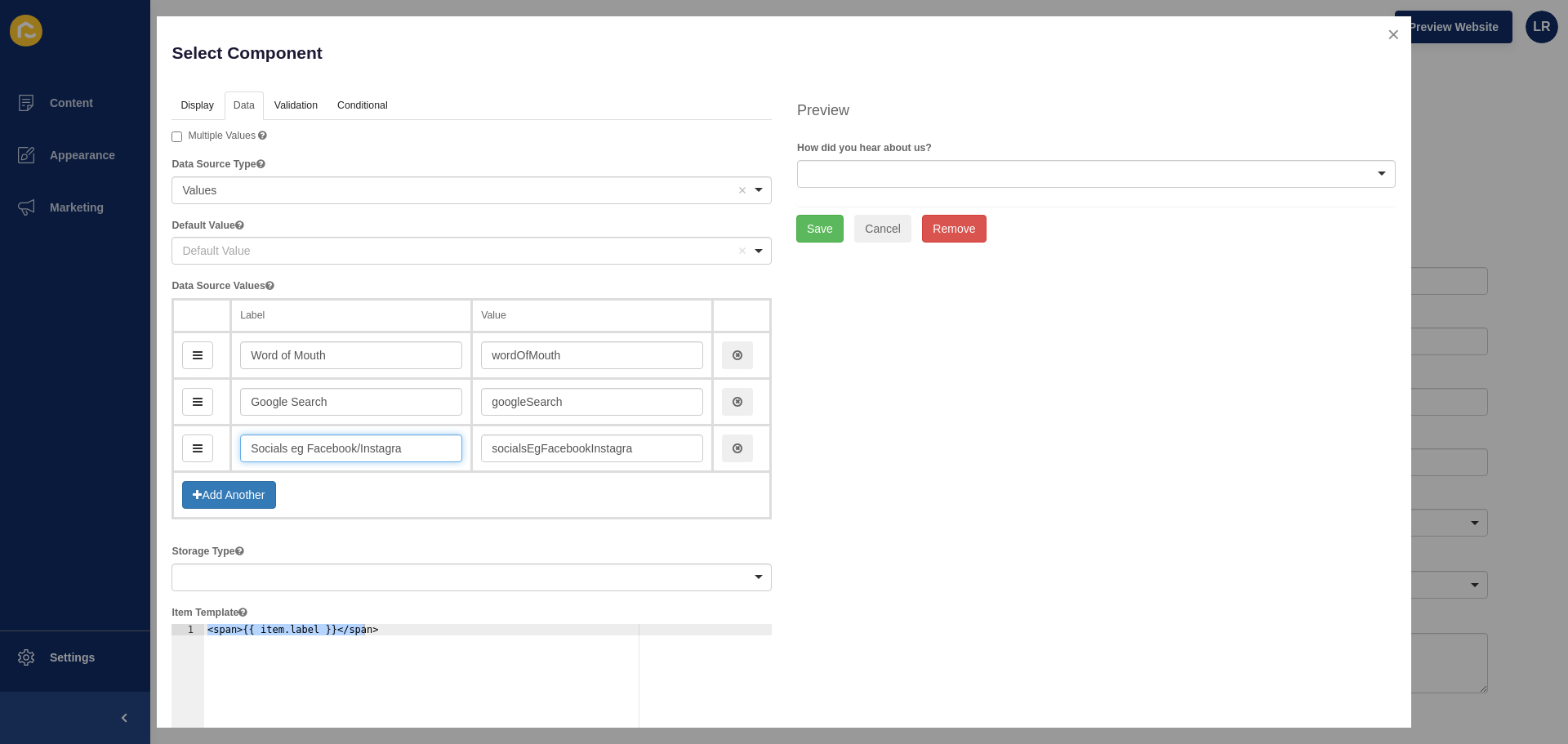
type input "Socials eg Facebook/Instagram"
type input "socialsEgFacebookInstagram"
type input "Socials eg Facebook/Instagram"
click at [259, 498] on button "Add Another" at bounding box center [228, 495] width 93 height 28
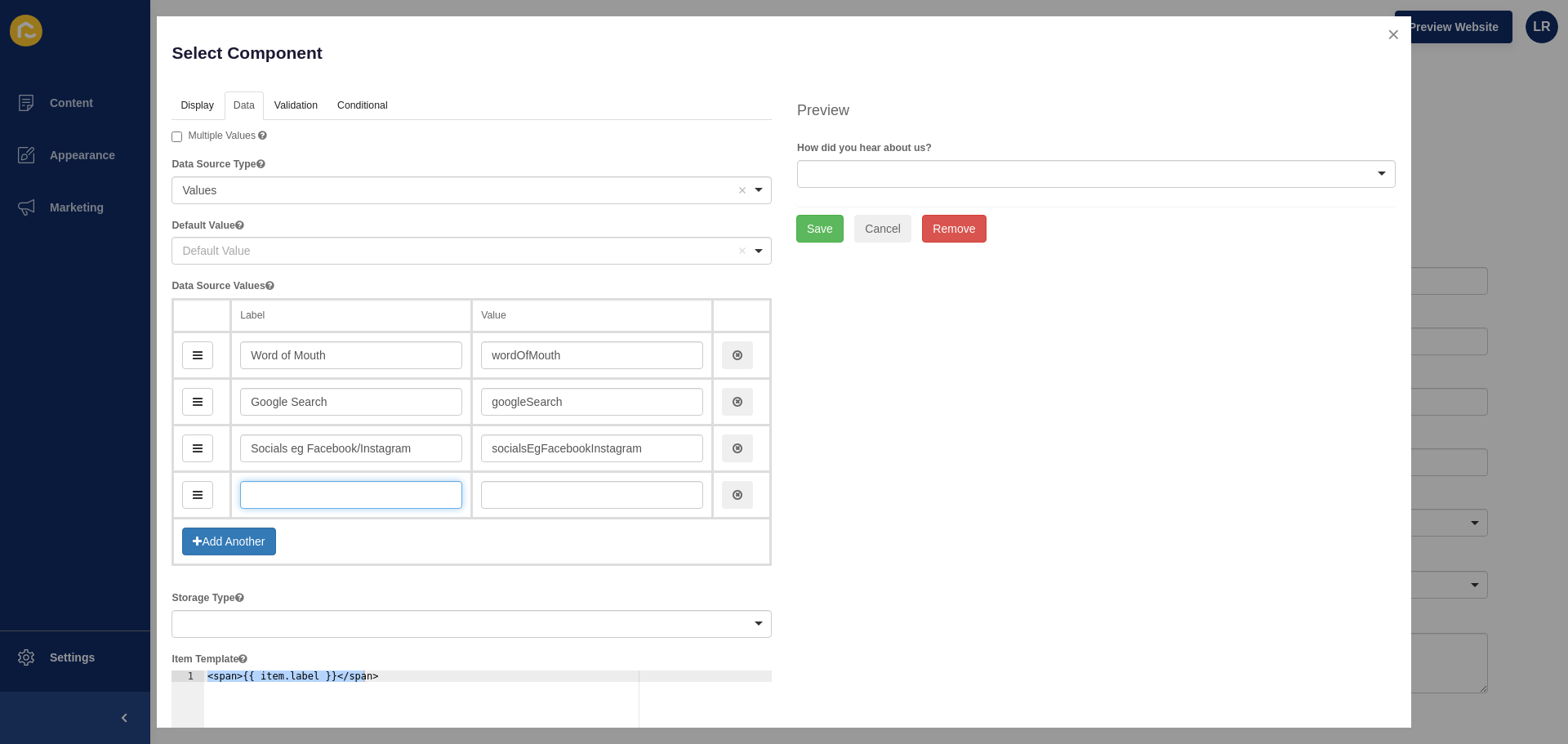
click at [281, 498] on input "text" at bounding box center [351, 495] width 222 height 28
drag, startPoint x: 335, startPoint y: 346, endPoint x: 209, endPoint y: 348, distance: 126.0
click at [209, 348] on tr "Word of Mouth wordOfMouth" at bounding box center [472, 355] width 597 height 47
drag, startPoint x: 198, startPoint y: 397, endPoint x: 200, endPoint y: 351, distance: 46.0
drag, startPoint x: 193, startPoint y: 443, endPoint x: 196, endPoint y: 394, distance: 49.1
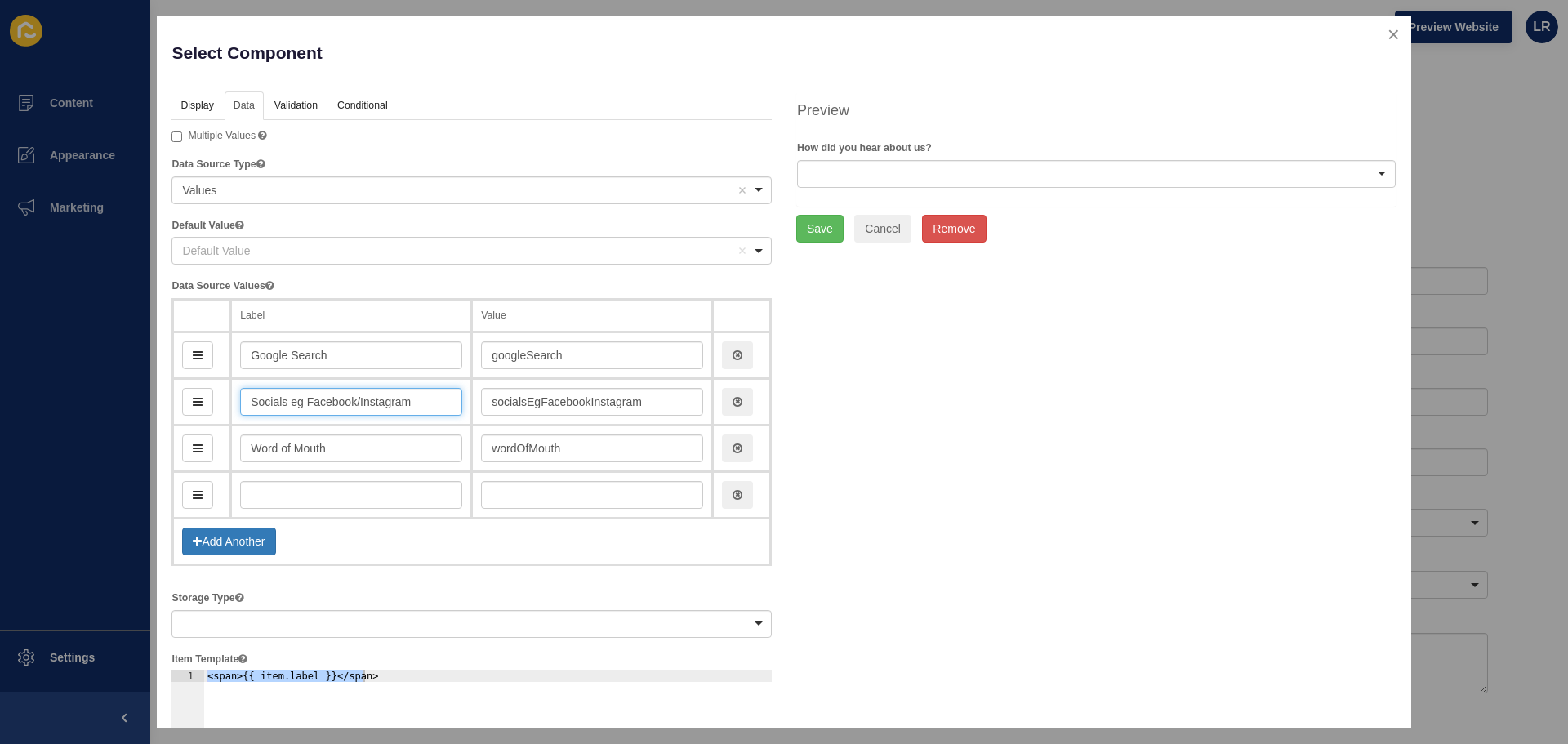
click at [390, 398] on input "Socials eg Facebook/Instagram" at bounding box center [351, 402] width 222 height 28
drag, startPoint x: 294, startPoint y: 403, endPoint x: 425, endPoint y: 400, distance: 131.0
click at [425, 400] on input "Socials eg Facebook/Instagram" at bounding box center [351, 402] width 222 height 28
paste input "“I need to organise photos for this property. Do you have a point of contact fo…"
type input "Socials “I need to organise photos for this property. Do you have a point of co…"
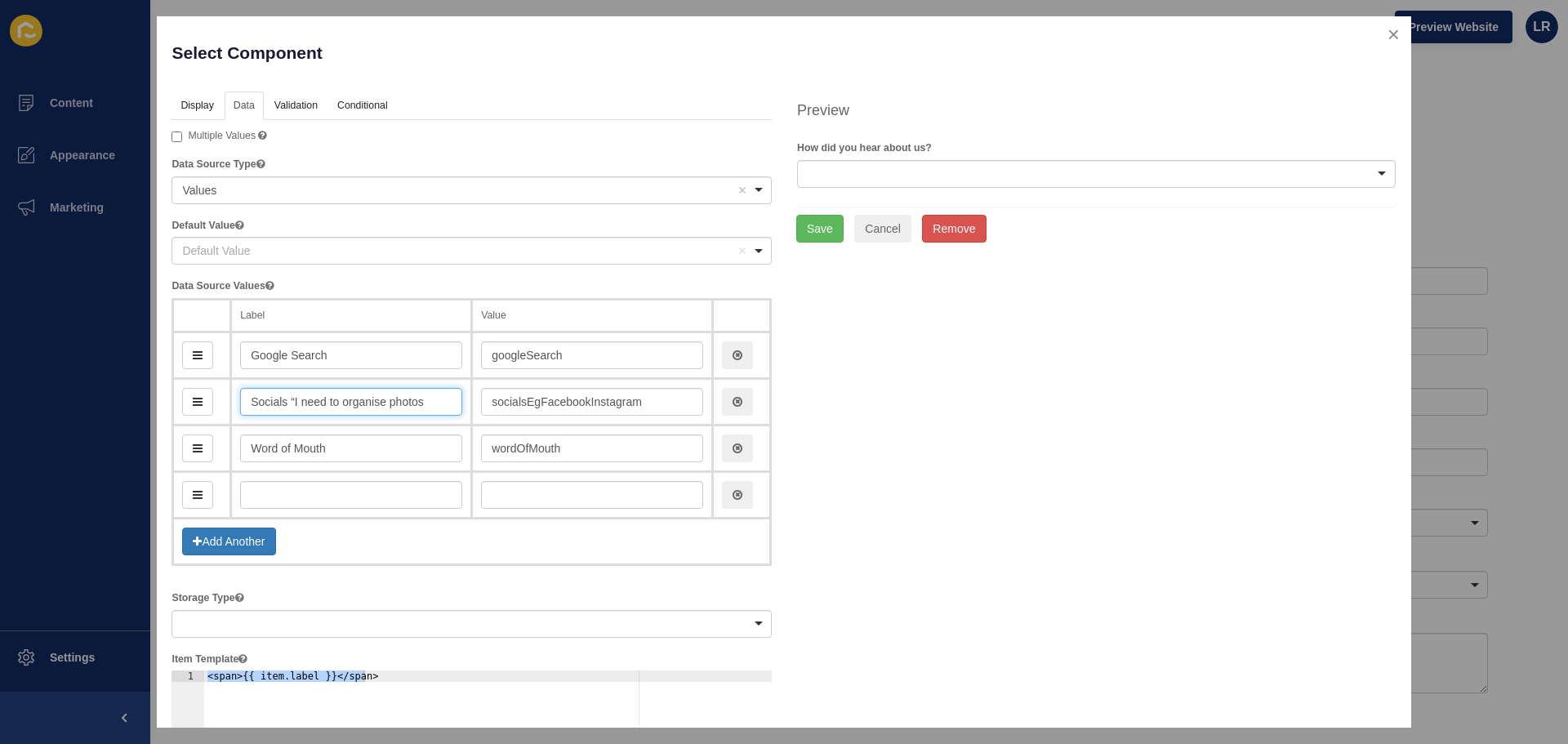
scroll to position [0, 600]
type input "socialsINeedToOrganisePhotosForThisPropertyDoYouHaveAPointOfContactForEachTenan…"
type input "Socials eg Facebook/Instagram"
type input "socialsEgFacebookInstagram"
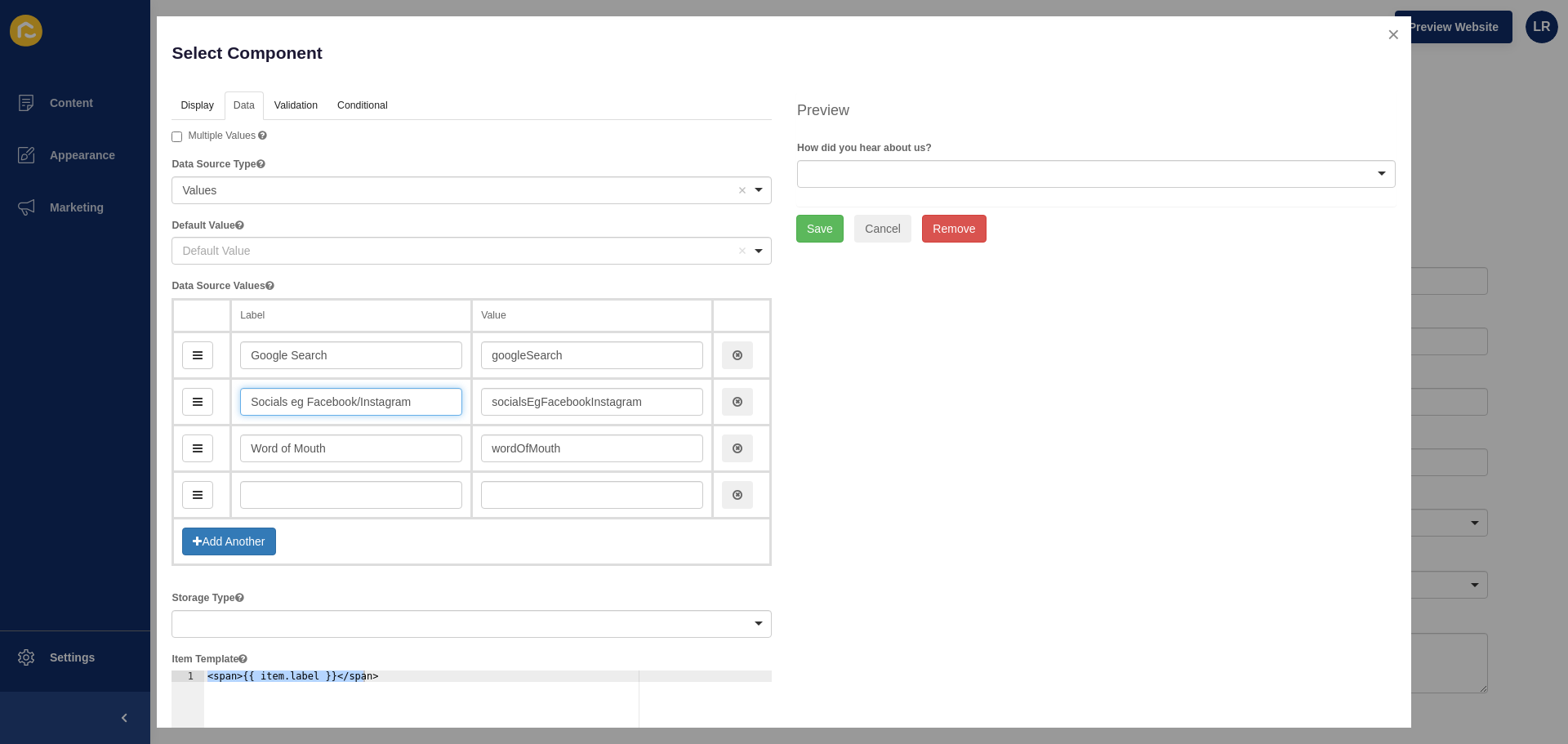
click at [411, 410] on input "Socials eg Facebook/Instagram" at bounding box center [351, 402] width 222 height 28
drag, startPoint x: 415, startPoint y: 408, endPoint x: 291, endPoint y: 393, distance: 124.9
click at [291, 393] on input "Socials eg Facebook/Instagram" at bounding box center [351, 402] width 222 height 28
paste input "(Facebook, Instagram, LinkedIn, etc.)"
type input "Socials (Facebook, Instagram, LinkedIn, etc.)"
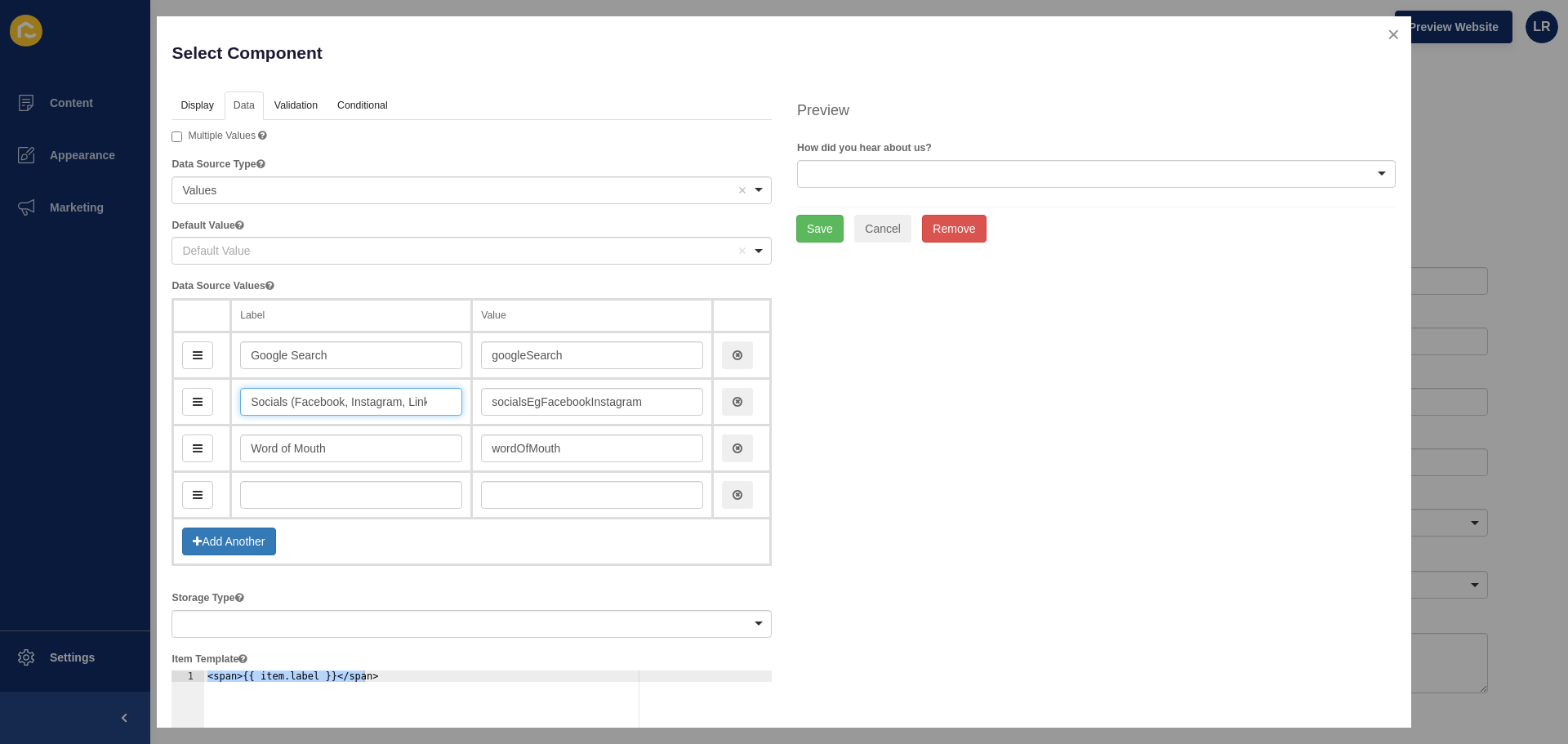
scroll to position [0, 56]
type input "socialsFacebookInstagramLinkedInEtc"
drag, startPoint x: 349, startPoint y: 401, endPoint x: 145, endPoint y: 391, distance: 204.2
click at [145, 391] on div "Select Component Help Display Data Validation API Conditional Logic Layout Labe…" at bounding box center [784, 372] width 1568 height 744
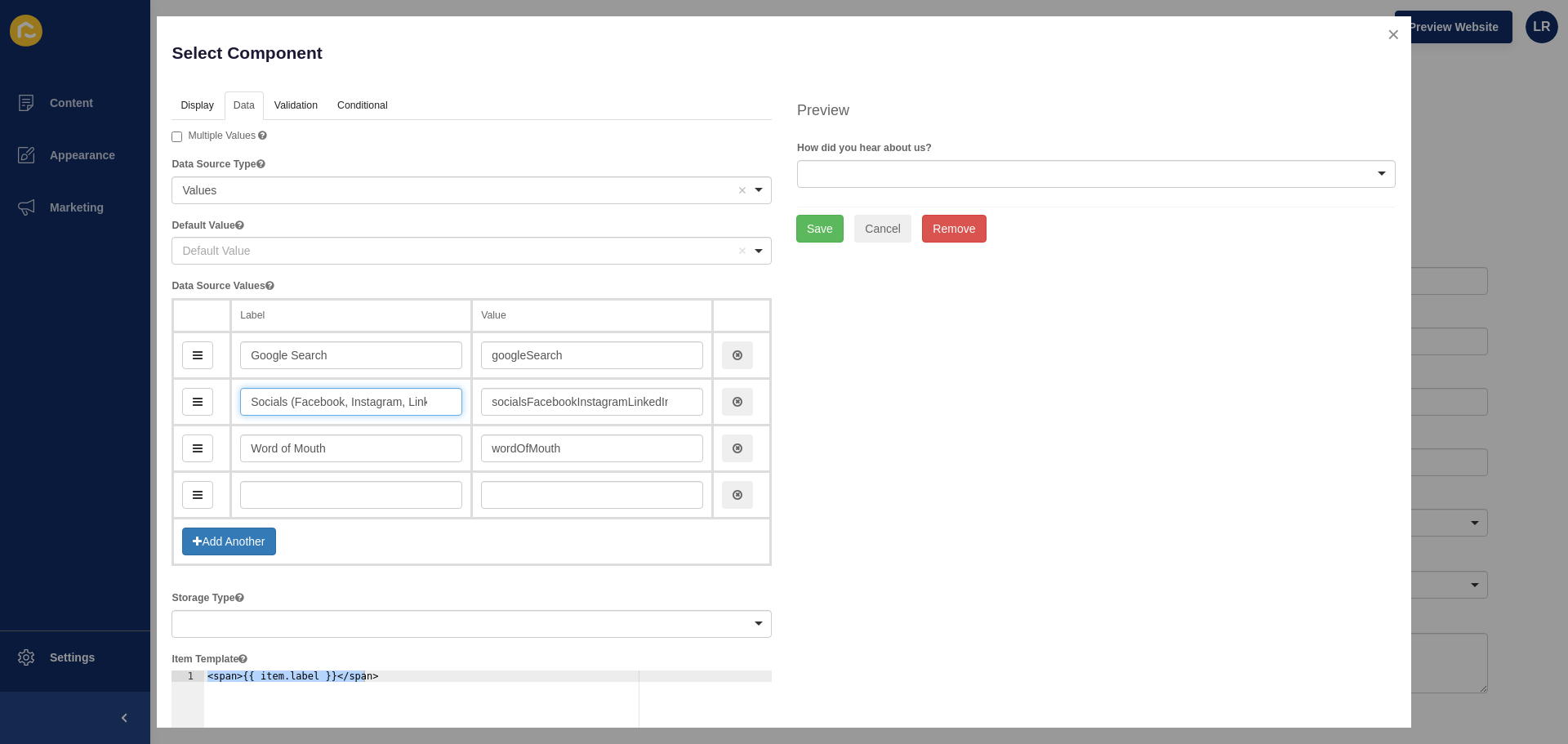
click at [286, 400] on input "Socials (Facebook, Instagram, LinkedIn, etc.)" at bounding box center [351, 402] width 222 height 28
type input "Socials (Facebook, Instagram, LinkedIn, etc.)"
drag, startPoint x: 353, startPoint y: 468, endPoint x: 353, endPoint y: 457, distance: 11.0
click at [353, 467] on td "Word of Mouth" at bounding box center [351, 448] width 241 height 47
drag, startPoint x: 353, startPoint y: 448, endPoint x: 181, endPoint y: 441, distance: 172.1
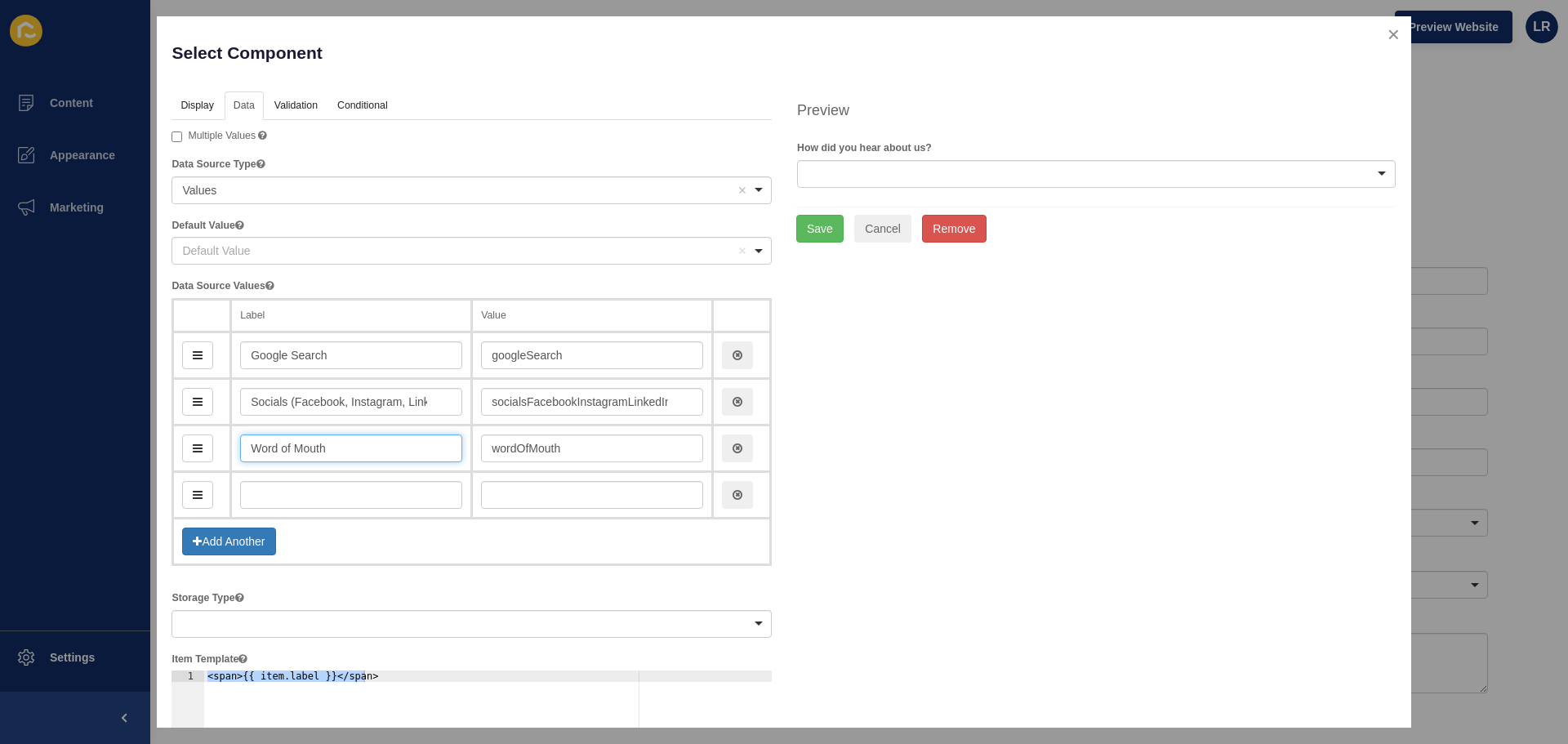
click at [182, 441] on tr "Word of Mouth wordOfMouth" at bounding box center [472, 448] width 597 height 47
type input "Co"
type input "c"
type input "Com"
type input "com"
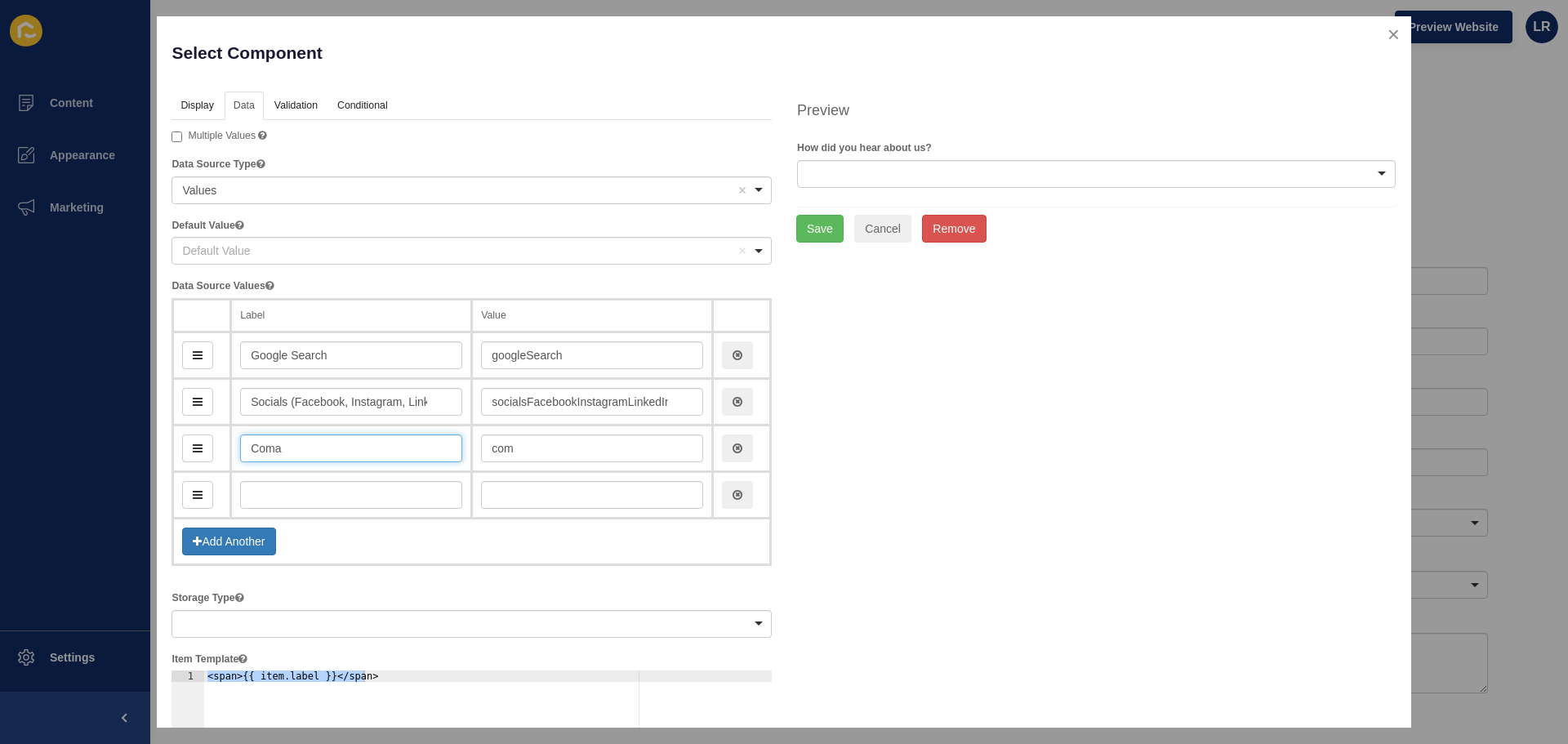
type input "Comap"
type input "comap"
type input "Comapny"
type input "comapny"
type input "Comap"
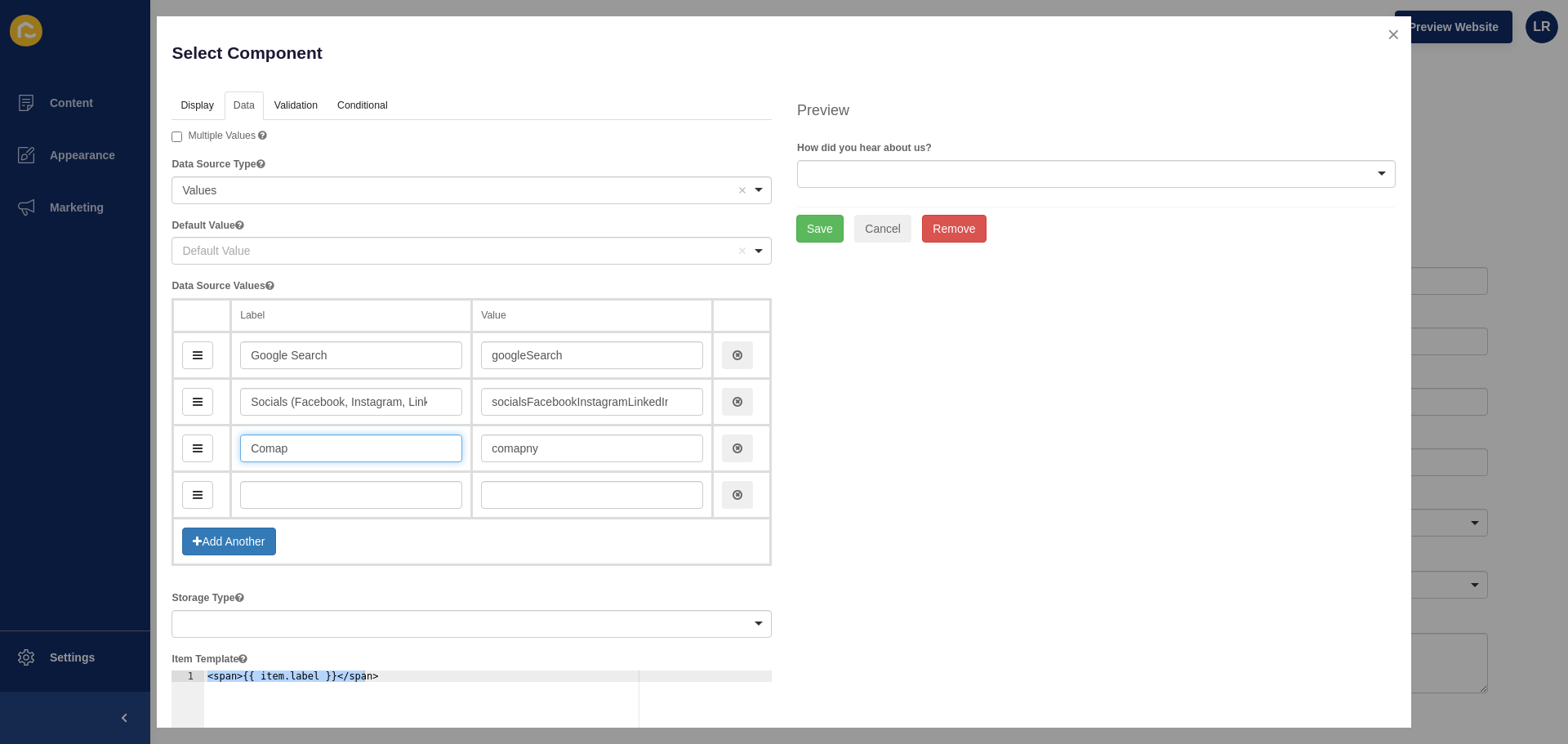
type input "comap"
type input "Com"
type input "com"
type input "Compa"
type input "compa"
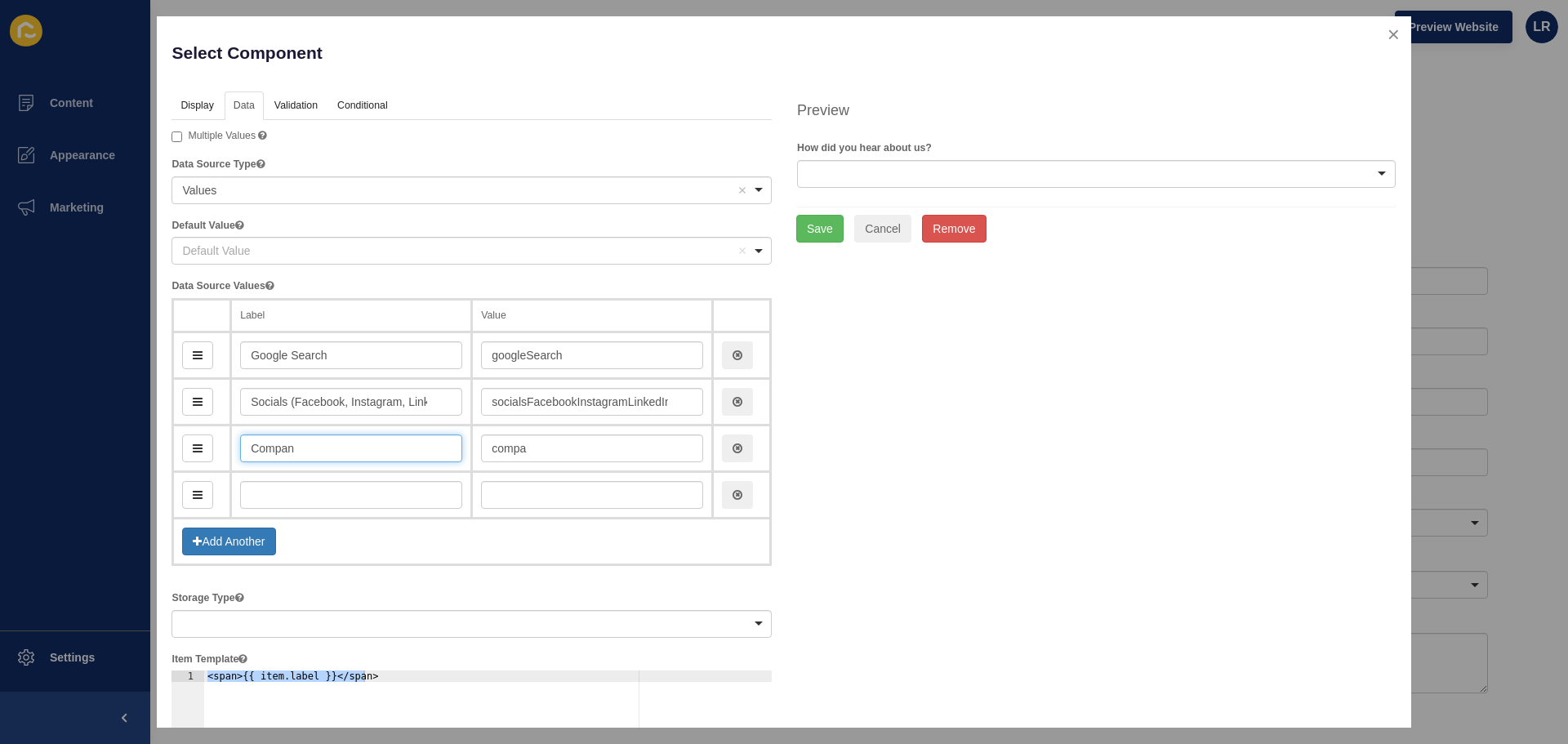
type input "Company"
type input "company"
type input "Company W"
type input "companyW"
type input "Company We"
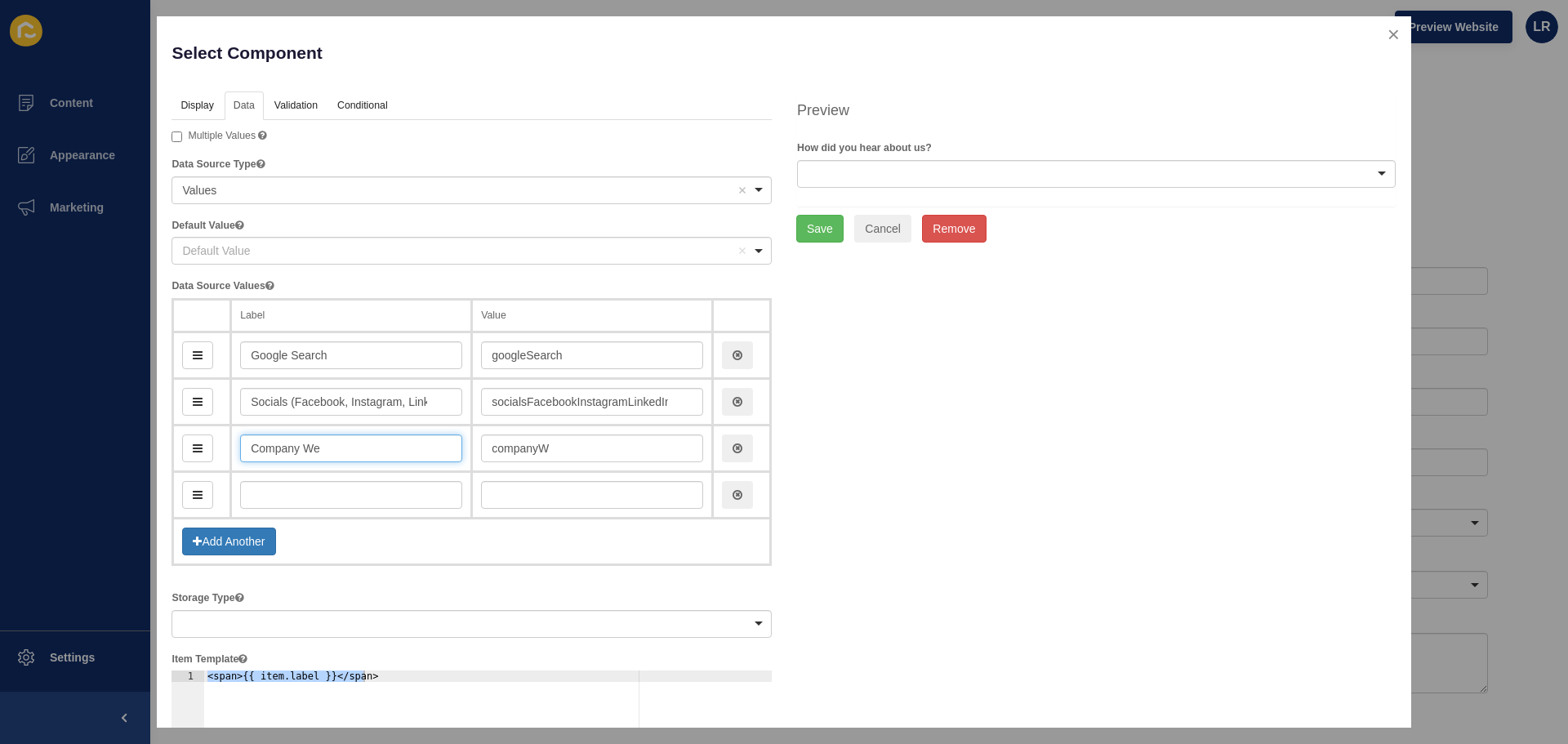
type input "companyWe"
type input "Company [PERSON_NAME]"
type input "companyWes"
type input "Company Wesb"
type input "companyWesb"
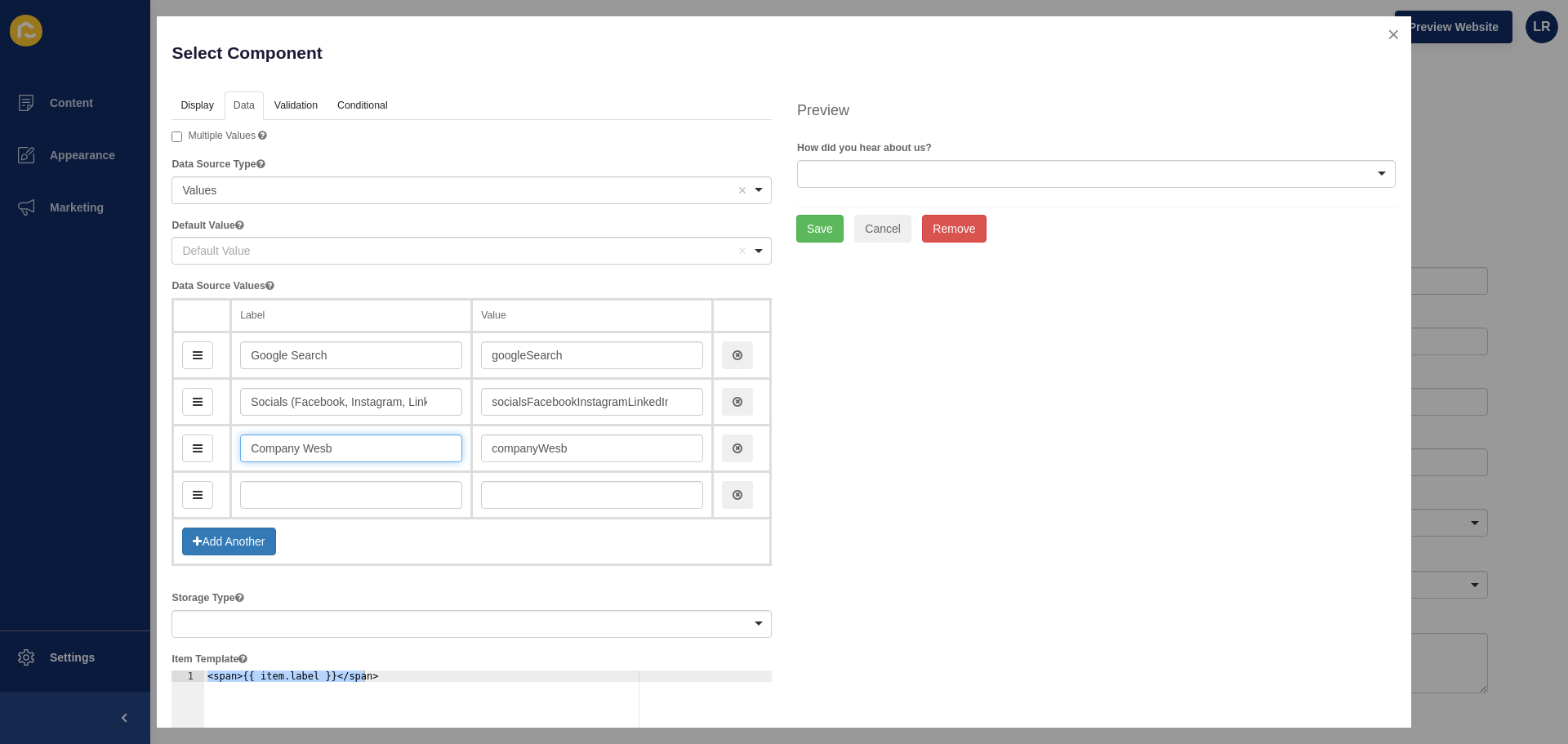
type input "Company Wesbi"
type input "companyWesbi"
type input "Company [PERSON_NAME]"
type input "companyWes"
type input "Company We"
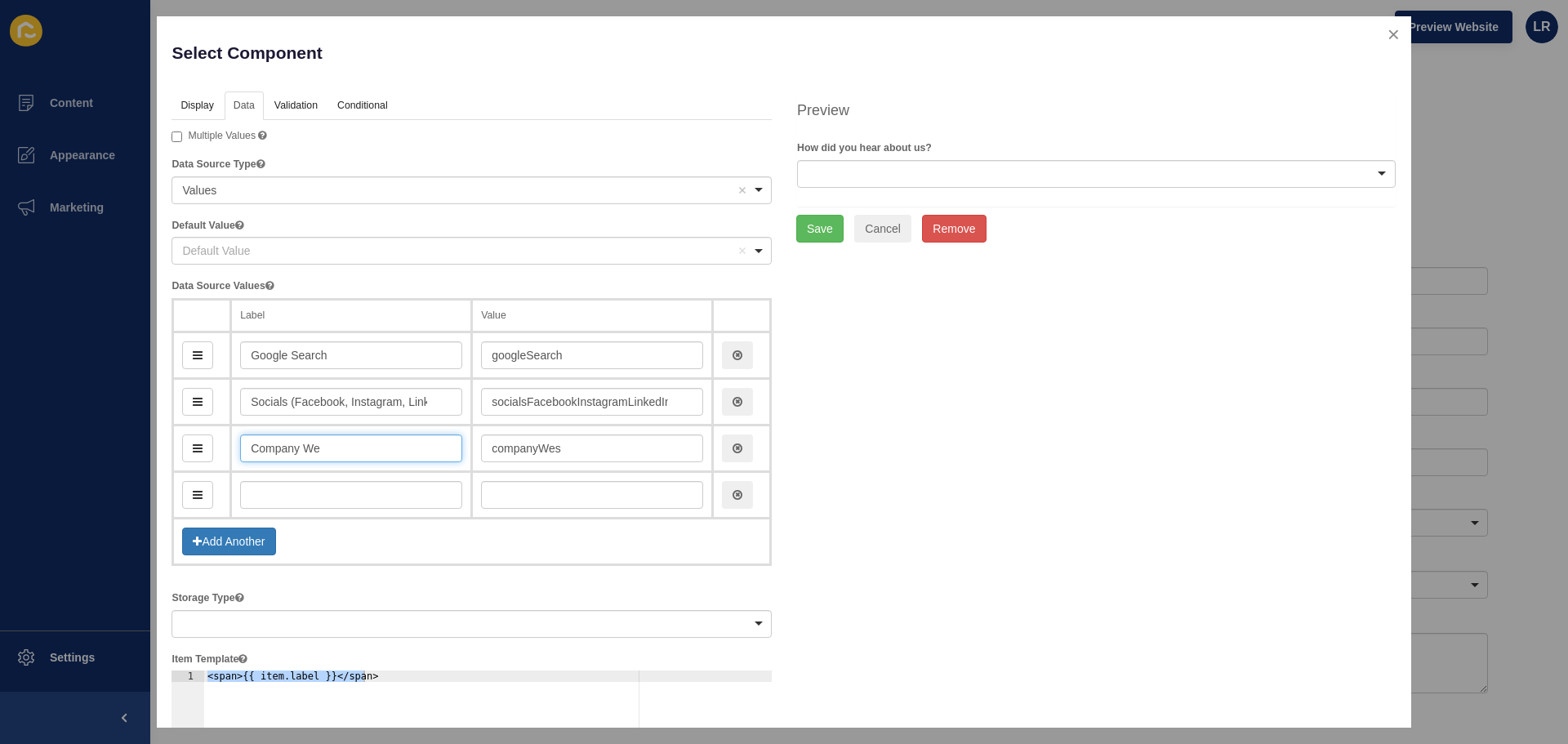
type input "companyWe"
type input "Company Webs"
type input "companyWeb"
type input "Company Website"
type input "companyWebsite"
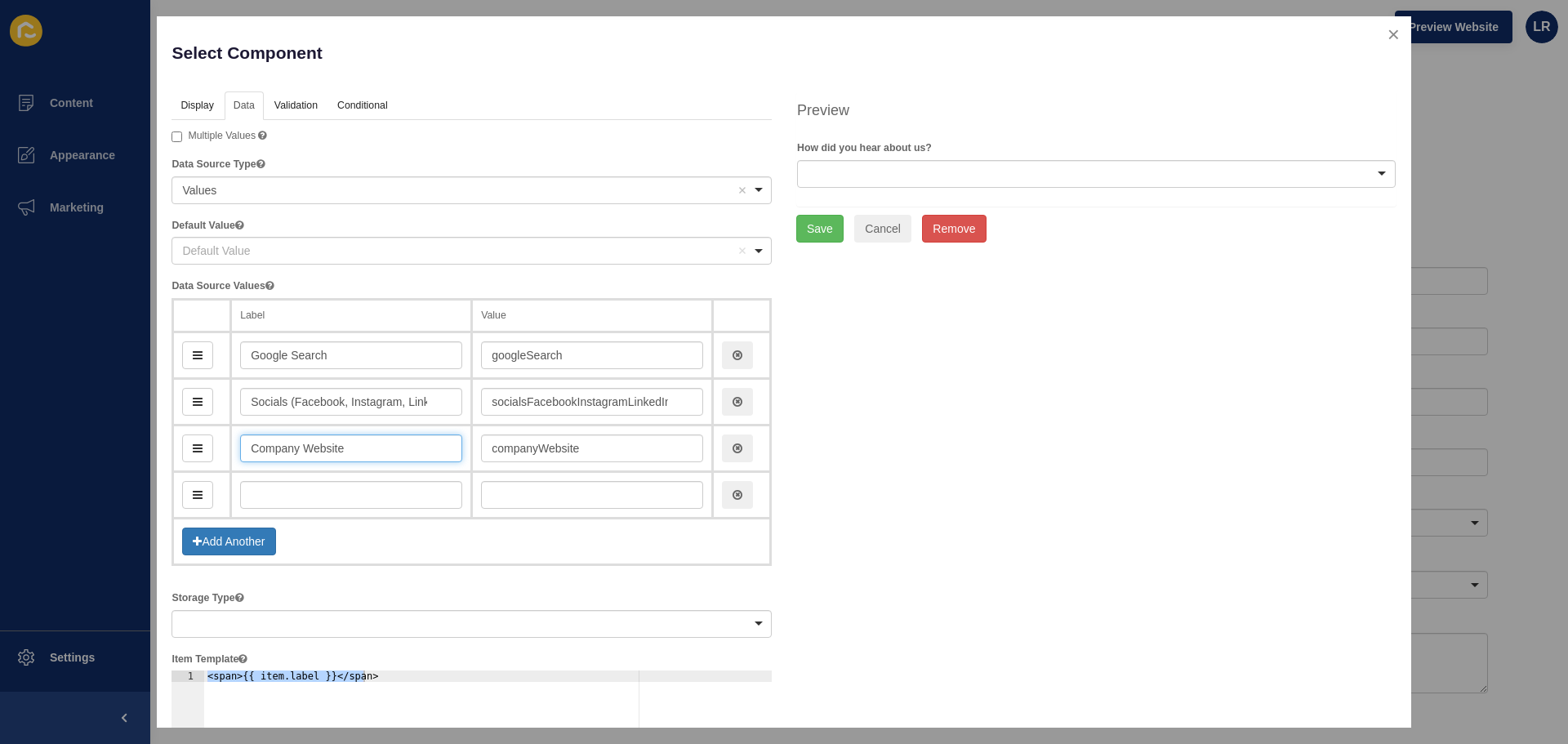
type input "Company Website"
click at [359, 494] on input "text" at bounding box center [351, 495] width 222 height 28
paste input "[DOMAIN_NAME] / Domain / Other Listing Site (if property-related)"
type input "[DOMAIN_NAME] / Domain / Other Listing Site (if property-related)"
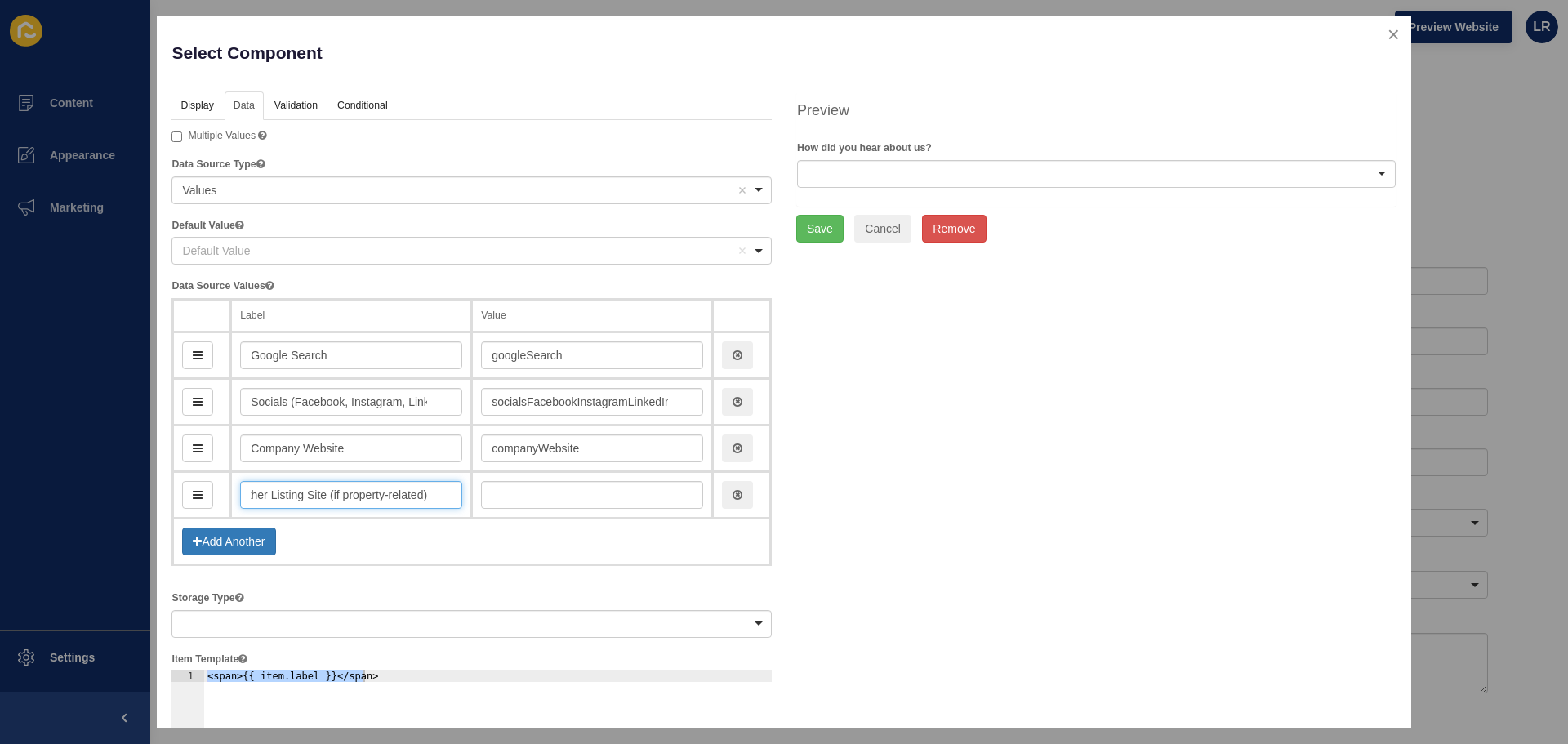
type input "realestateComAuDomainOtherListingSiteIfPropertyRelated"
type input "[DOMAIN_NAME] / Domain / Other Listing Site (if property-related)"
click at [243, 539] on button "Add Another" at bounding box center [228, 541] width 93 height 28
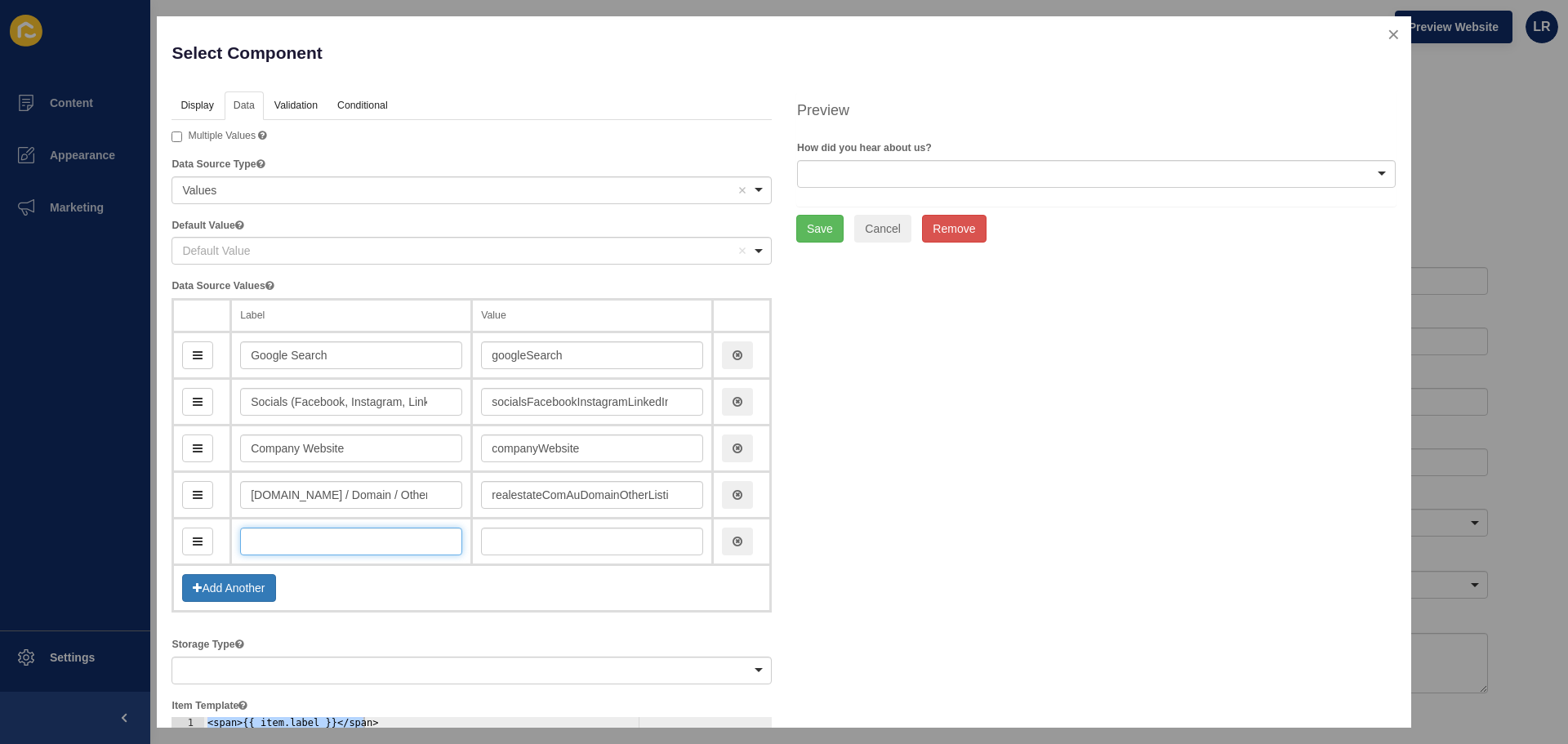
click at [301, 540] on input "text" at bounding box center [351, 541] width 222 height 28
paste input "Email Newsletter"
type input "Email Newsletter"
type input "emailNewsletter"
type input "Email Newsletter"
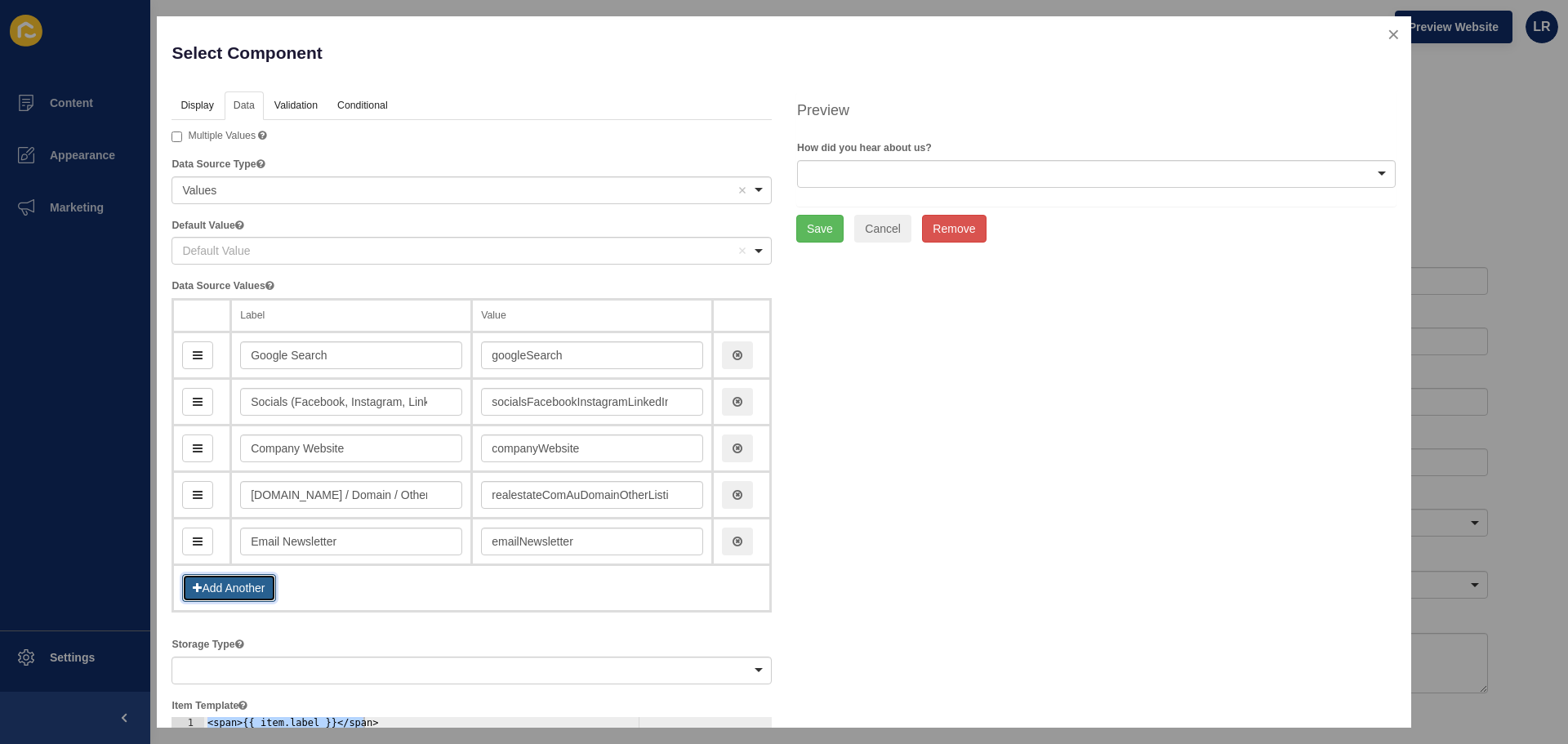
click at [234, 582] on button "Add Another" at bounding box center [228, 588] width 93 height 28
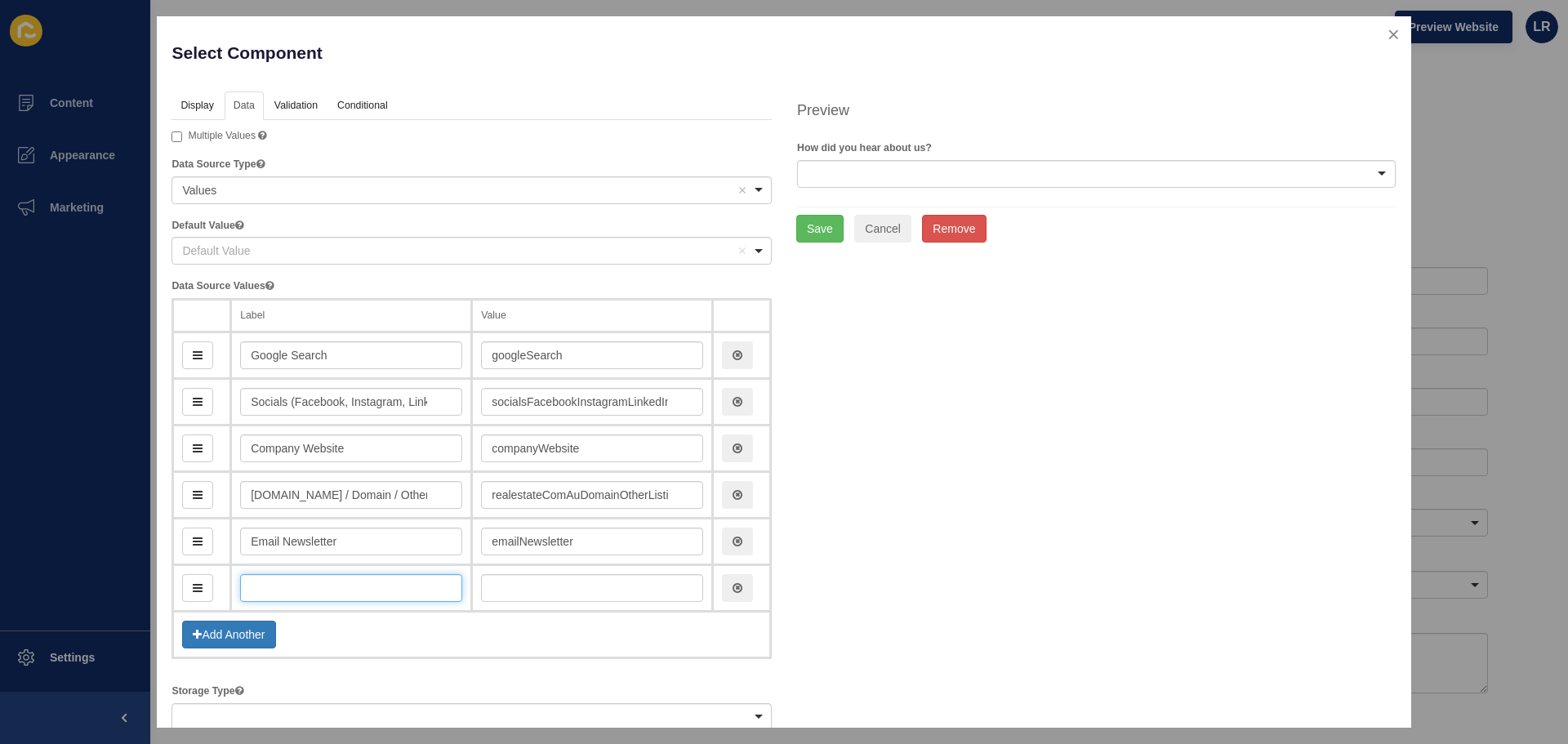
click at [296, 585] on input "text" at bounding box center [351, 588] width 222 height 28
paste input "Word of Mouth / Referral"
type input "Word of Mouth / Referral"
type input "wordOfMouthReferral"
type input "Word of Mouth / Referral"
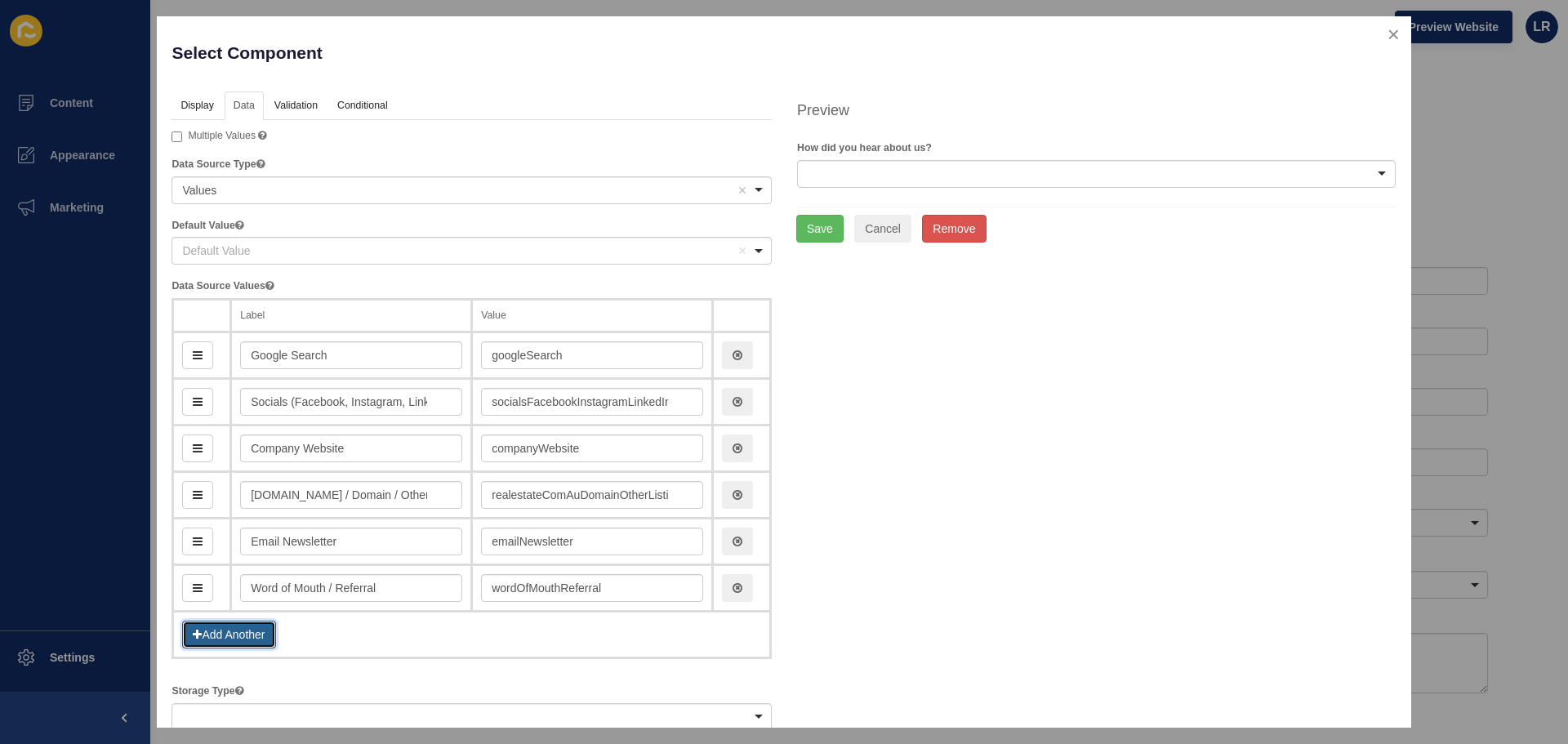
click at [209, 628] on button "Add Another" at bounding box center [228, 635] width 93 height 28
drag, startPoint x: 347, startPoint y: 622, endPoint x: 355, endPoint y: 630, distance: 11.3
click at [349, 626] on td at bounding box center [351, 635] width 241 height 47
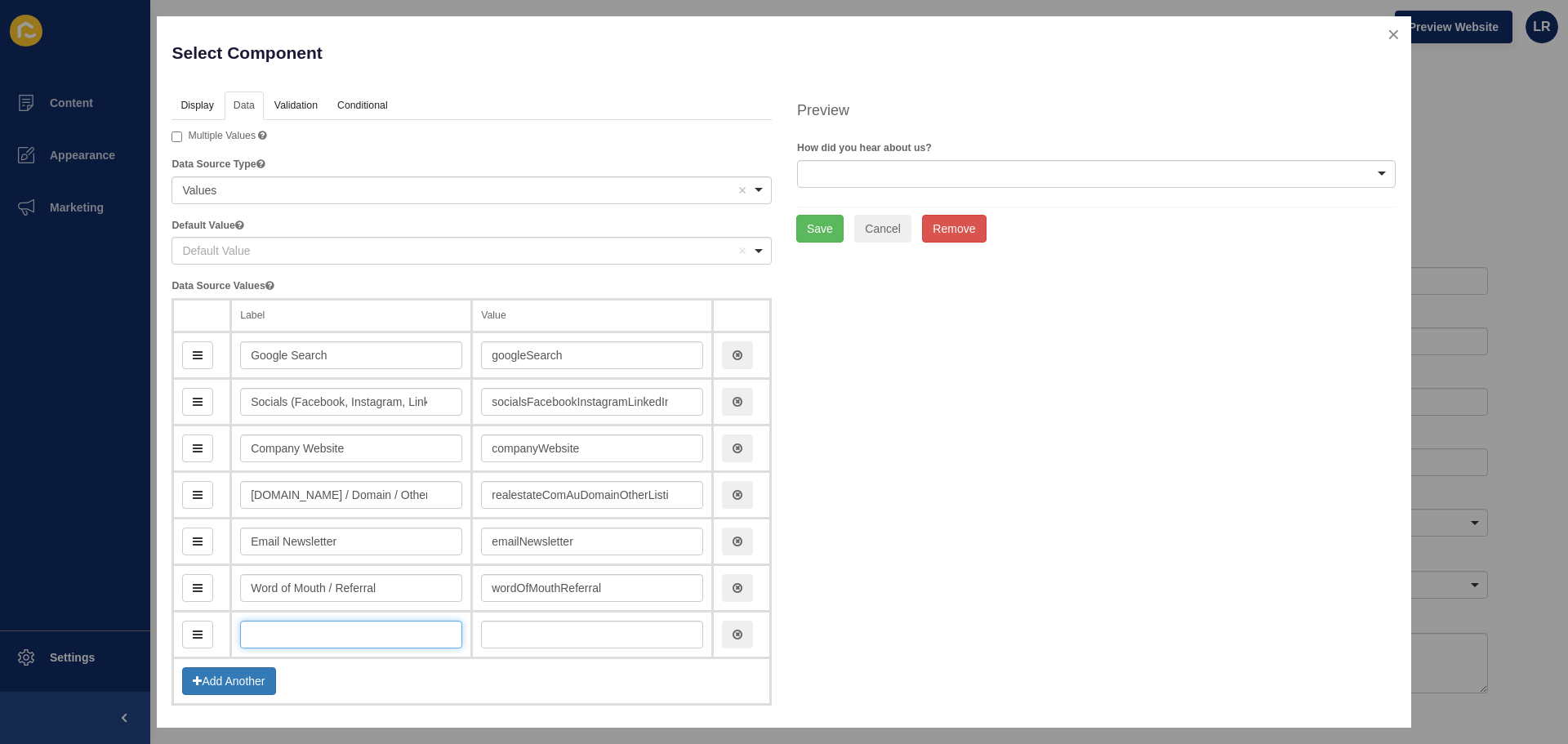
click at [356, 630] on input "text" at bounding box center [351, 635] width 222 height 28
paste input "Friend or Family"
type input "Friend or Family"
type input "friendOrFamily"
type input "Friend or Family"
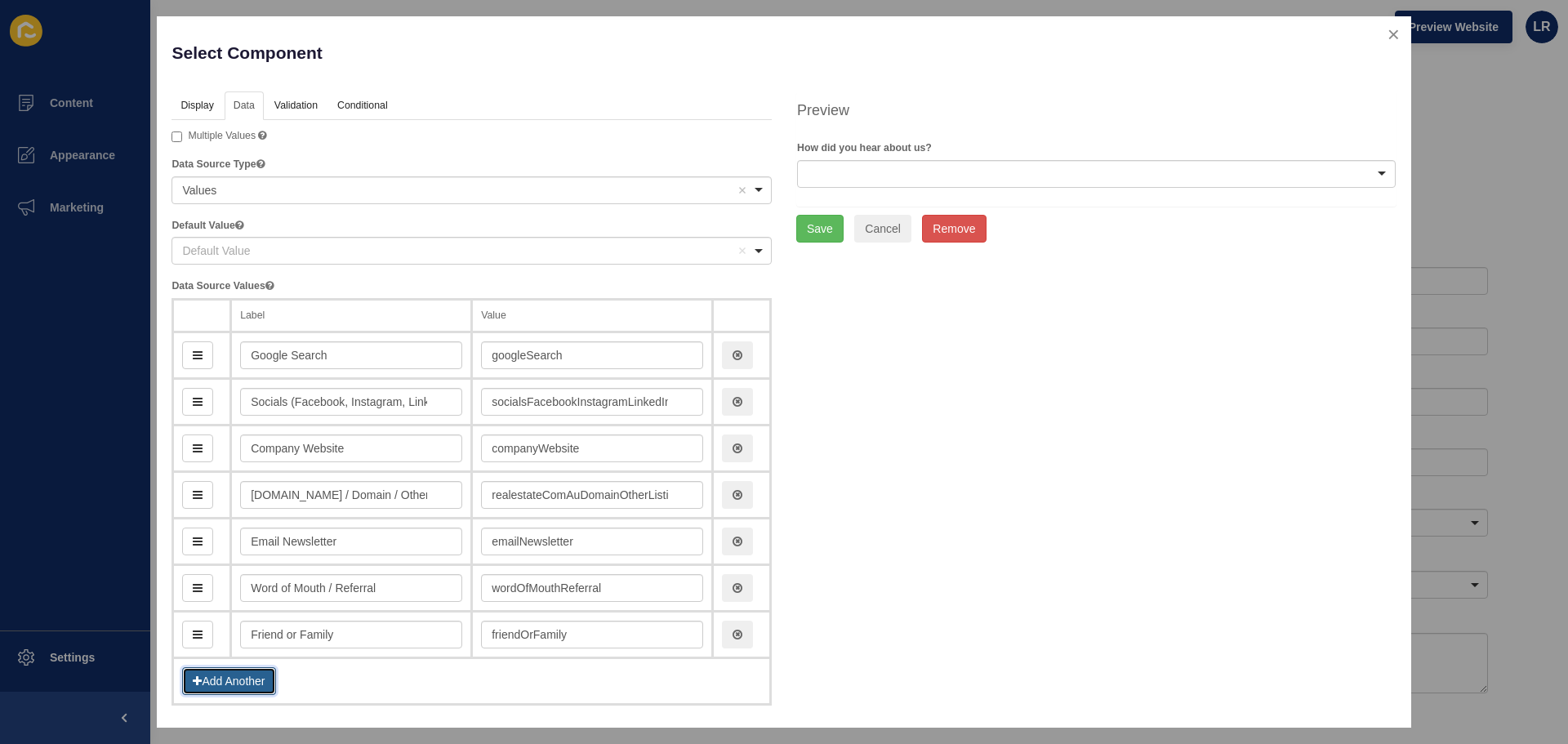
click at [209, 678] on button "Add Another" at bounding box center [228, 681] width 93 height 28
drag, startPoint x: 305, startPoint y: 687, endPoint x: 228, endPoint y: 663, distance: 80.7
click at [305, 687] on input "text" at bounding box center [351, 681] width 222 height 28
paste input "Existing Client / Customer"
type input "Existing Client / Customer"
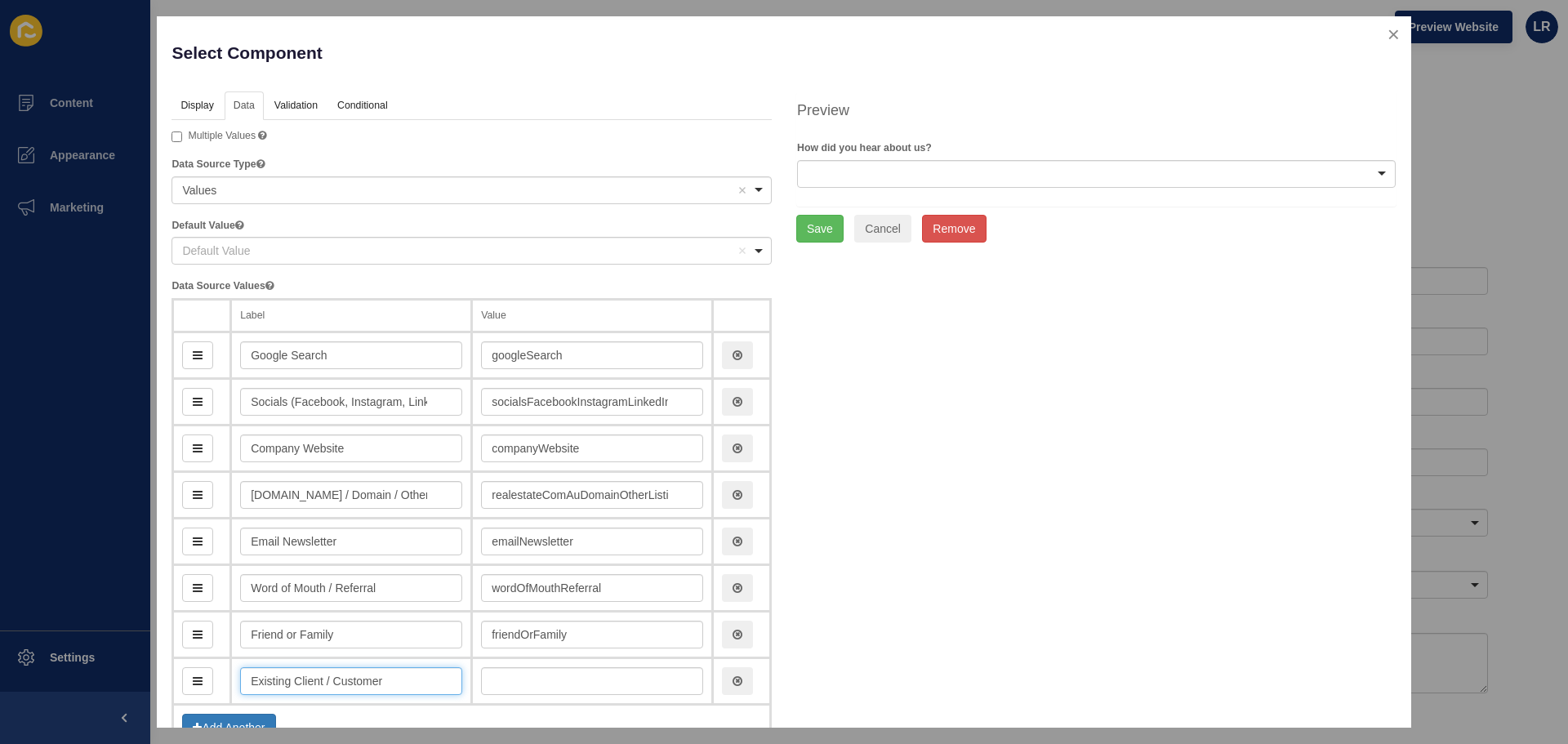
type input "existingClientCustomer"
type input "Existing Client / Customer"
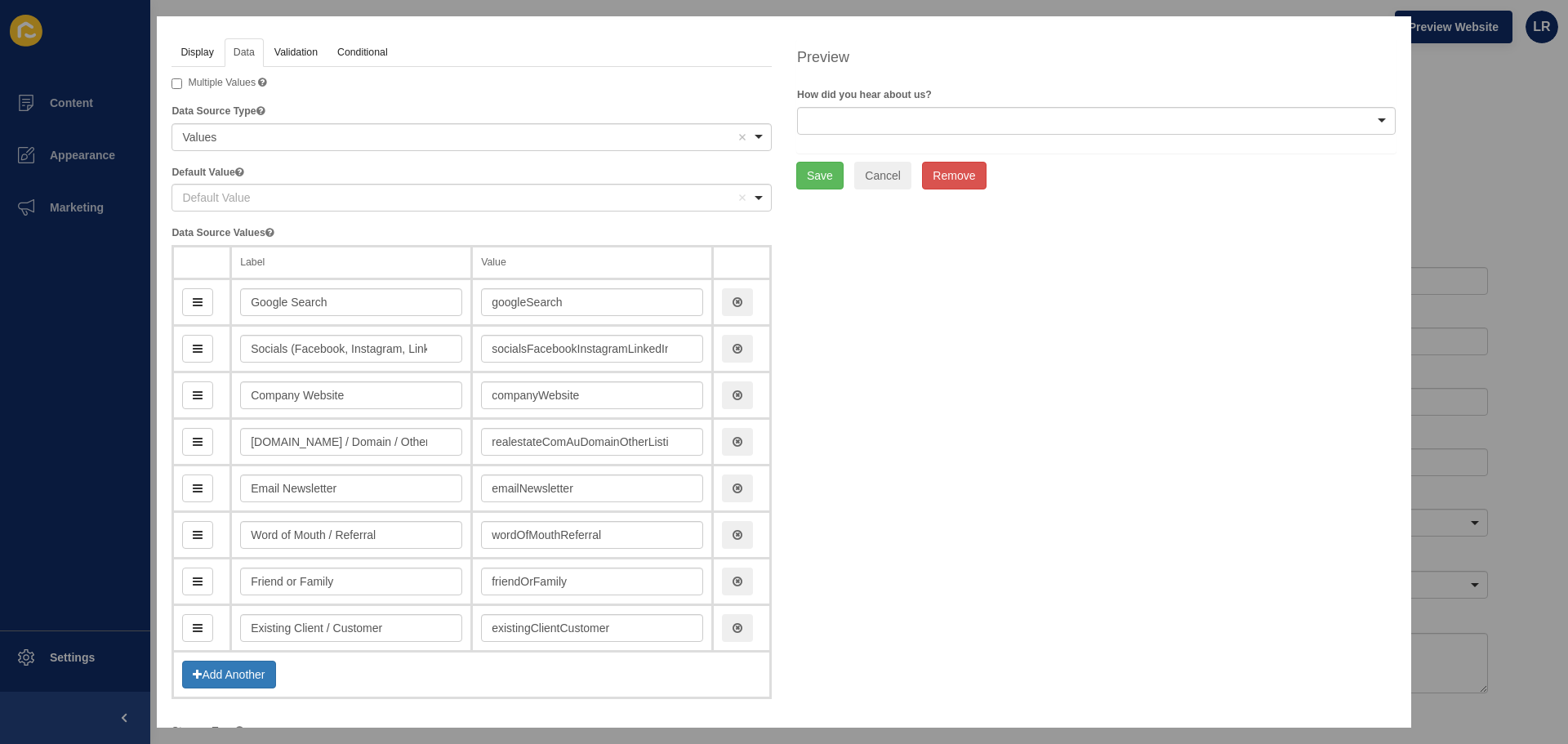
scroll to position [163, 0]
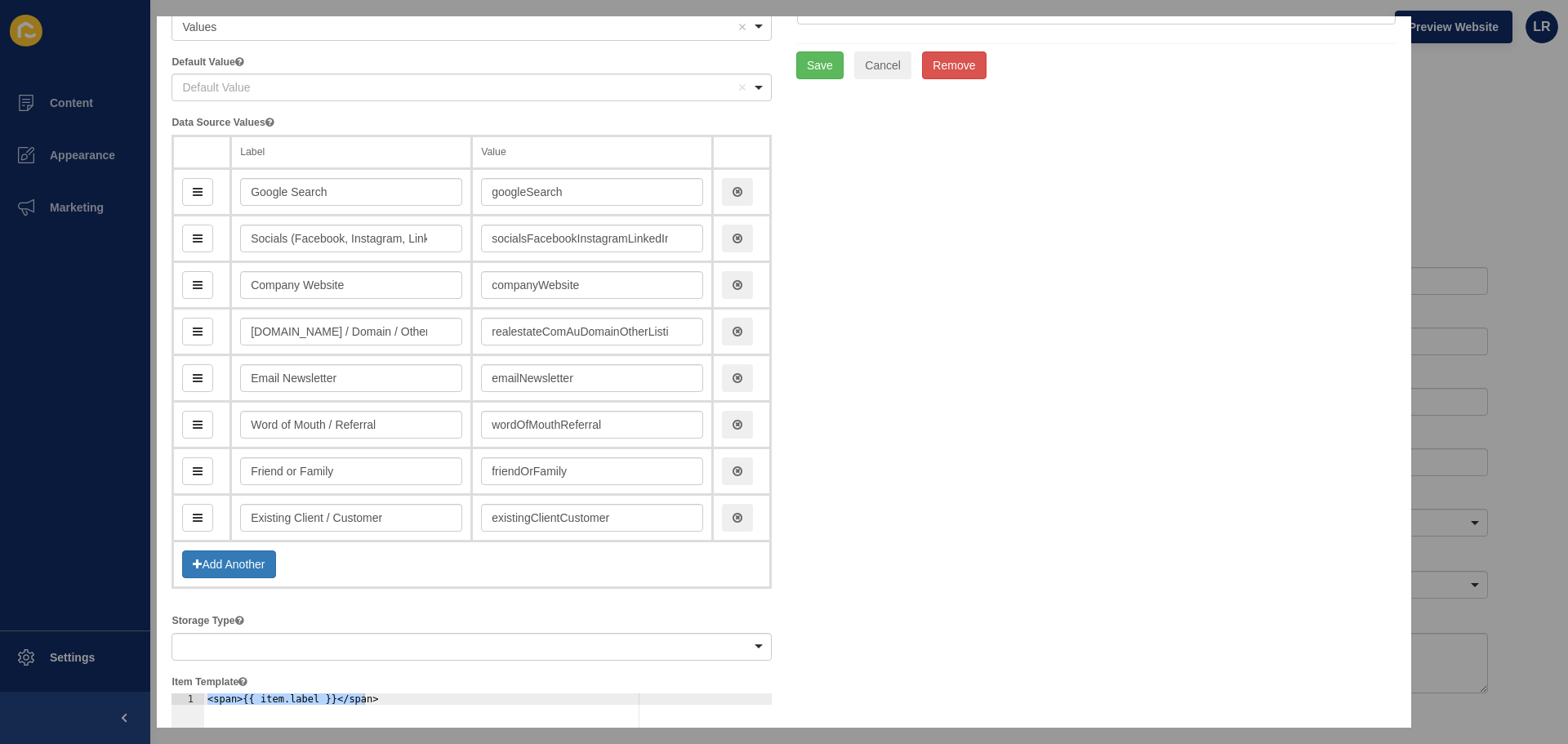
click at [209, 547] on td "Add Another" at bounding box center [472, 565] width 597 height 47
click at [210, 560] on button "Add Another" at bounding box center [228, 564] width 93 height 28
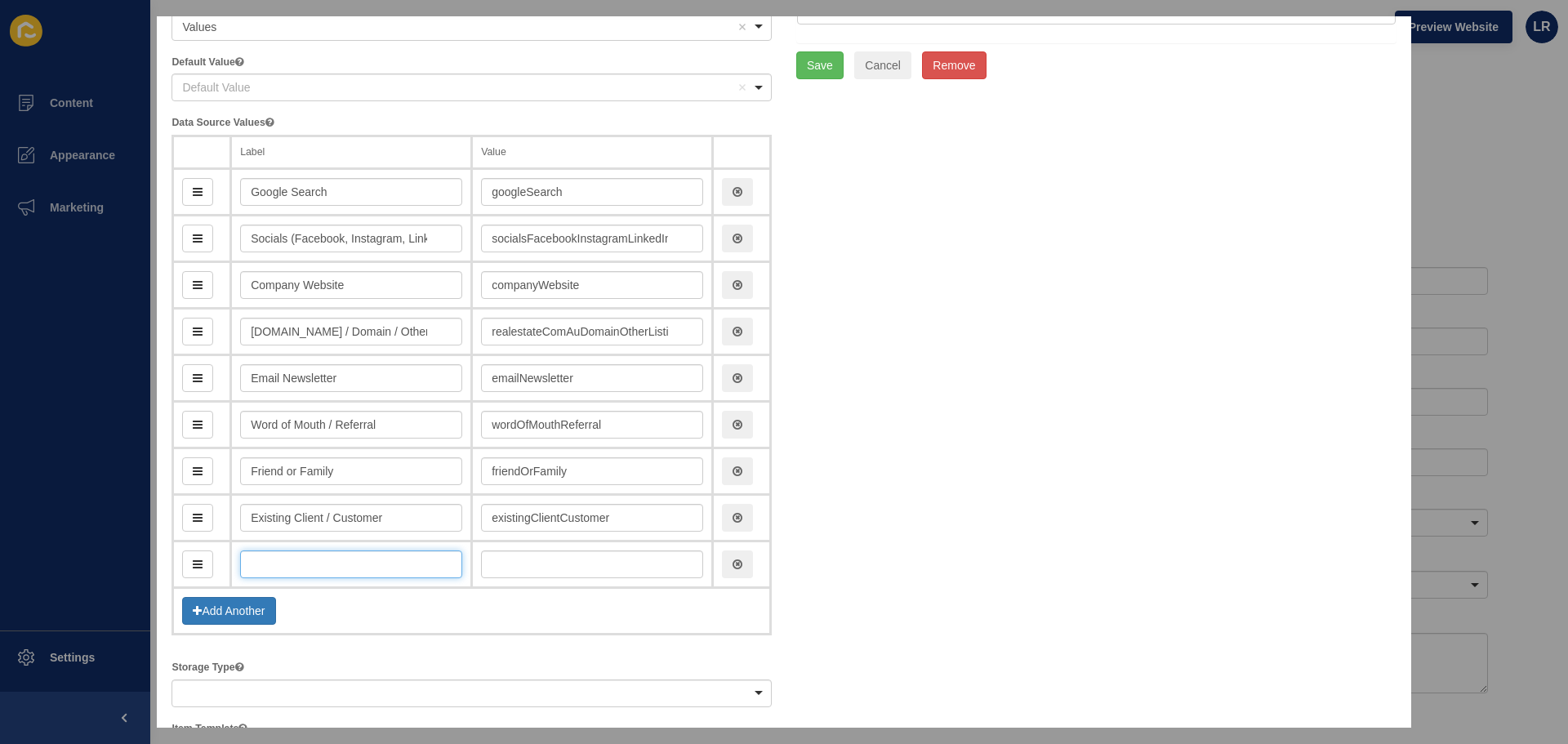
click at [285, 571] on input "text" at bounding box center [351, 564] width 222 height 28
paste input "Signage / Billboard"
type input "Signage / Billboard"
type input "signageBillboard"
type input "Signage / Billboard"
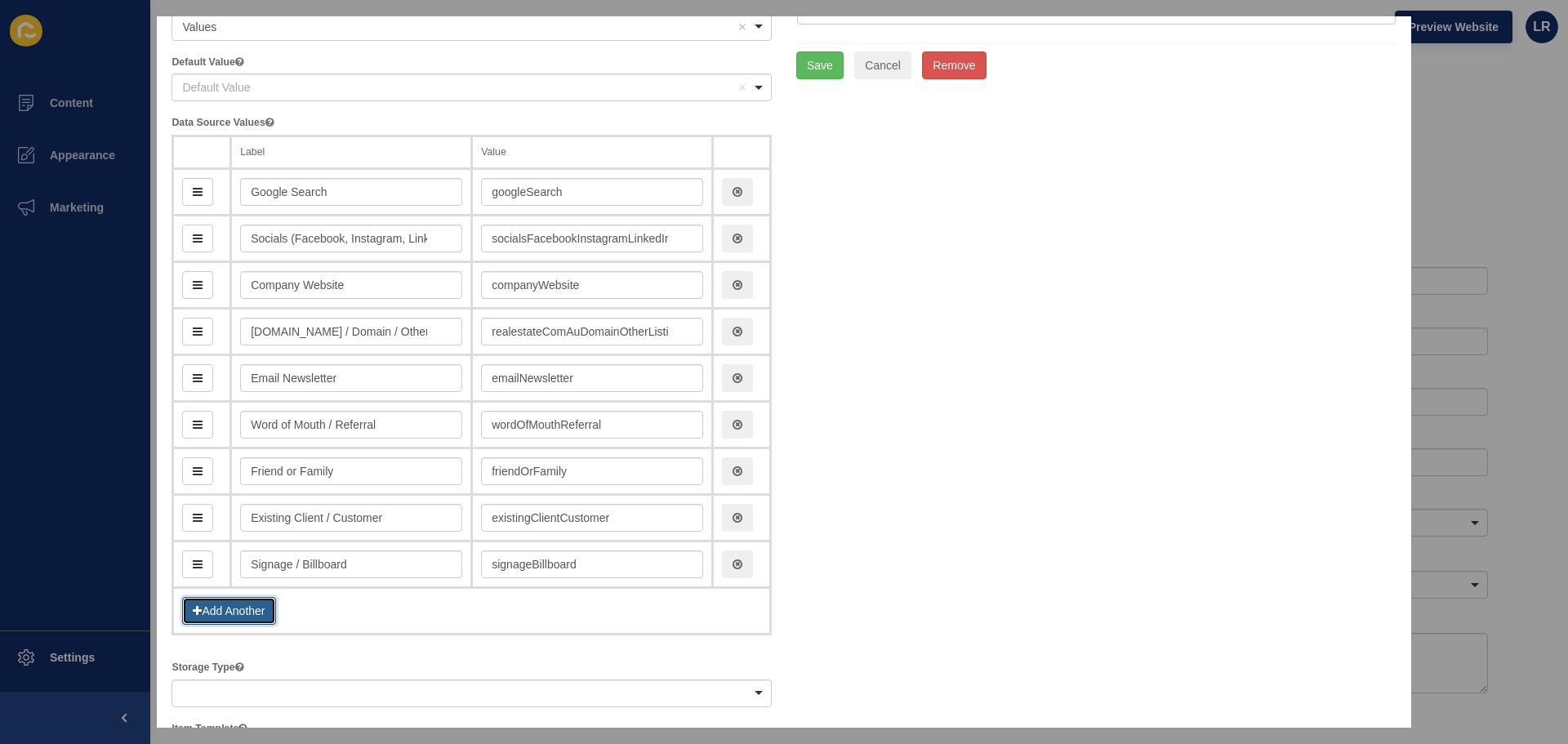
click at [201, 615] on icon at bounding box center [197, 610] width 9 height 11
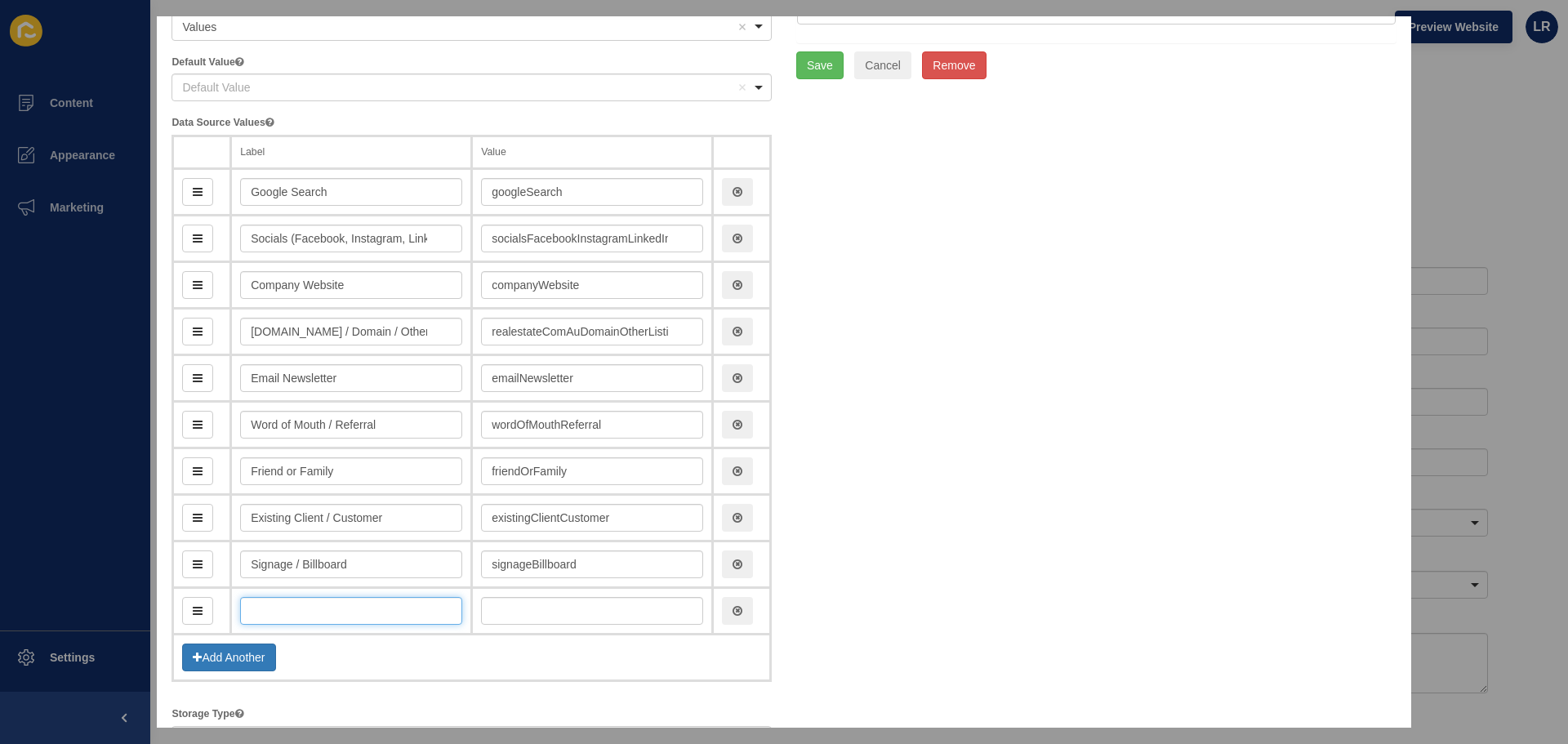
click at [332, 618] on input "text" at bounding box center [351, 610] width 222 height 28
paste input "Print Media (Newspaper / Magazine)"
type input "Print Media (Newspaper / Magazine)"
type input "printMediaNewspaperMagazine"
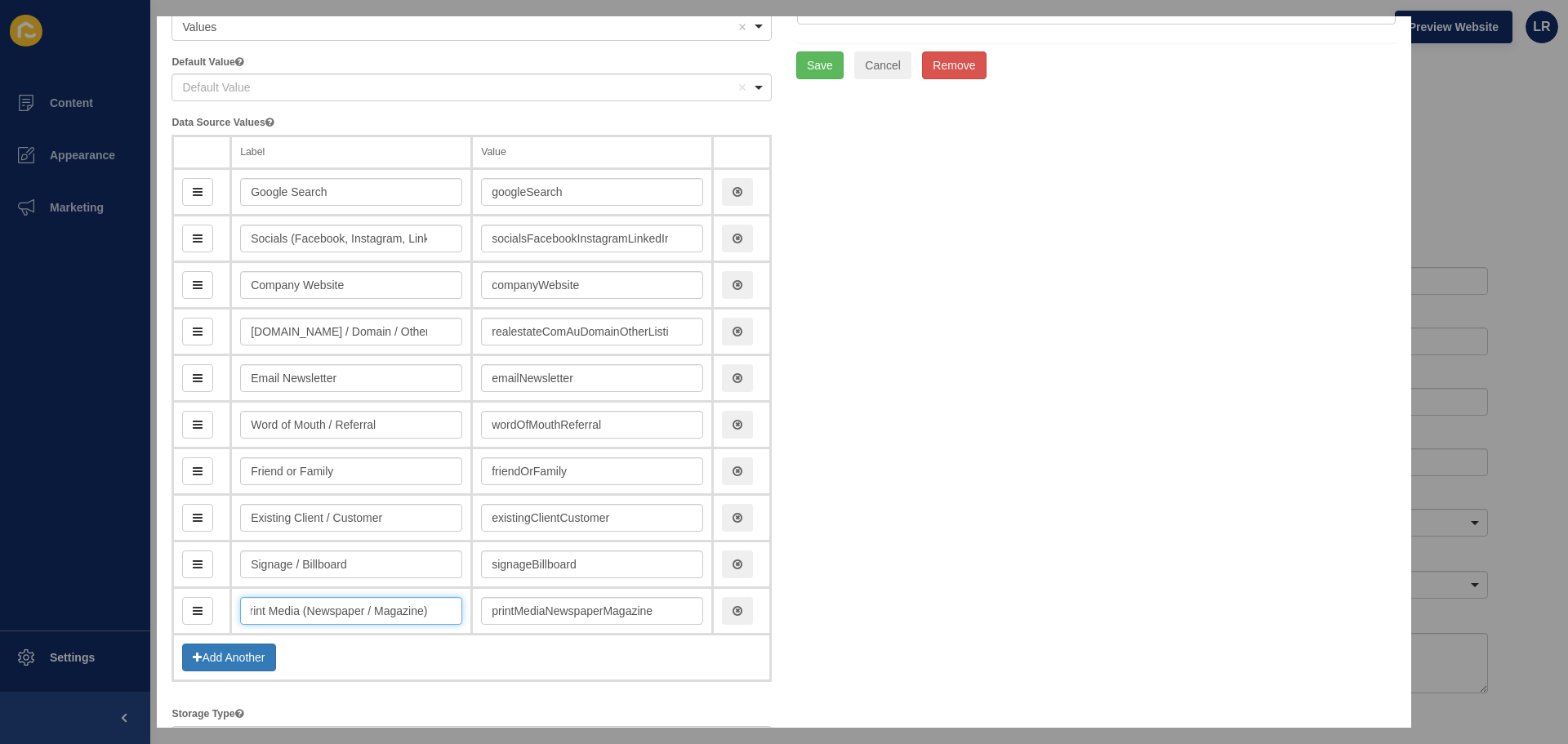
type input "Print Media (Newspaper / Magazine)"
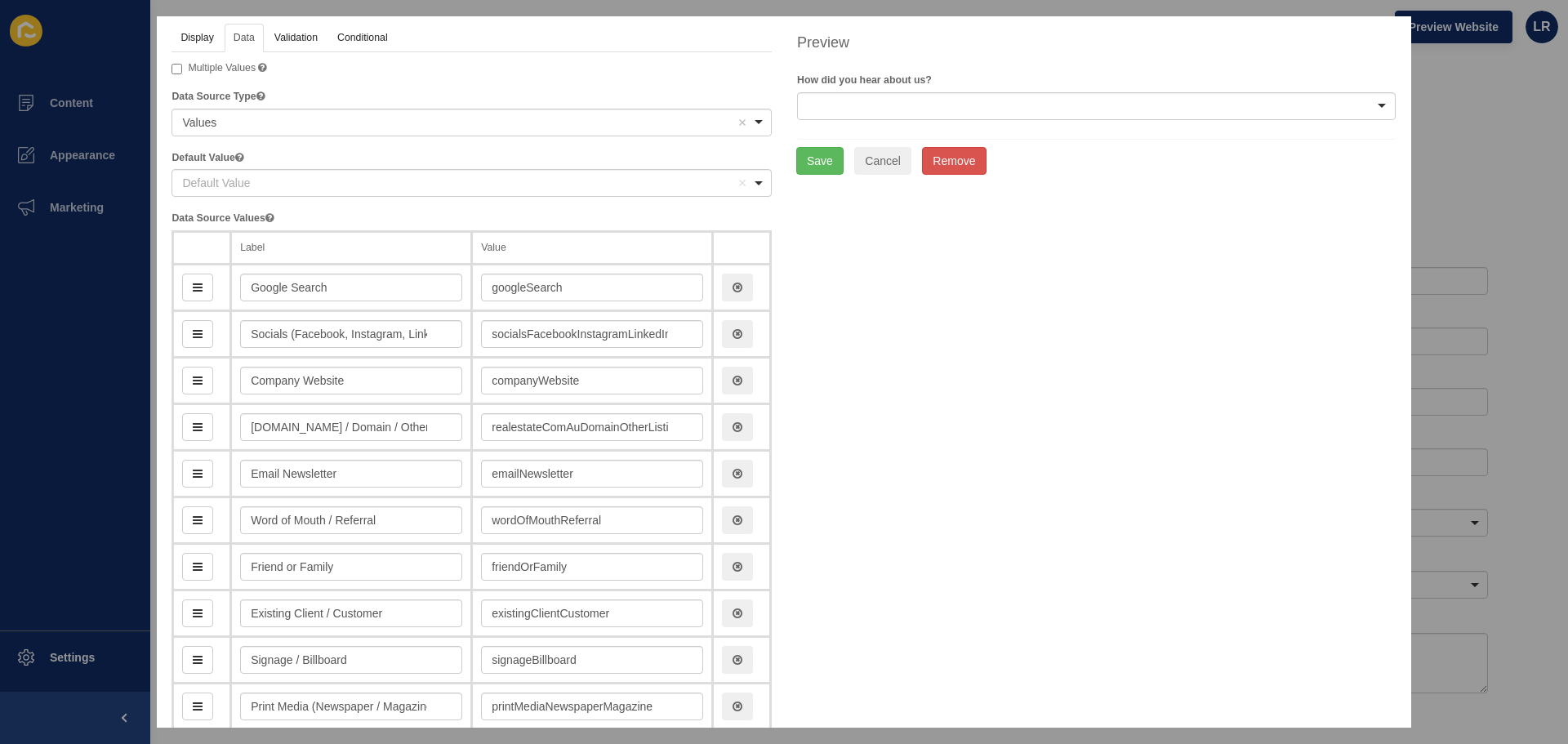
scroll to position [0, 0]
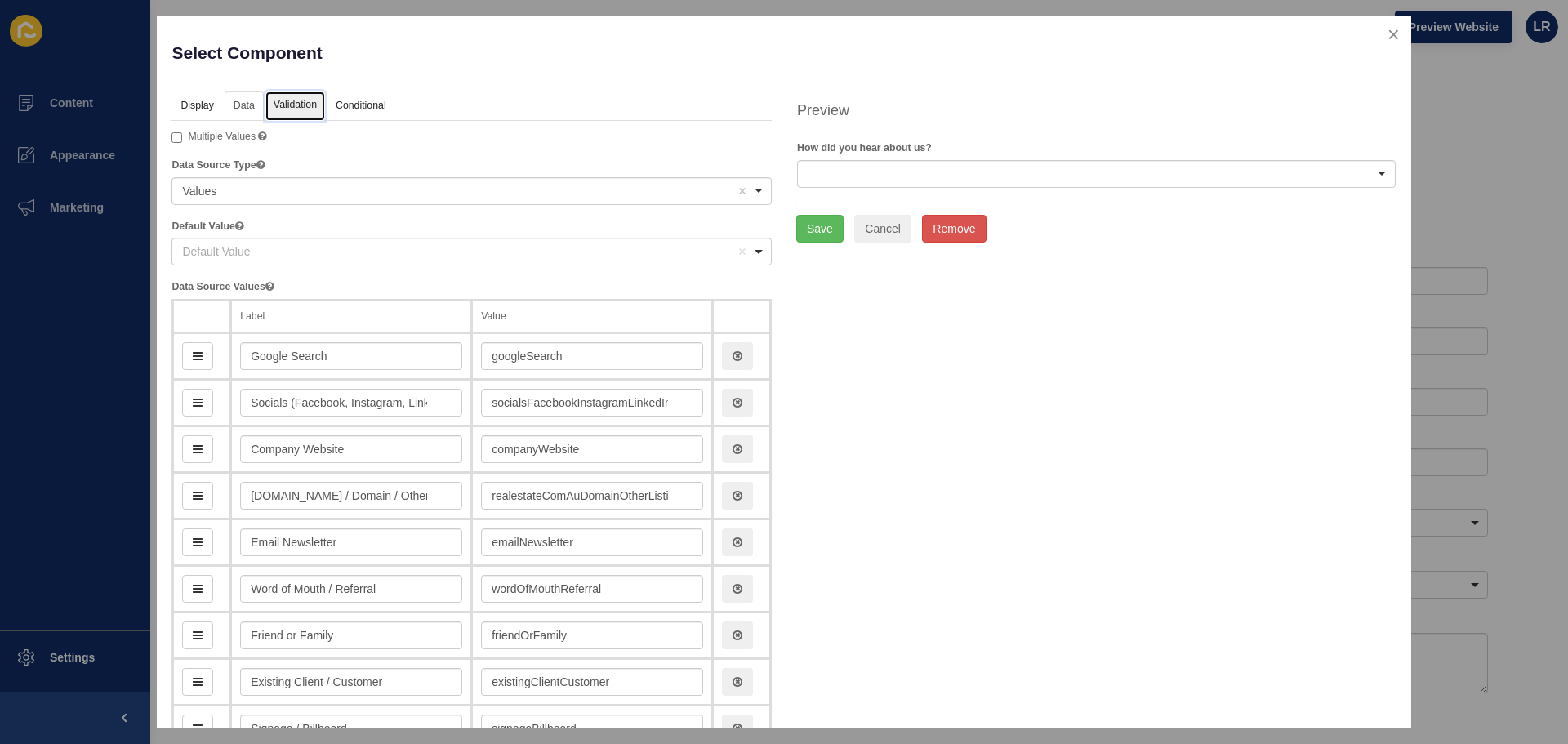
click at [284, 103] on link "Validation" at bounding box center [295, 106] width 59 height 30
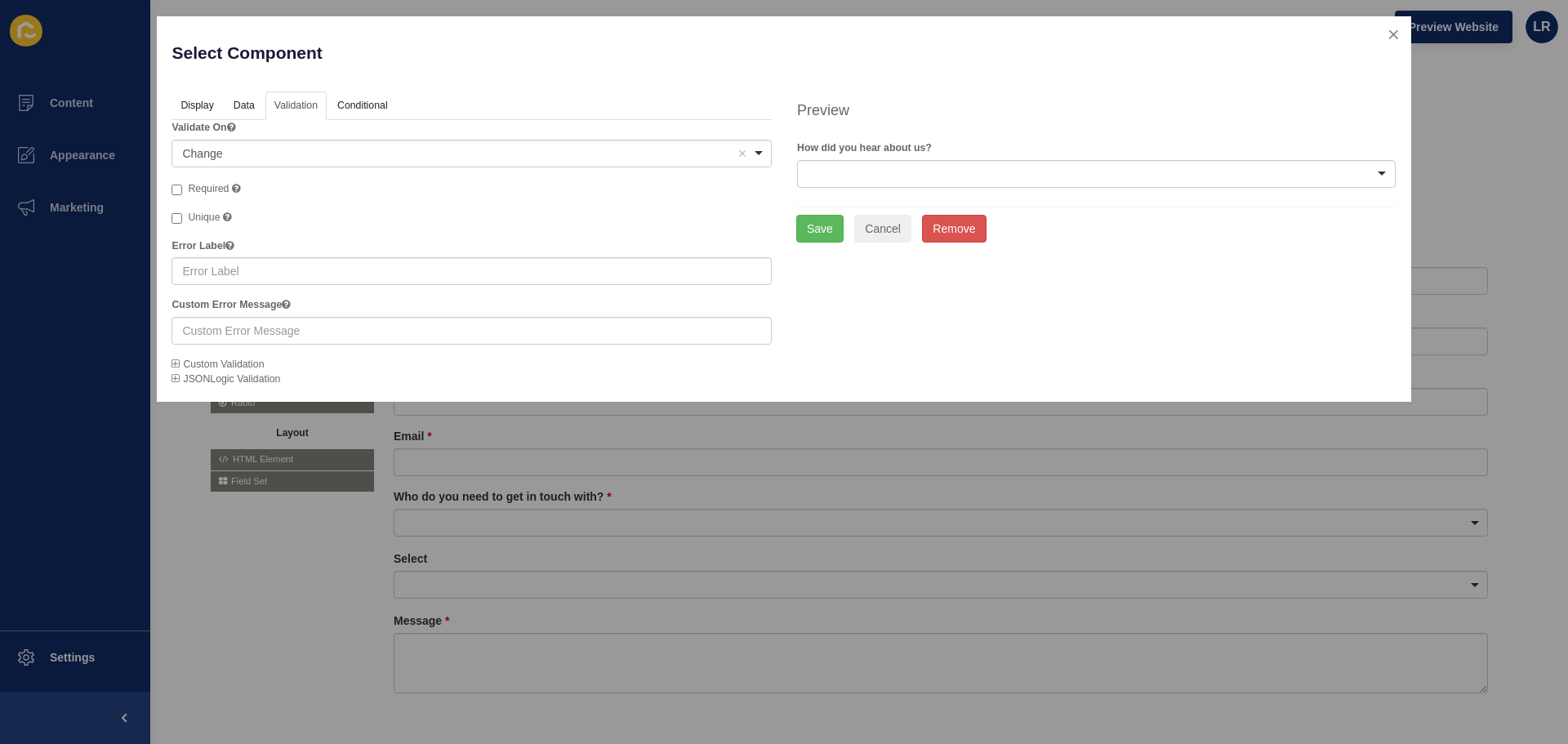
click at [209, 193] on span "Required" at bounding box center [208, 188] width 41 height 11
click at [182, 193] on input "Required" at bounding box center [177, 190] width 10 height 10
checkbox input "true"
click at [801, 233] on button "Save" at bounding box center [819, 228] width 47 height 28
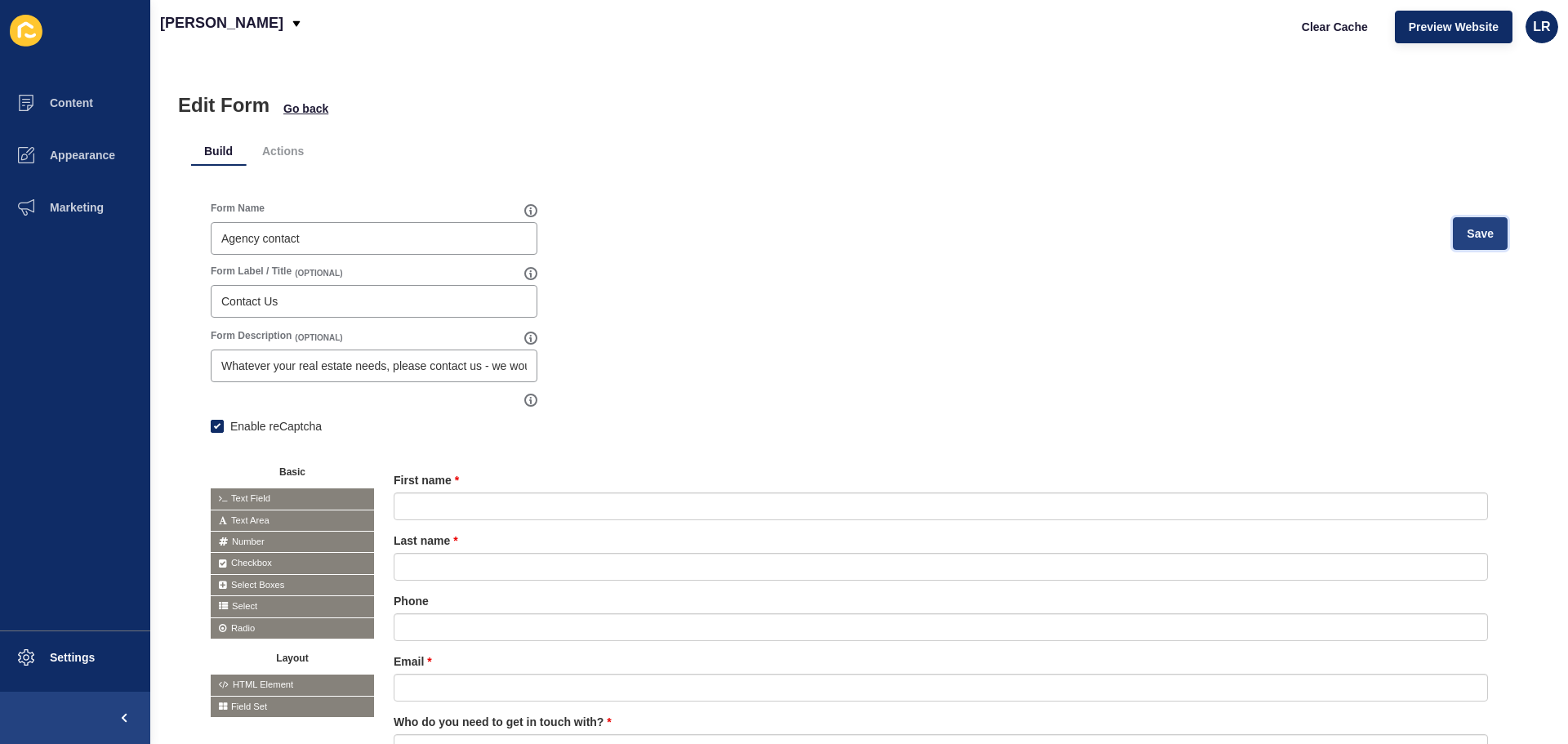
click at [1479, 247] on button "Save" at bounding box center [1479, 234] width 54 height 33
